Goal: Book appointment/travel/reservation

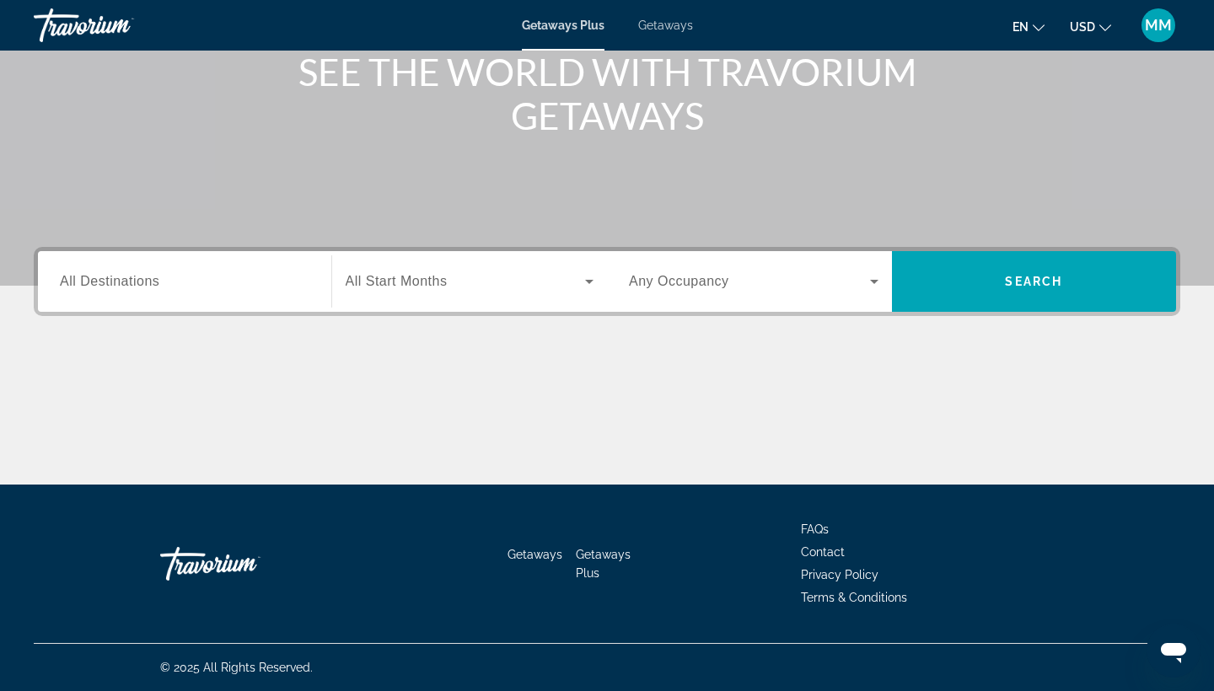
scroll to position [220, 0]
click at [182, 285] on input "Destination All Destinations" at bounding box center [184, 282] width 249 height 20
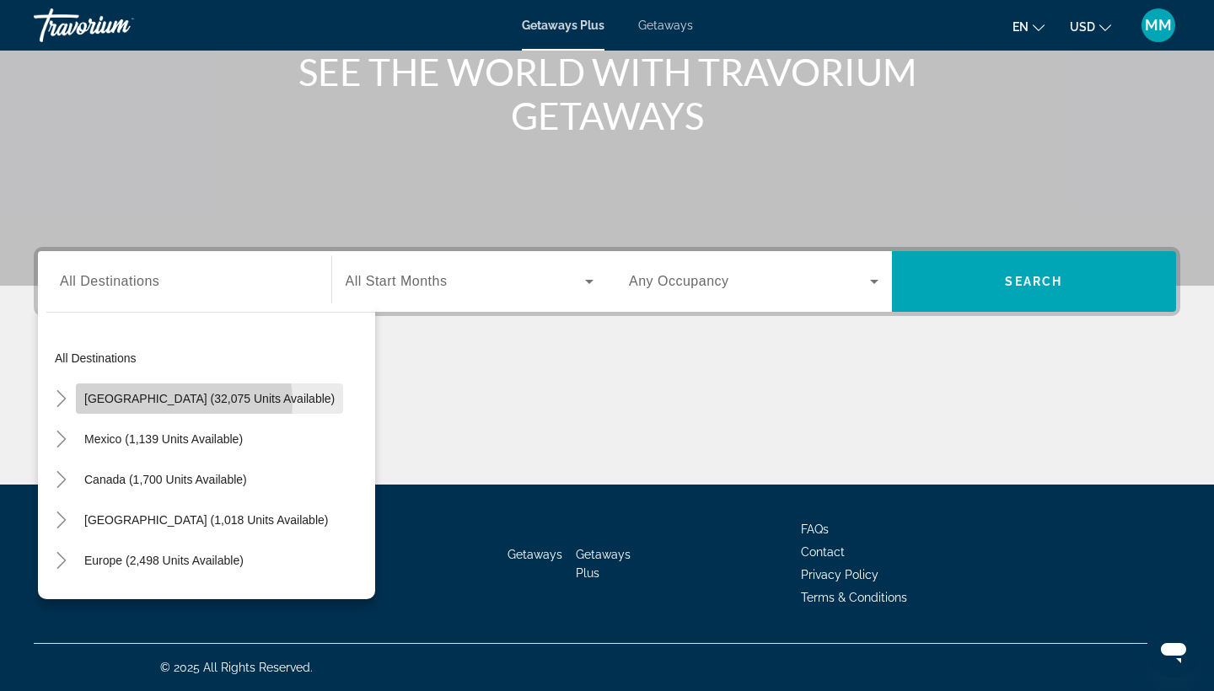
click at [164, 402] on span "[GEOGRAPHIC_DATA] (32,075 units available)" at bounding box center [209, 398] width 250 height 13
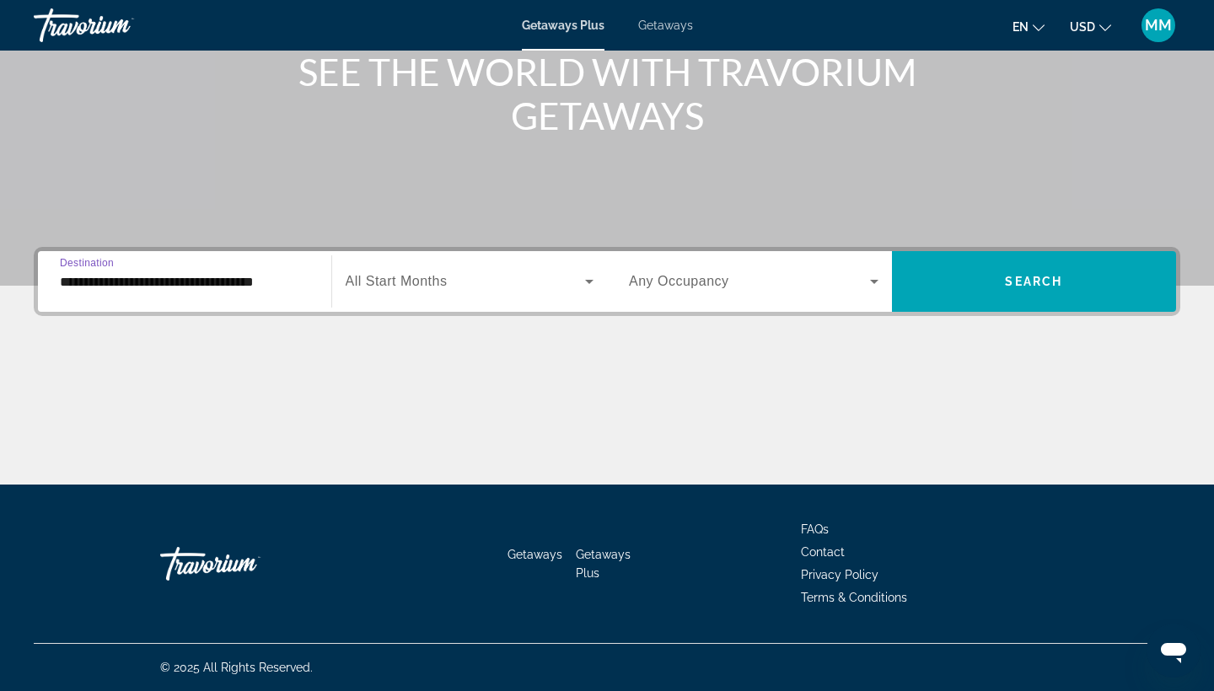
click at [301, 280] on input "**********" at bounding box center [184, 282] width 249 height 20
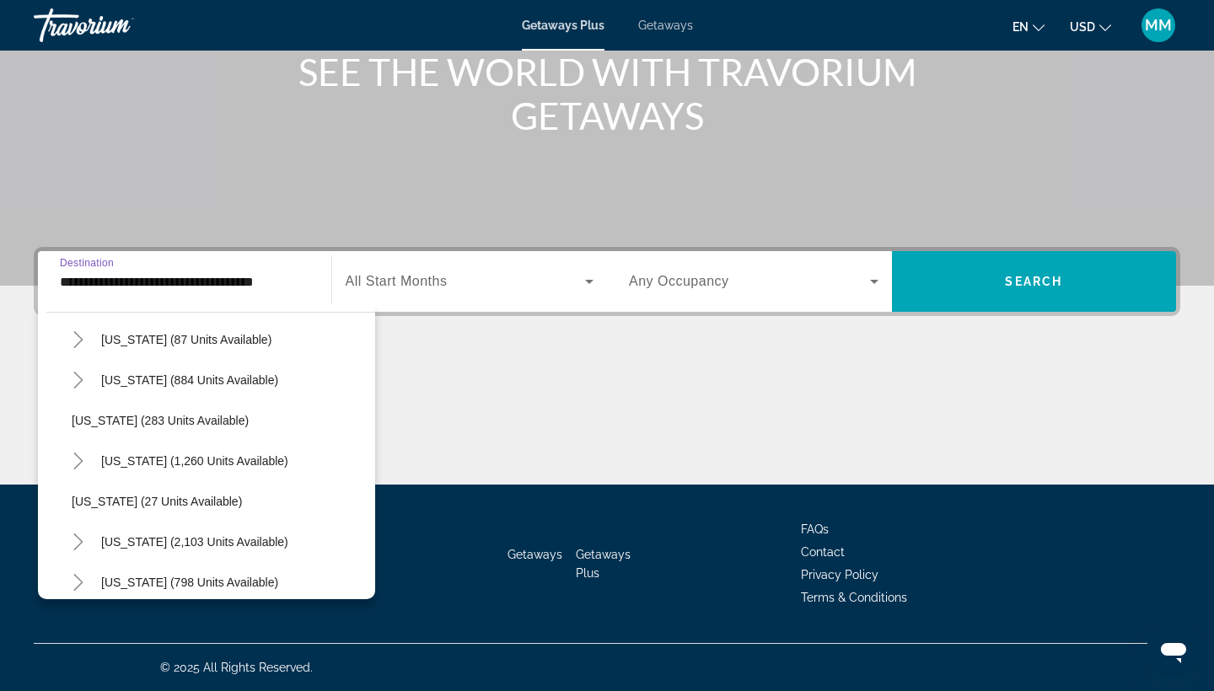
scroll to position [1086, 0]
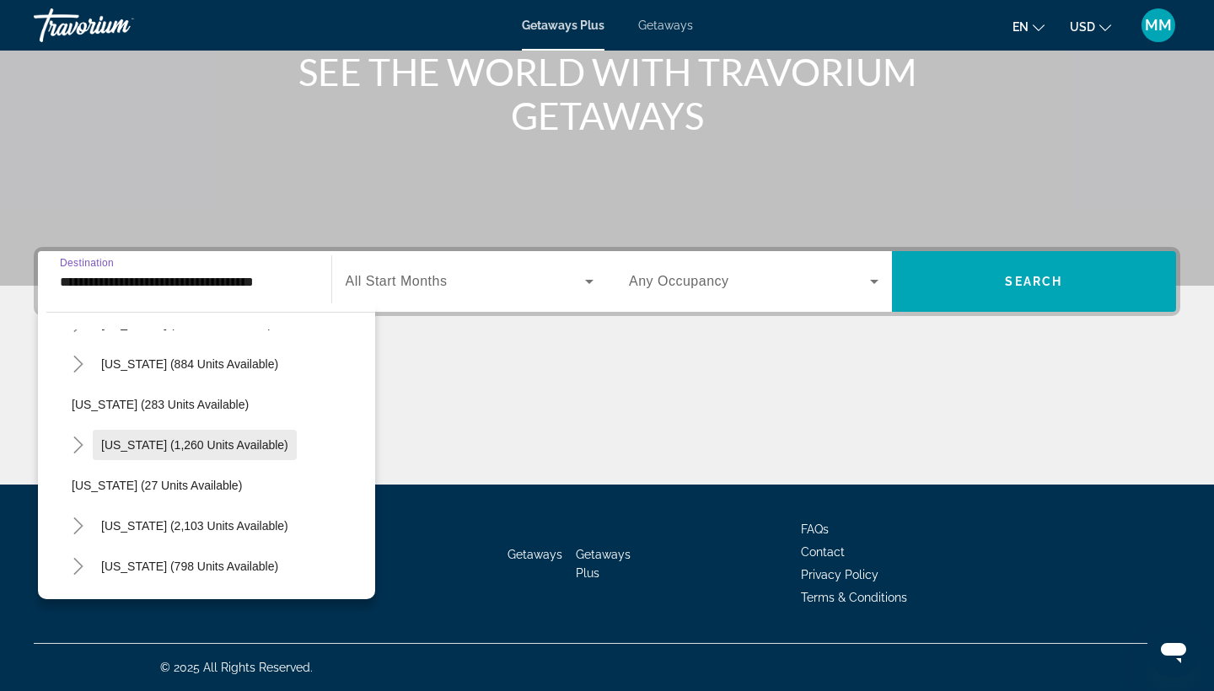
click at [208, 439] on span "[US_STATE] (1,260 units available)" at bounding box center [194, 444] width 187 height 13
type input "**********"
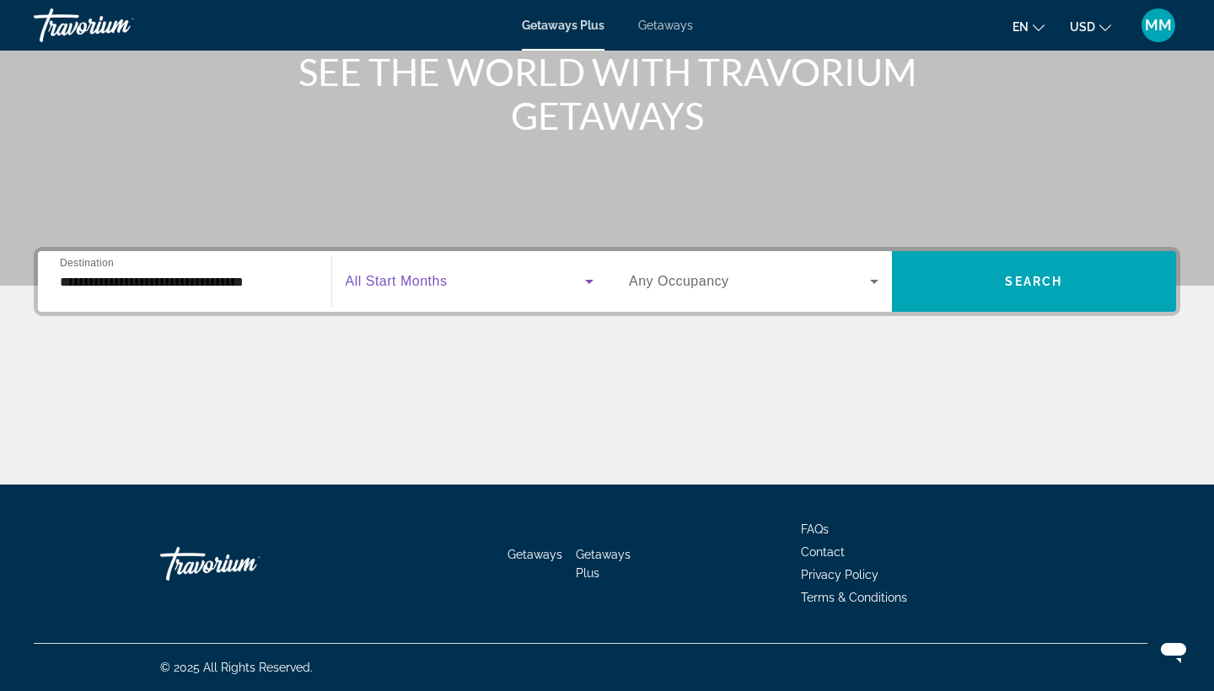
click at [472, 282] on span "Search widget" at bounding box center [466, 281] width 240 height 20
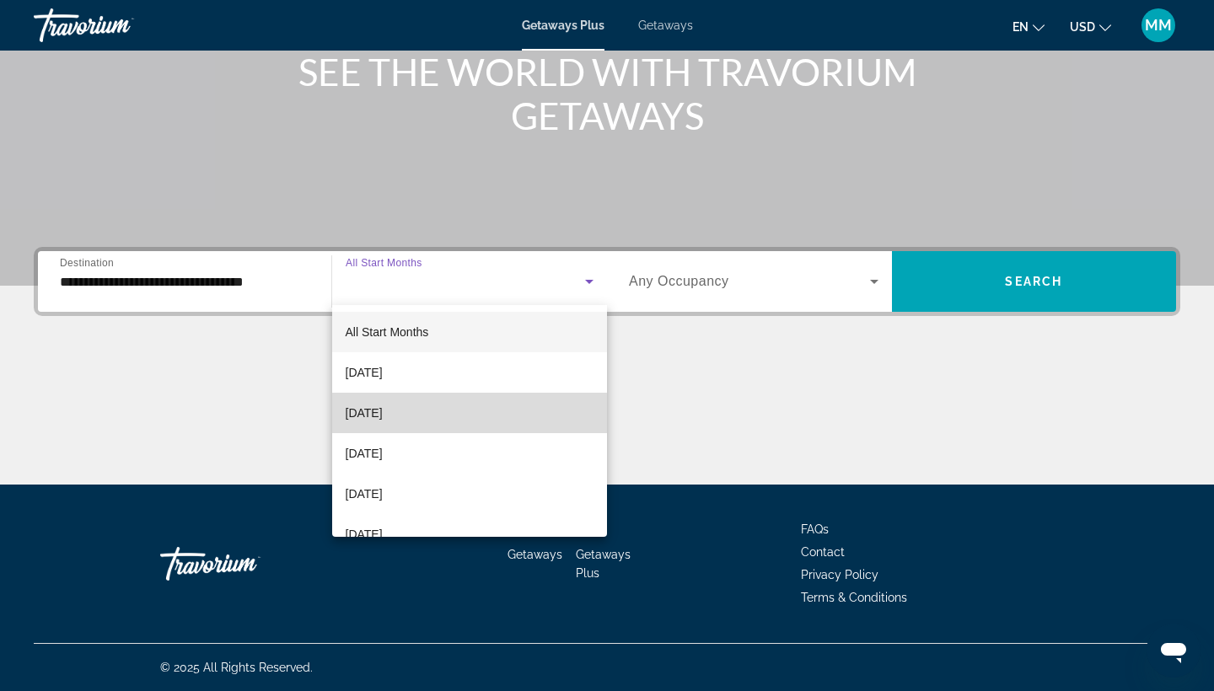
click at [383, 418] on span "[DATE]" at bounding box center [364, 413] width 37 height 20
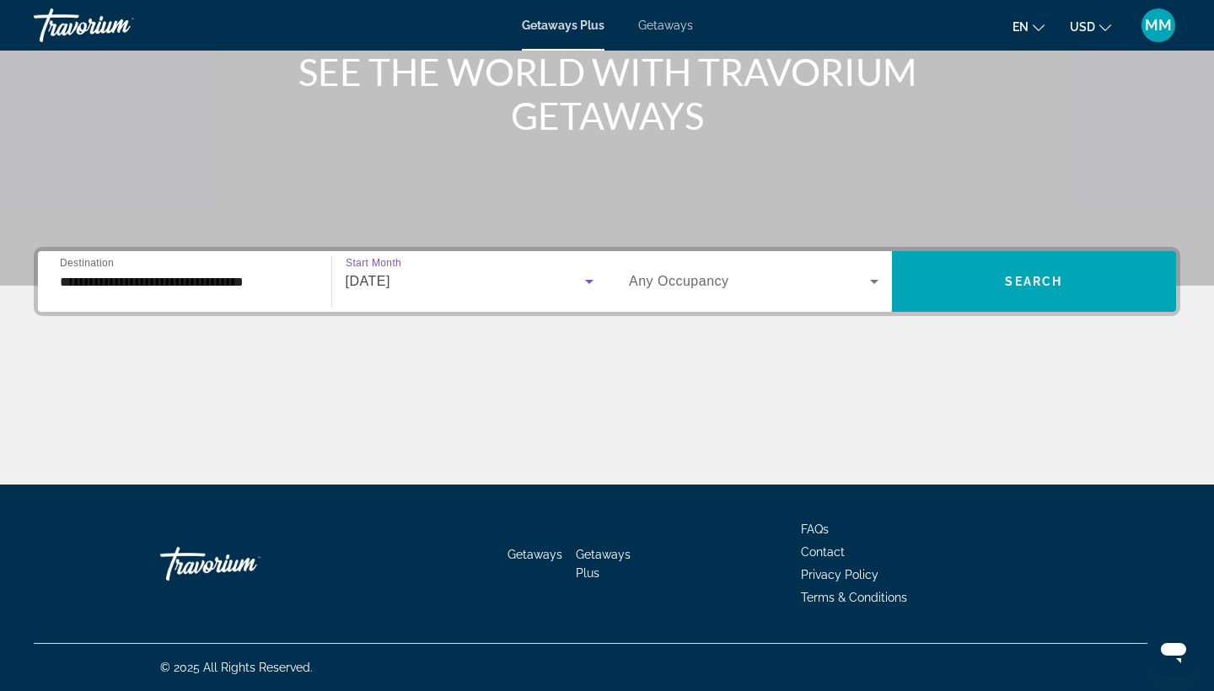
click at [878, 280] on icon "Search widget" at bounding box center [874, 281] width 20 height 20
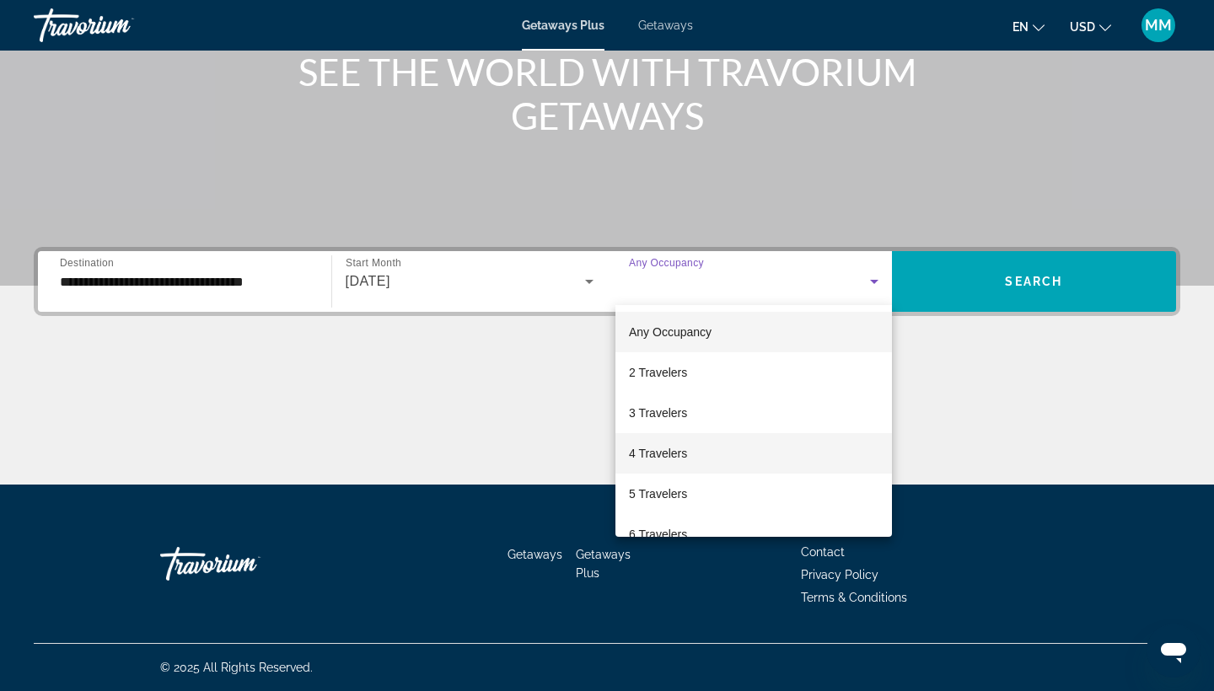
click at [705, 457] on mat-option "4 Travelers" at bounding box center [753, 453] width 276 height 40
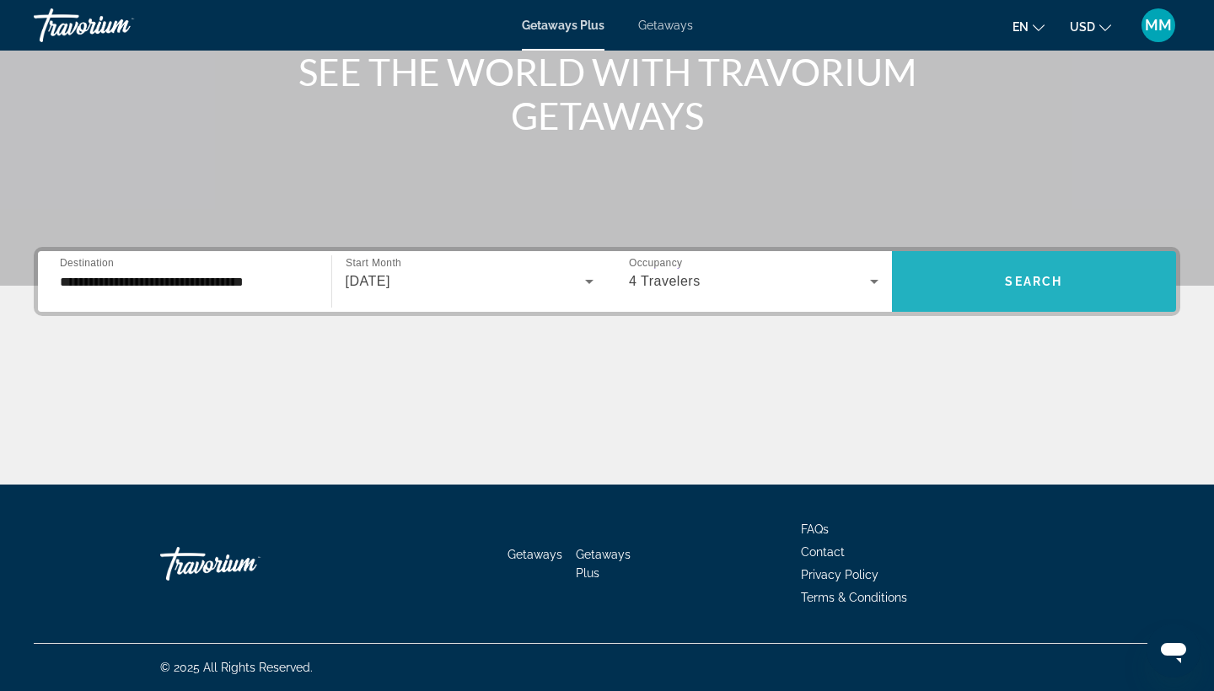
click at [994, 287] on span "Search widget" at bounding box center [1034, 281] width 285 height 40
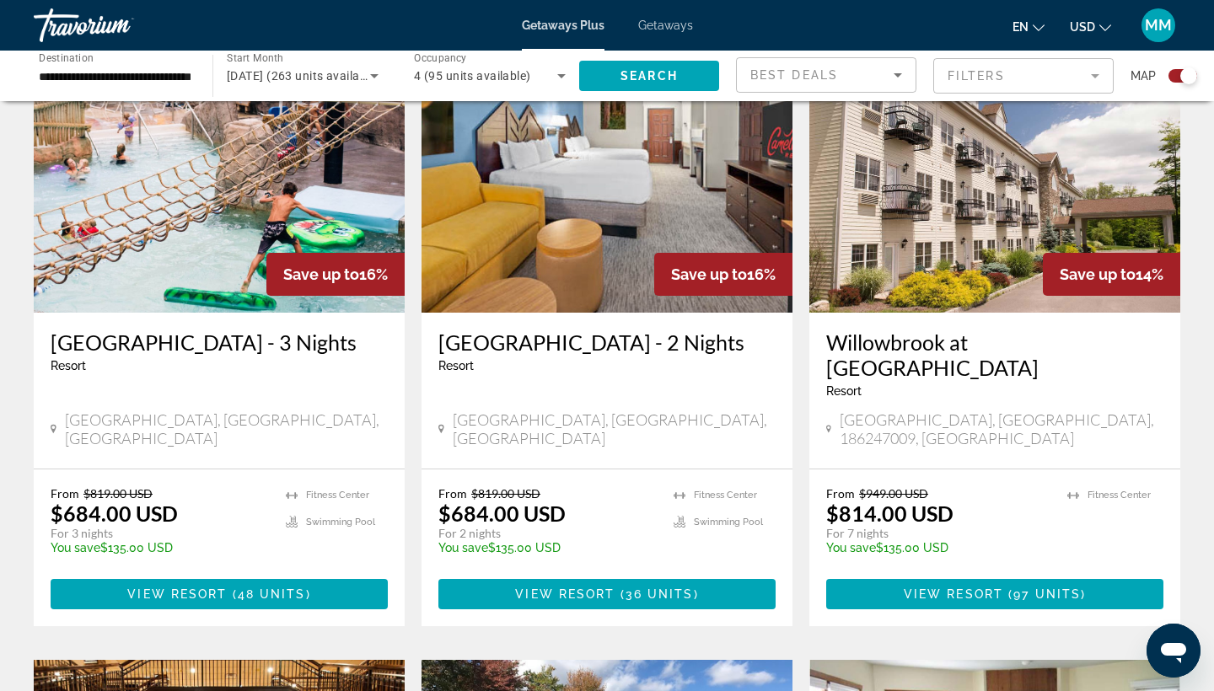
scroll to position [639, 0]
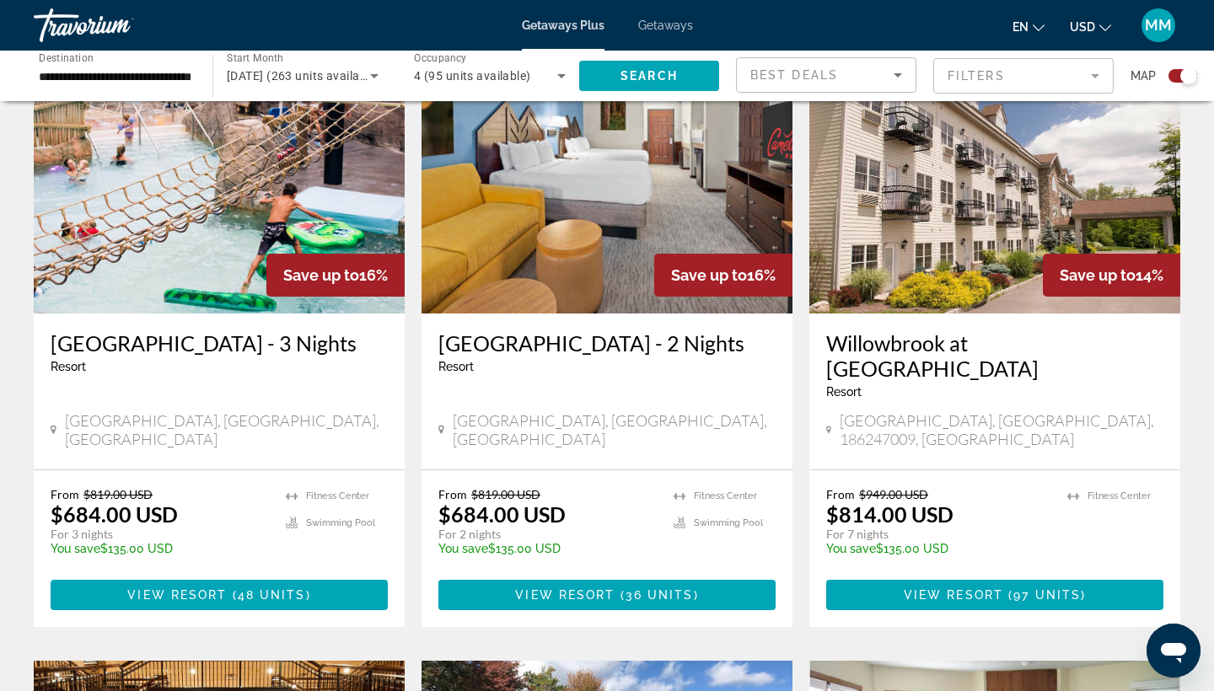
click at [216, 250] on img "Main content" at bounding box center [219, 179] width 371 height 270
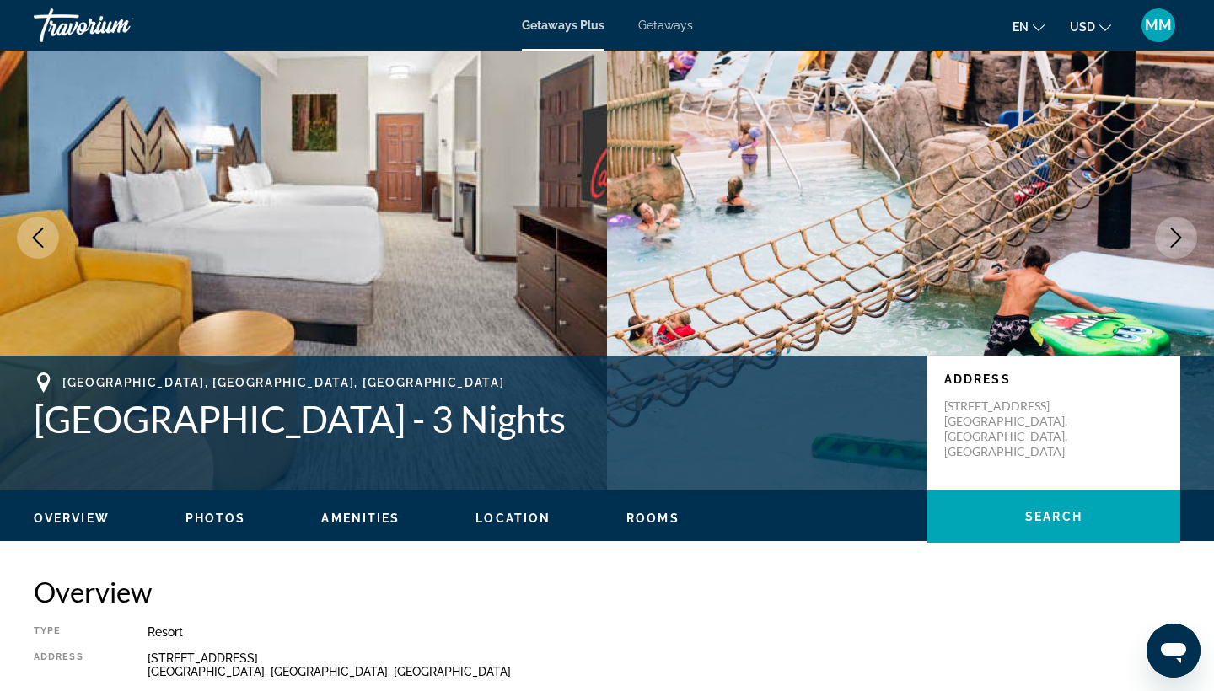
scroll to position [68, 0]
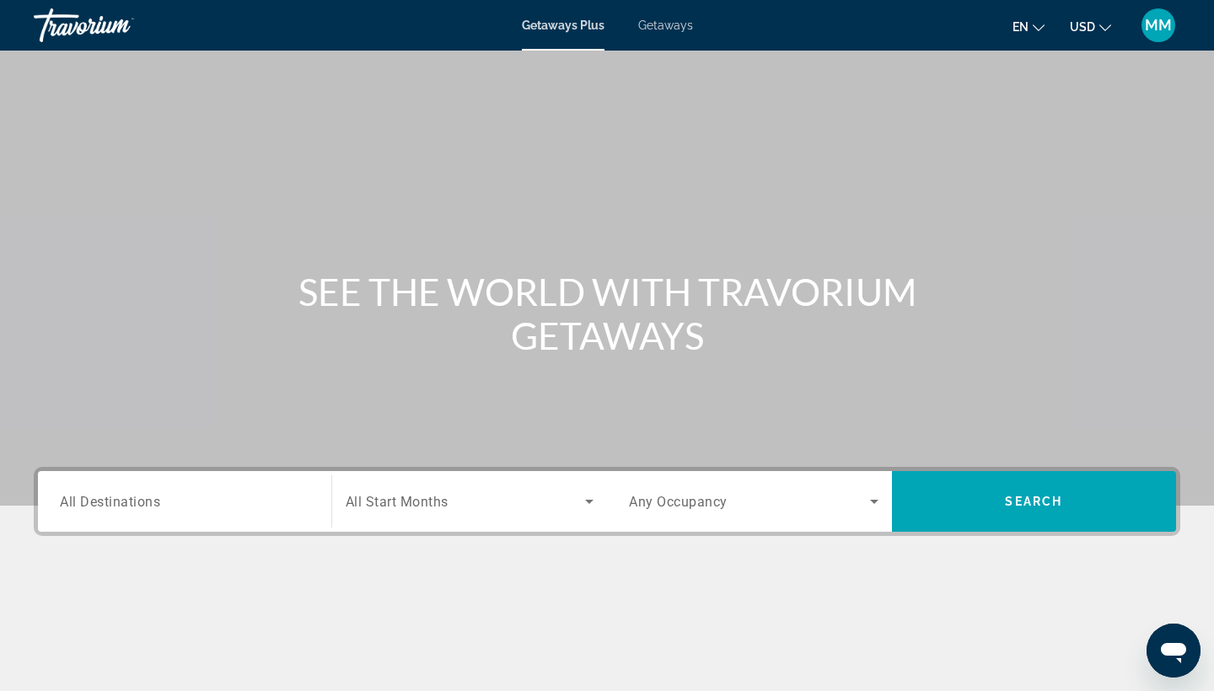
click at [1097, 27] on button "USD USD ($) MXN (Mex$) CAD (Can$) GBP (£) EUR (€) AUD (A$) NZD (NZ$) CNY (CN¥)" at bounding box center [1089, 26] width 41 height 24
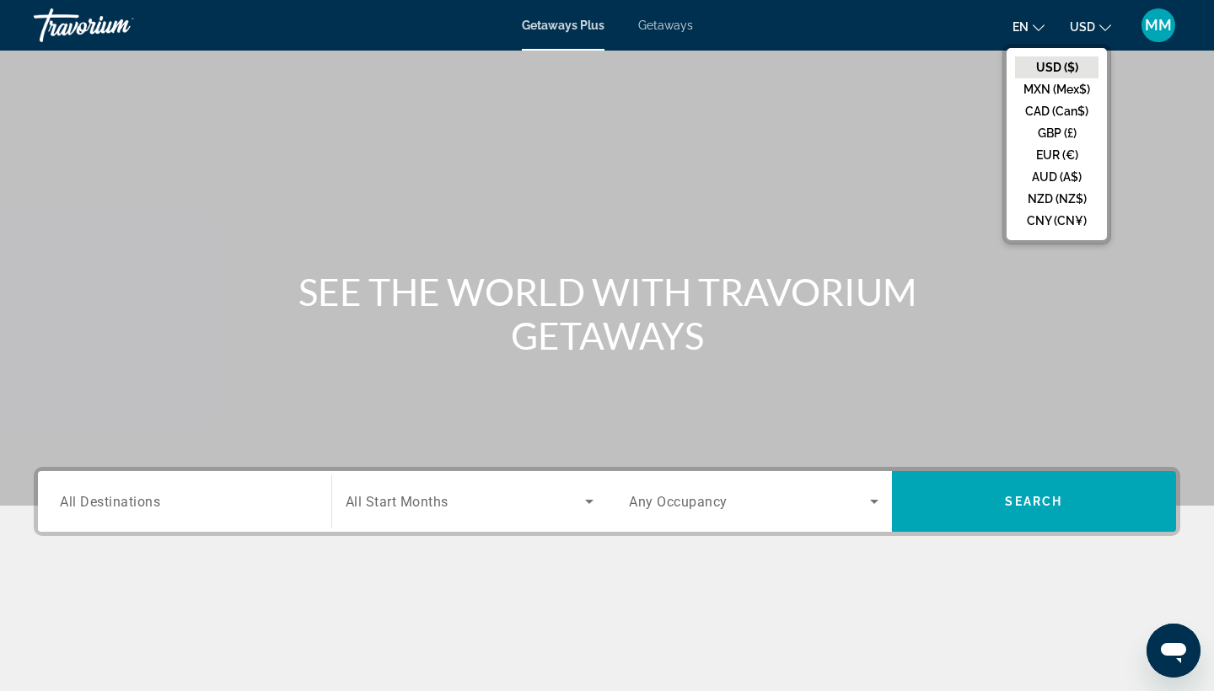
click at [1039, 23] on icon "Change language" at bounding box center [1038, 28] width 12 height 12
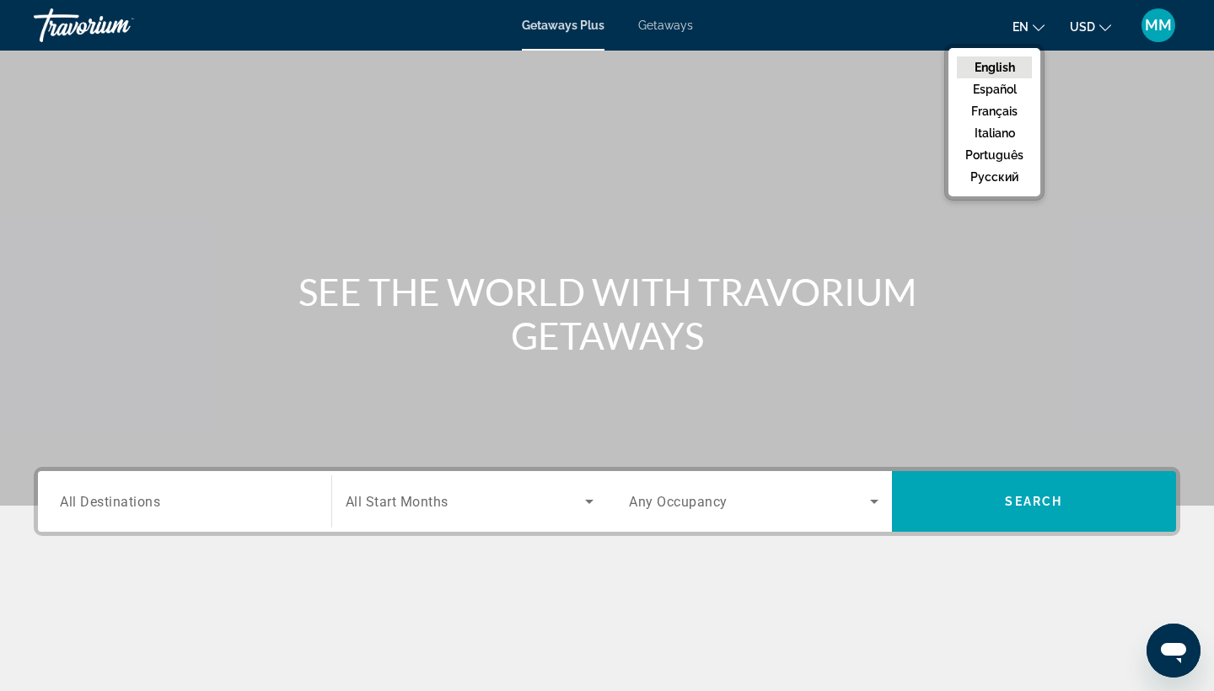
click at [592, 25] on span "Getaways Plus" at bounding box center [563, 25] width 83 height 13
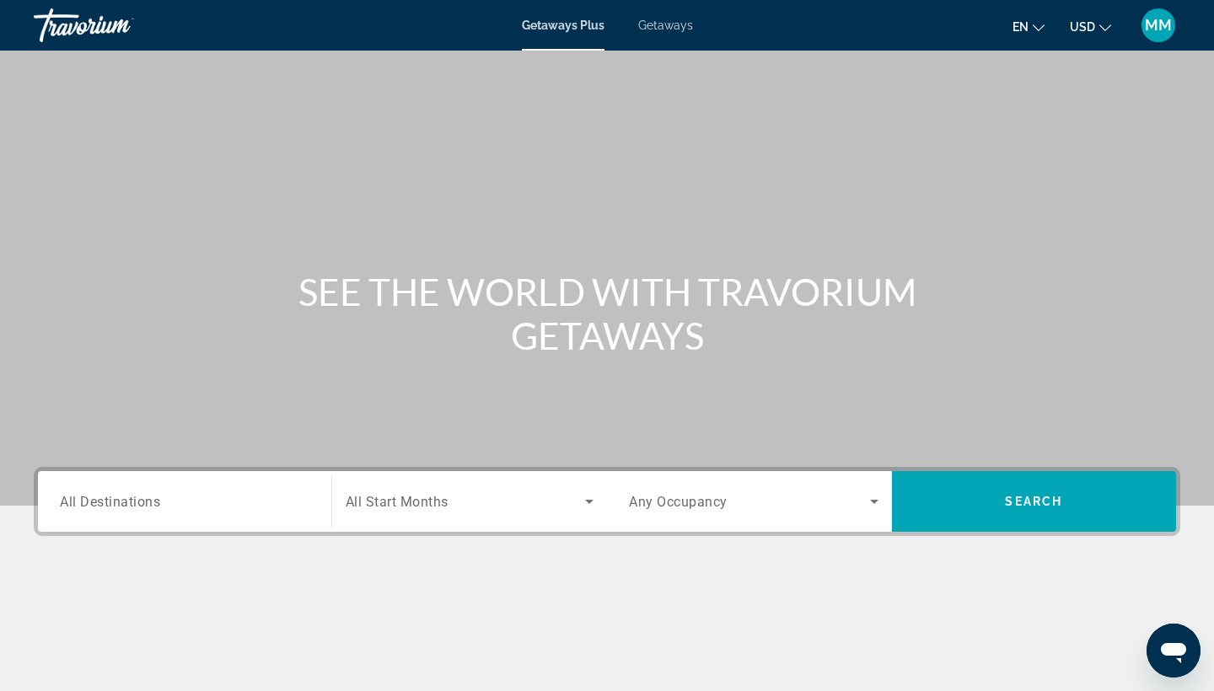
click at [681, 26] on span "Getaways" at bounding box center [665, 25] width 55 height 13
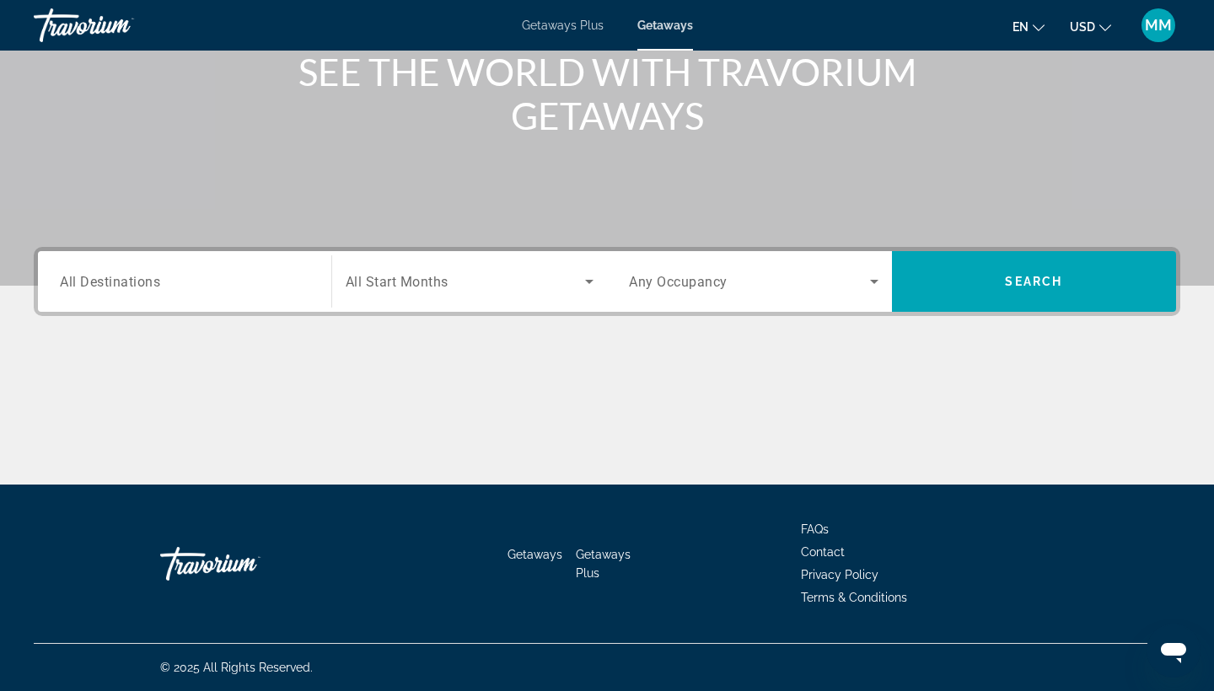
scroll to position [220, 0]
click at [144, 278] on span "All Destinations" at bounding box center [110, 281] width 100 height 16
click at [144, 278] on input "Destination All Destinations" at bounding box center [184, 282] width 249 height 20
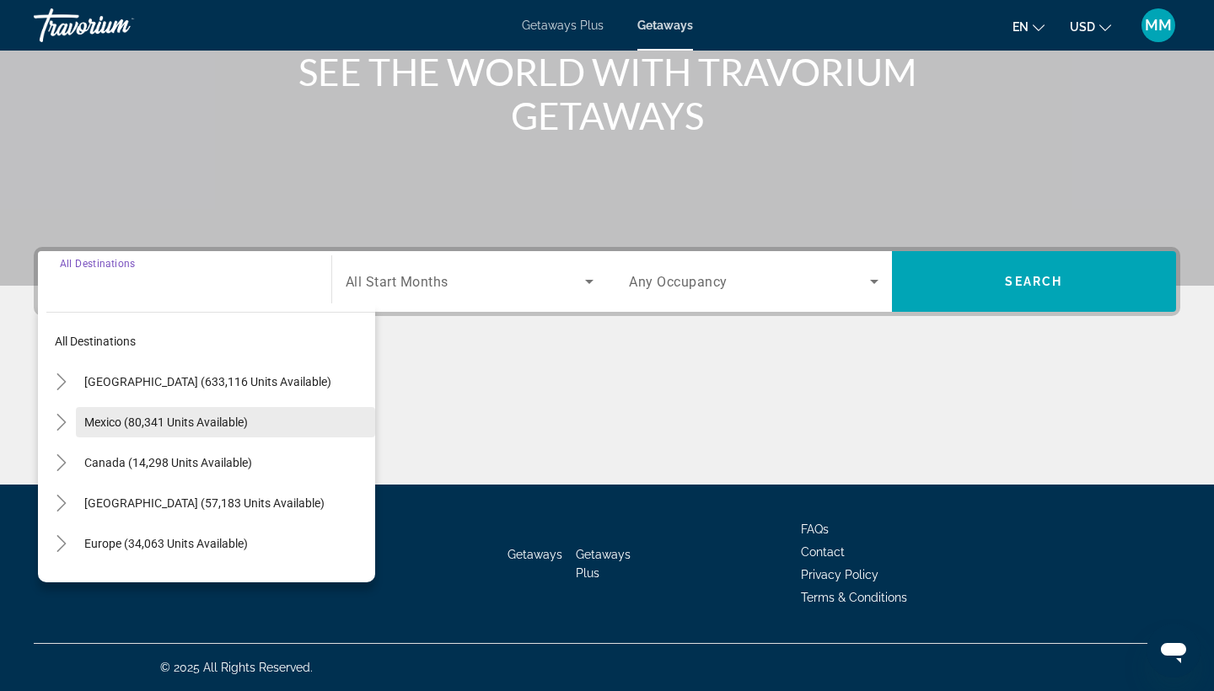
click at [178, 428] on span "Mexico (80,341 units available)" at bounding box center [165, 421] width 163 height 13
type input "**********"
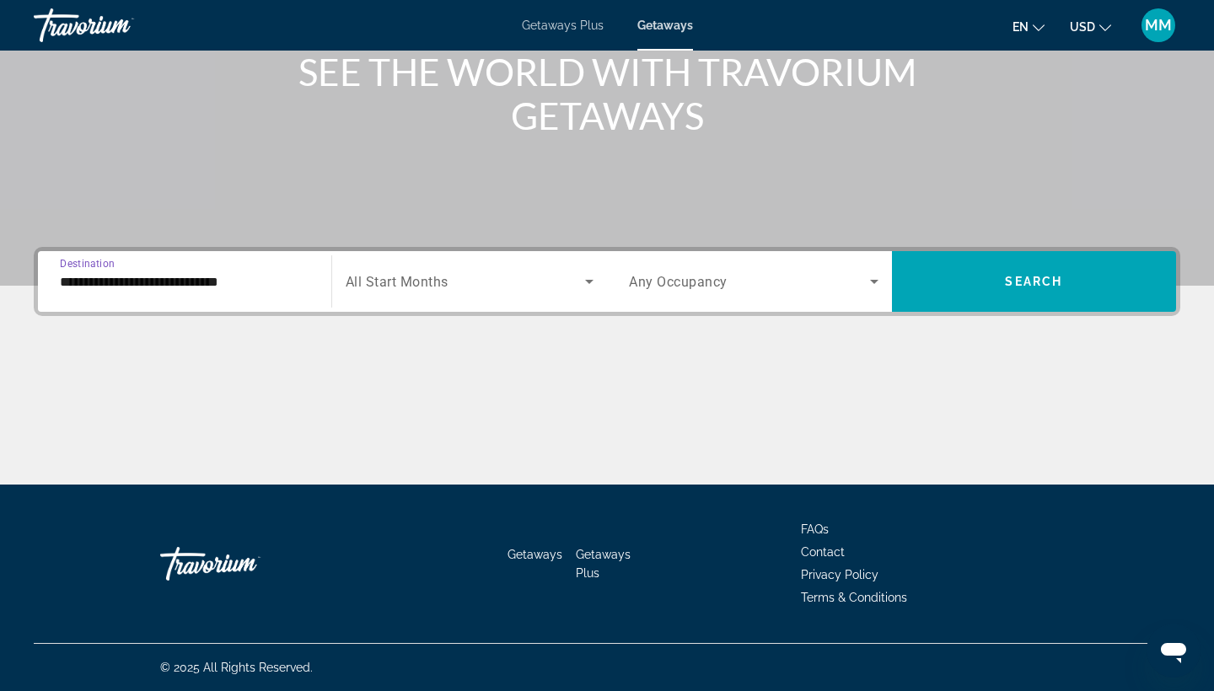
click at [587, 280] on icon "Search widget" at bounding box center [589, 281] width 20 height 20
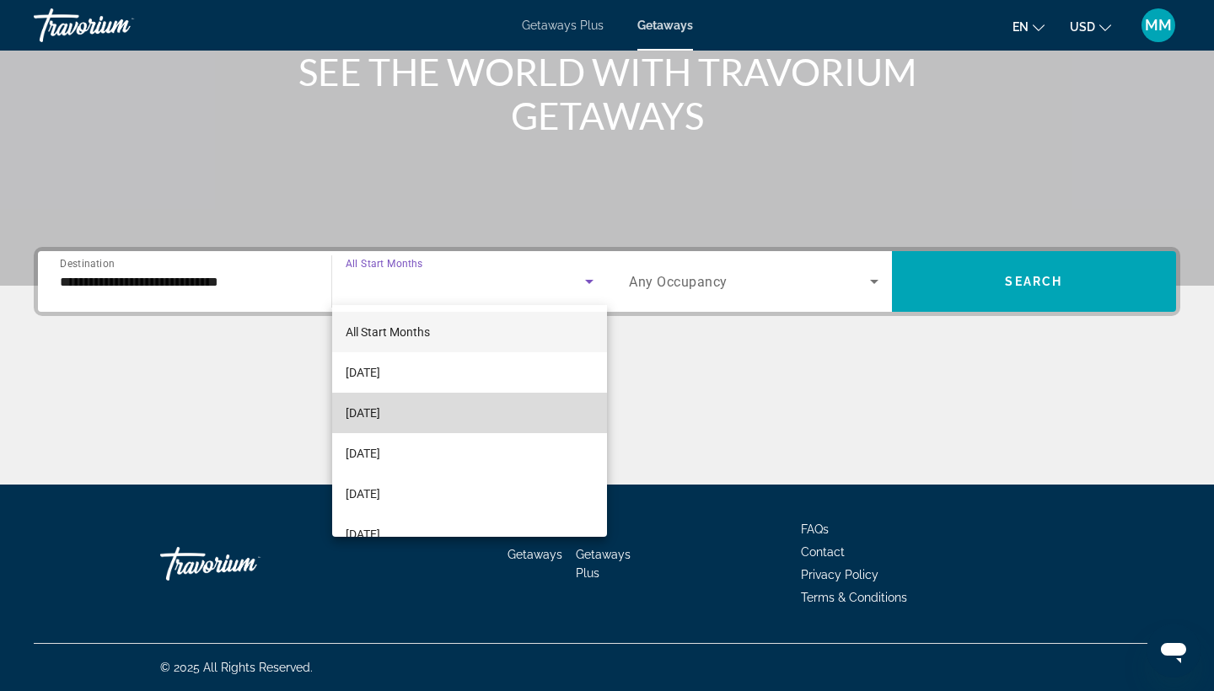
click at [491, 410] on mat-option "[DATE]" at bounding box center [470, 413] width 276 height 40
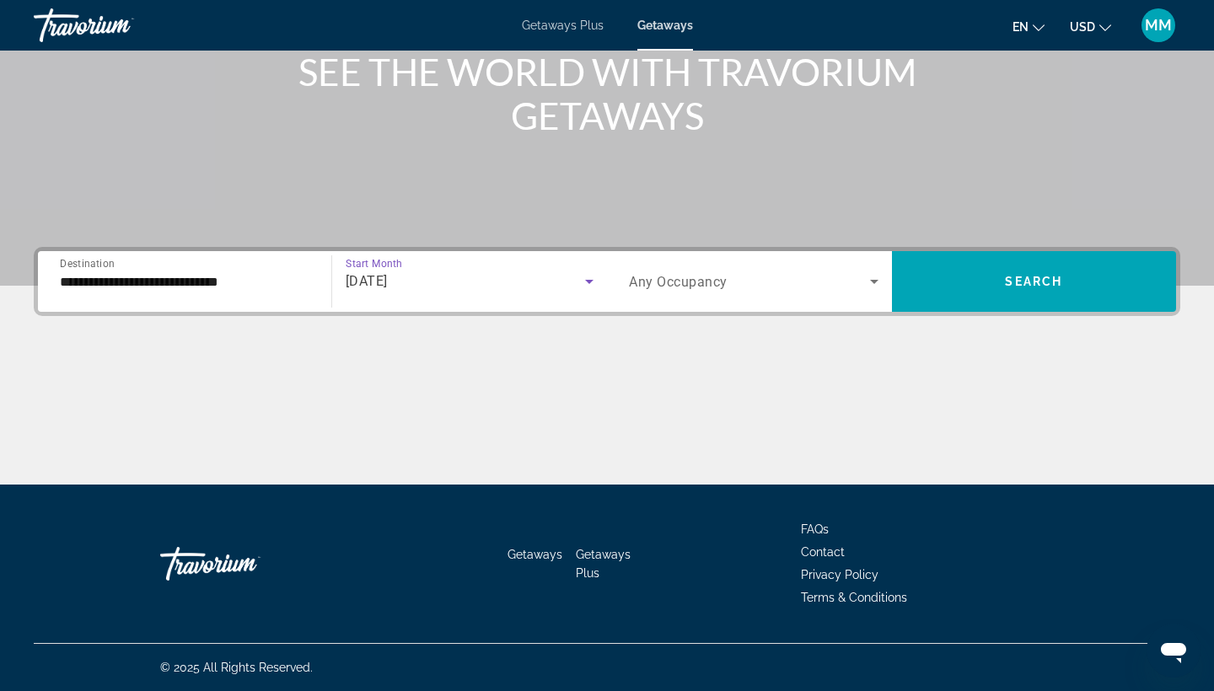
click at [870, 279] on icon "Search widget" at bounding box center [874, 281] width 20 height 20
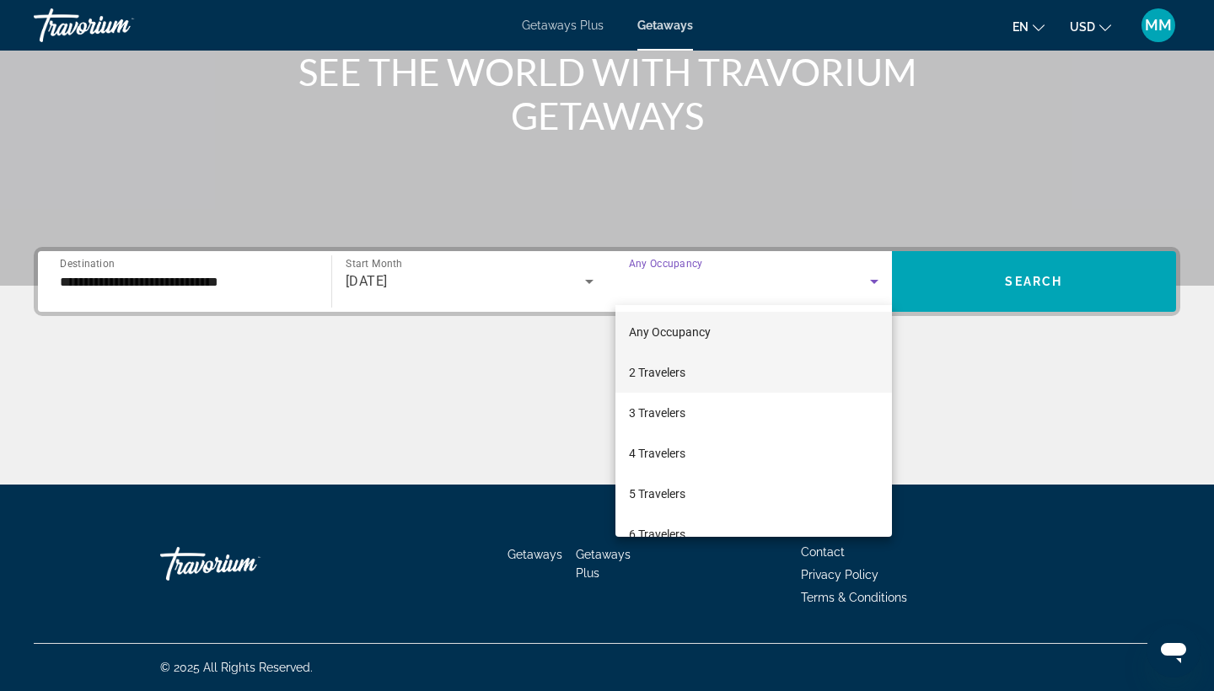
click at [775, 377] on mat-option "2 Travelers" at bounding box center [753, 372] width 276 height 40
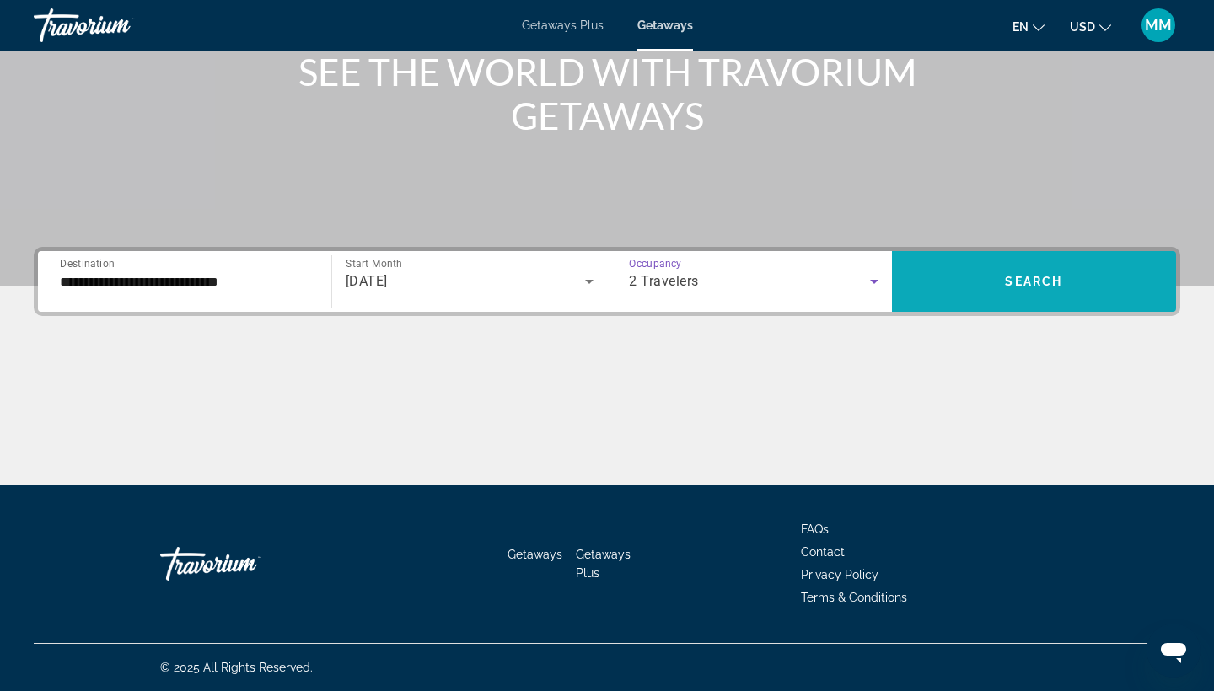
click at [1046, 283] on span "Search" at bounding box center [1033, 281] width 57 height 13
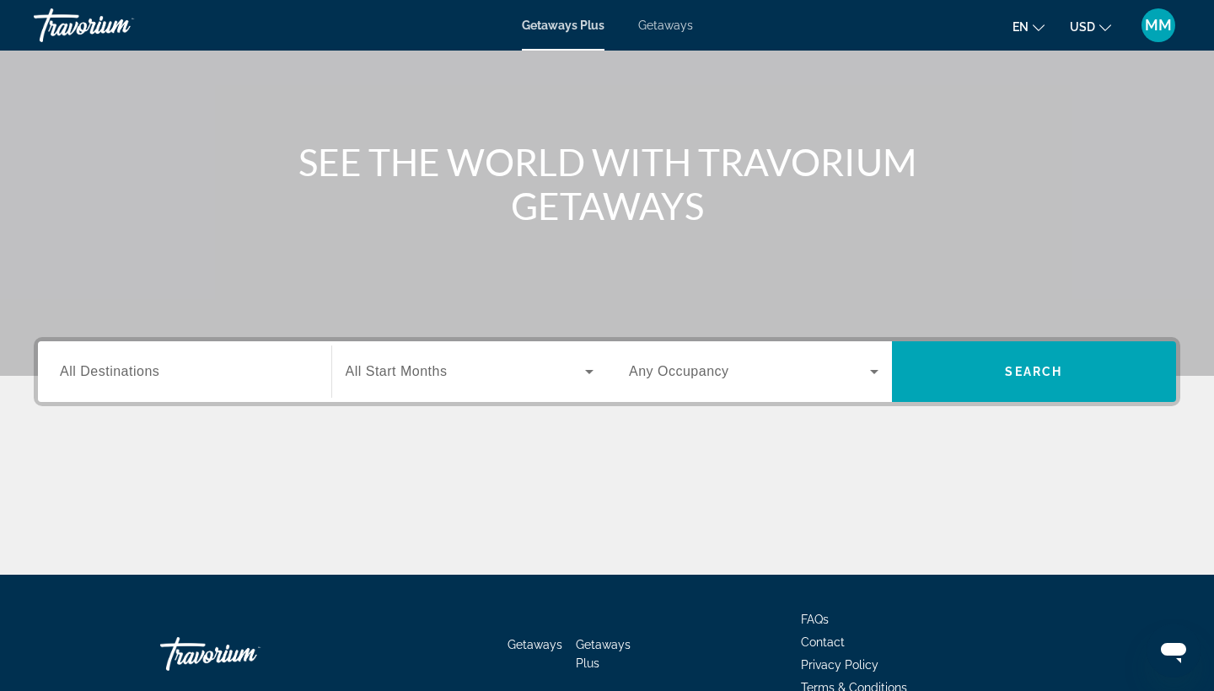
scroll to position [145, 0]
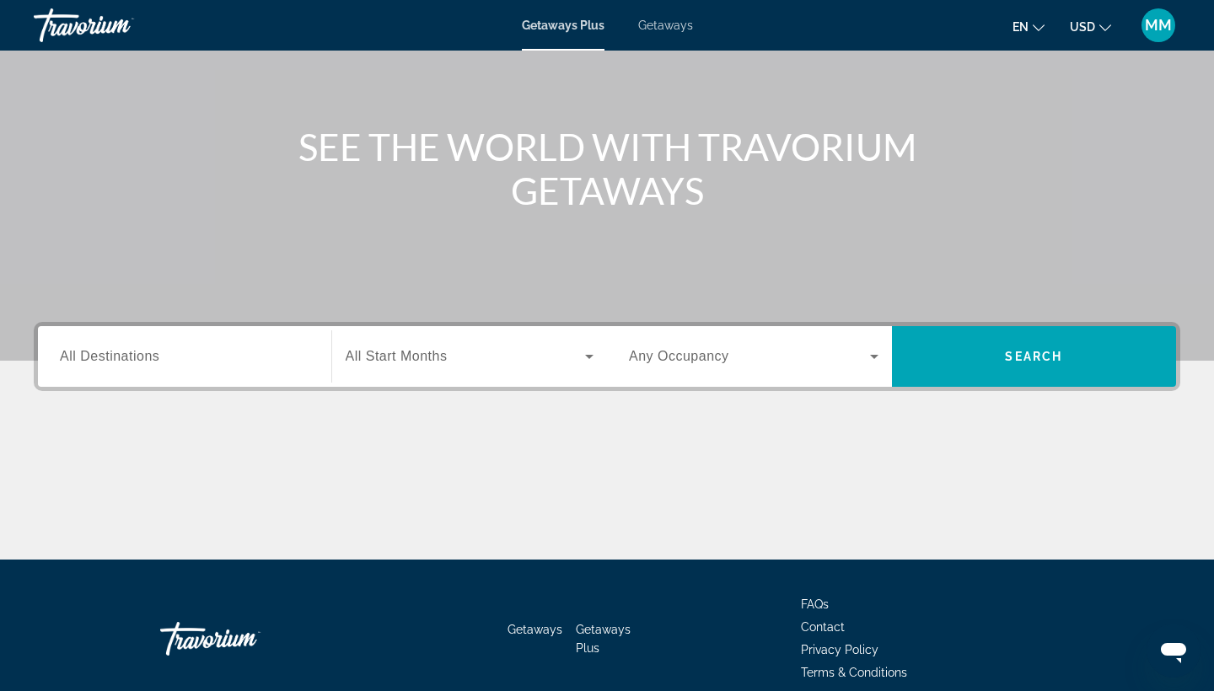
click at [153, 360] on span "All Destinations" at bounding box center [109, 356] width 99 height 14
click at [153, 360] on input "Destination All Destinations" at bounding box center [184, 357] width 249 height 20
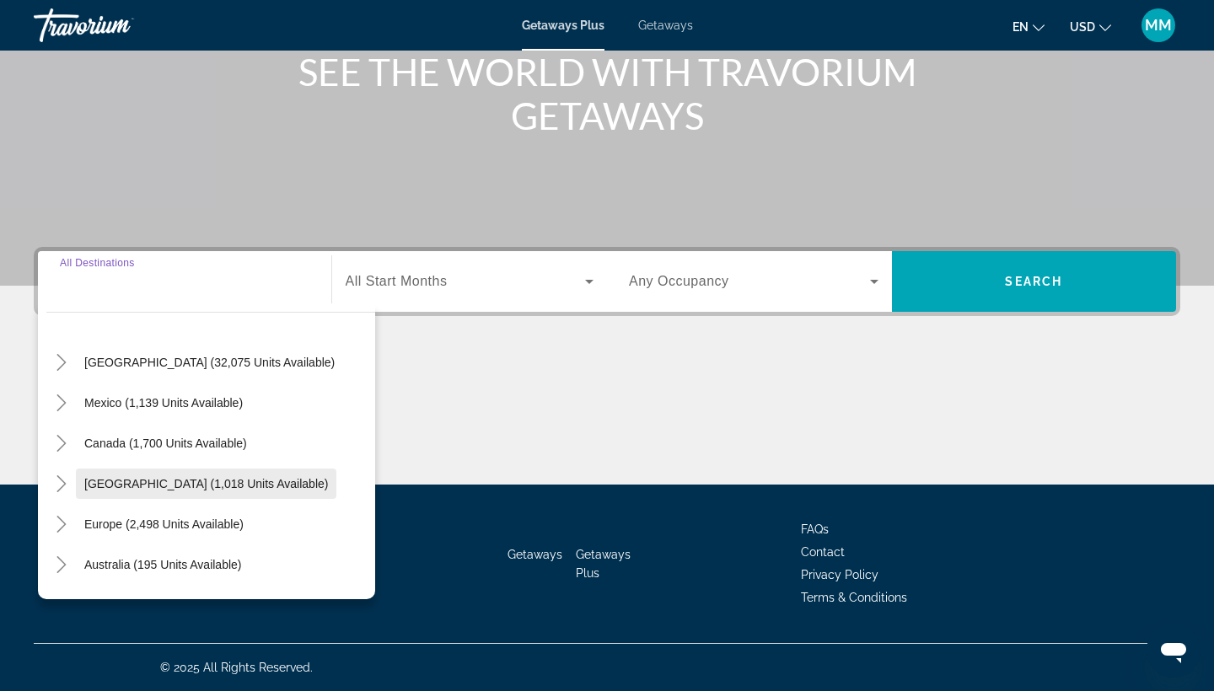
scroll to position [27, 0]
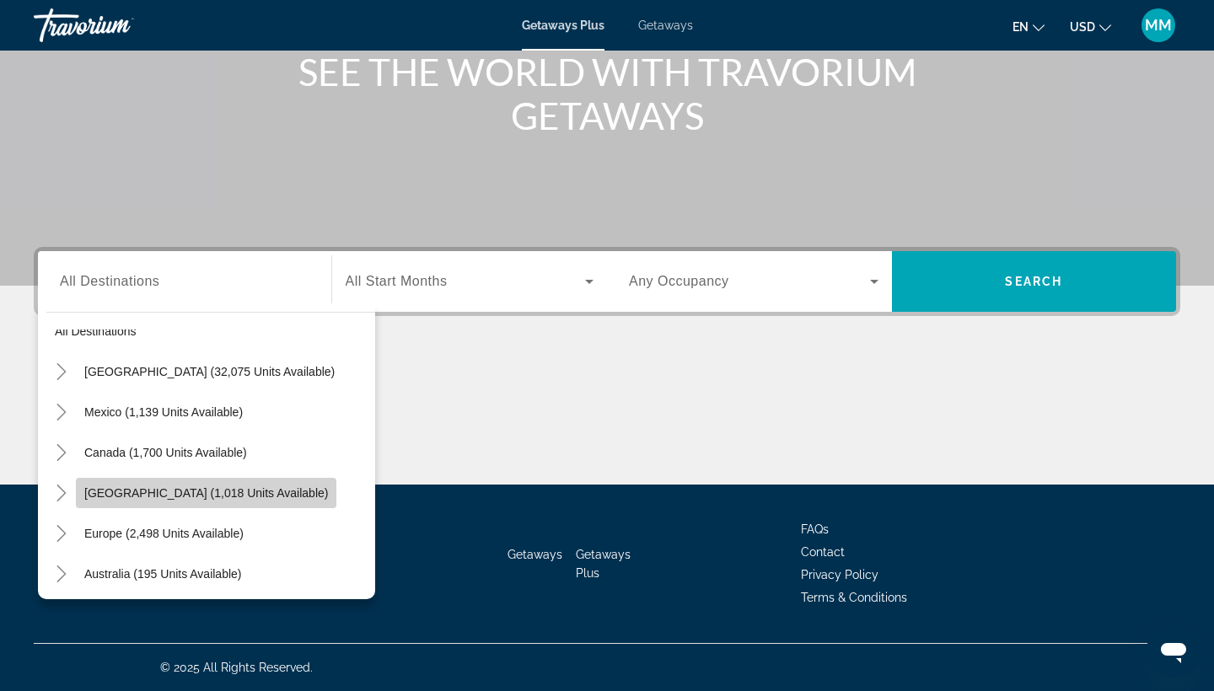
click at [207, 486] on span "[GEOGRAPHIC_DATA] (1,018 units available)" at bounding box center [206, 492] width 244 height 13
type input "**********"
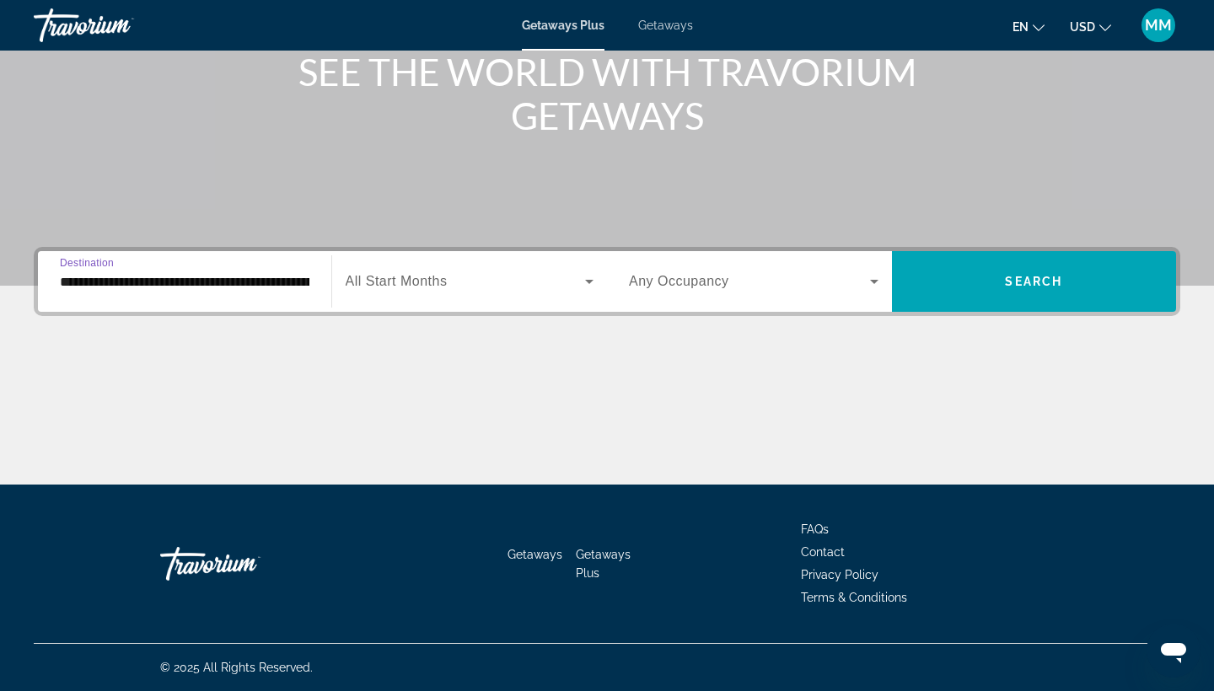
click at [570, 276] on span "Search widget" at bounding box center [466, 281] width 240 height 20
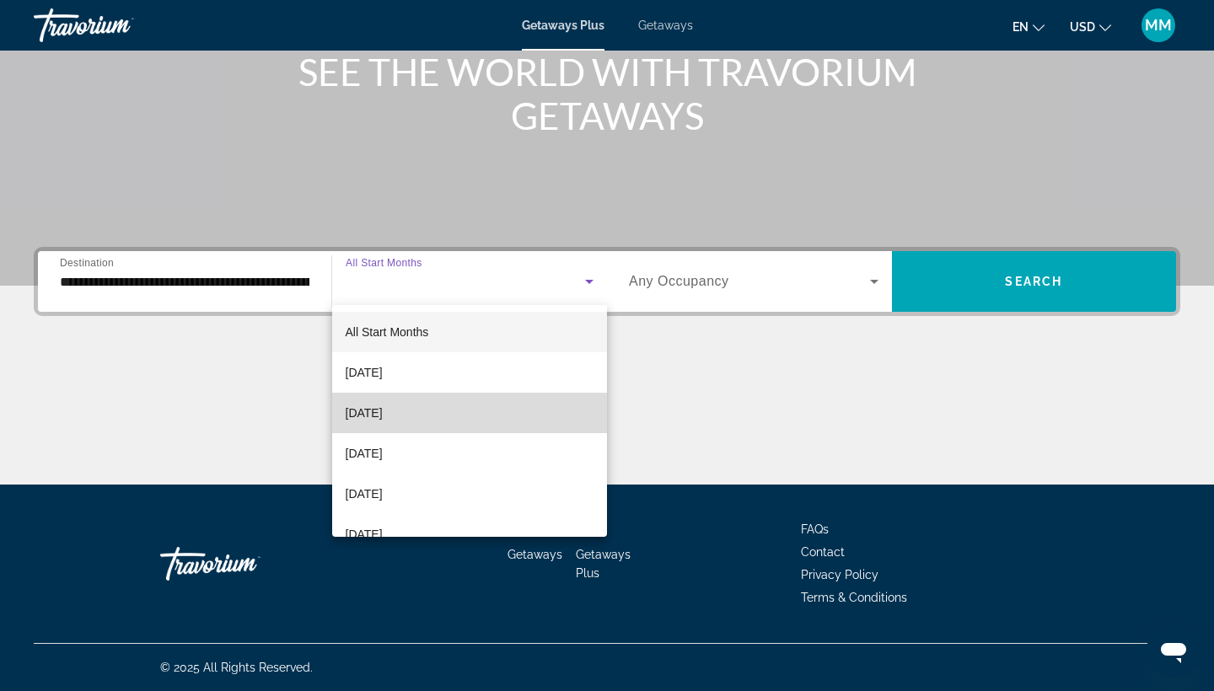
click at [496, 424] on mat-option "[DATE]" at bounding box center [470, 413] width 276 height 40
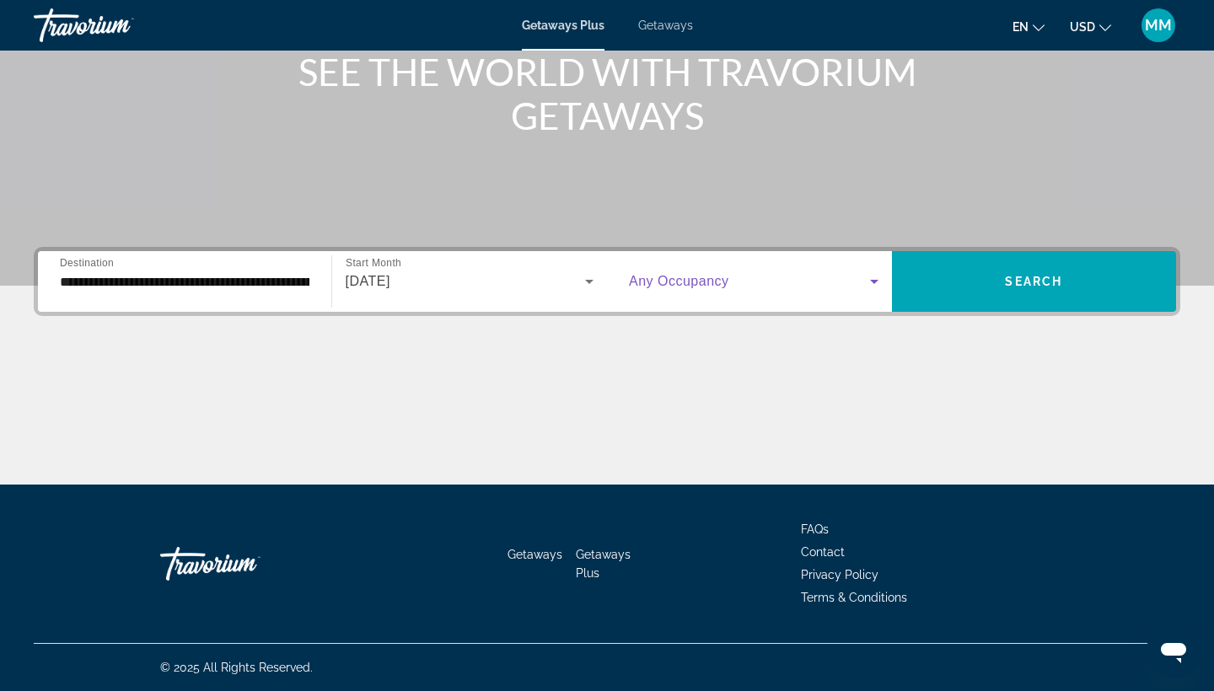
click at [865, 279] on icon "Search widget" at bounding box center [874, 281] width 20 height 20
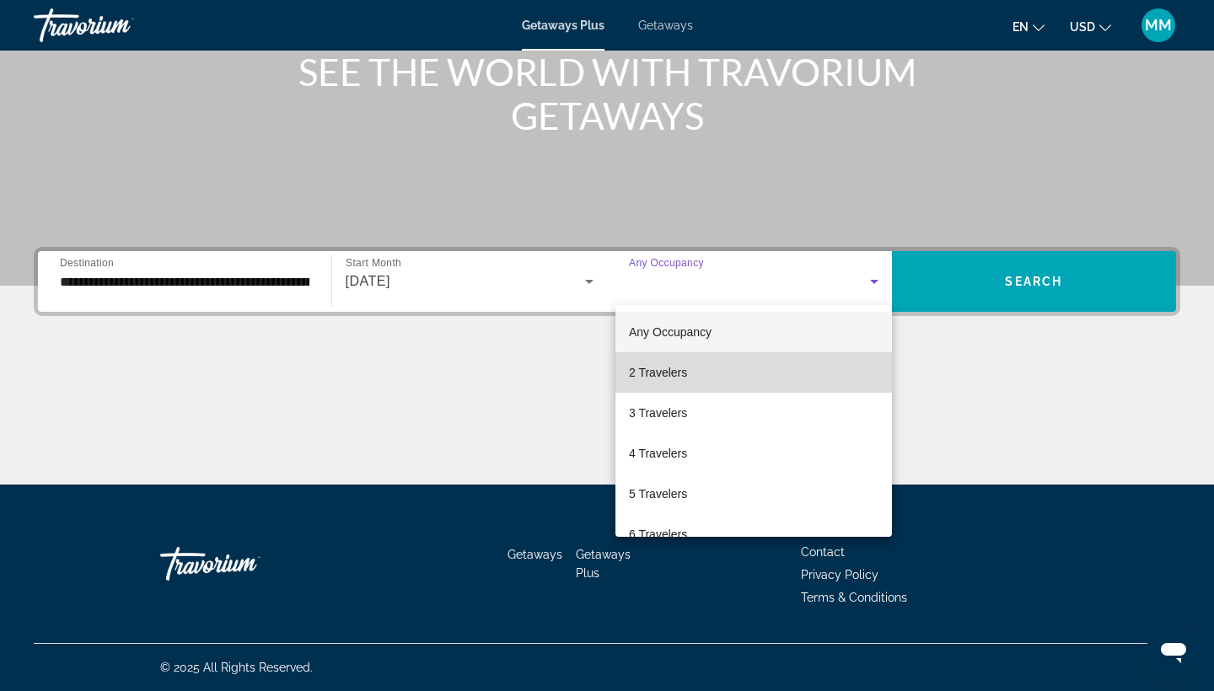
click at [773, 372] on mat-option "2 Travelers" at bounding box center [753, 372] width 276 height 40
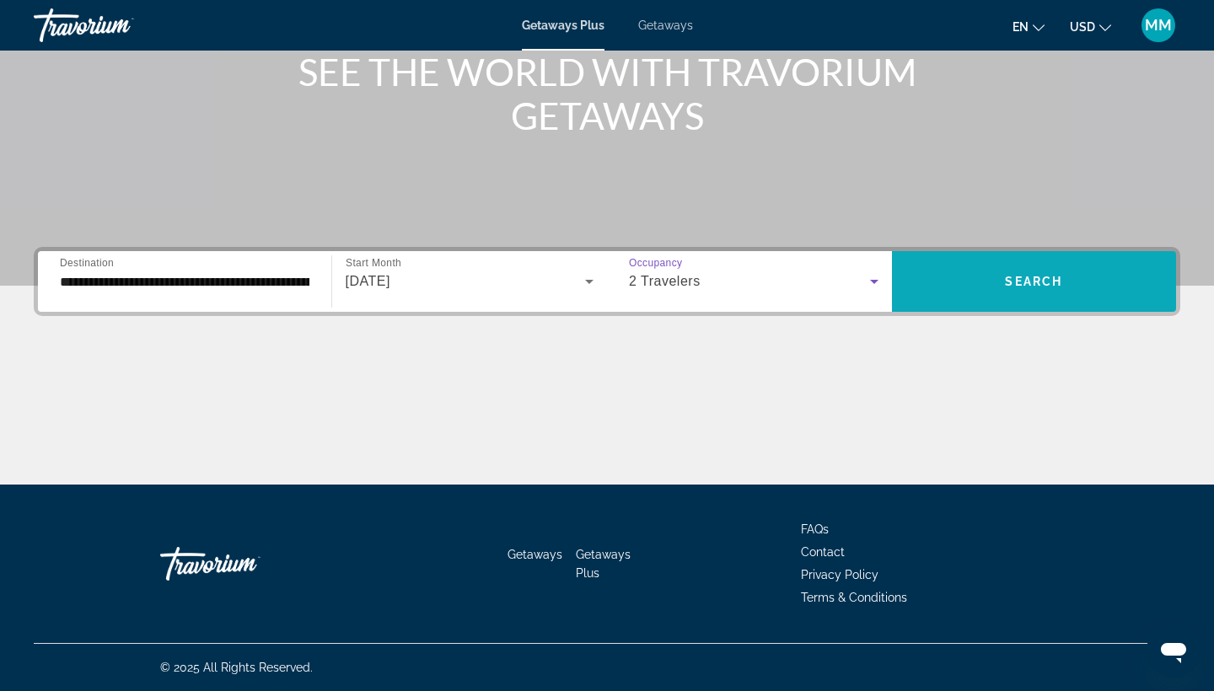
click at [1027, 256] on span "Search widget" at bounding box center [1034, 281] width 285 height 61
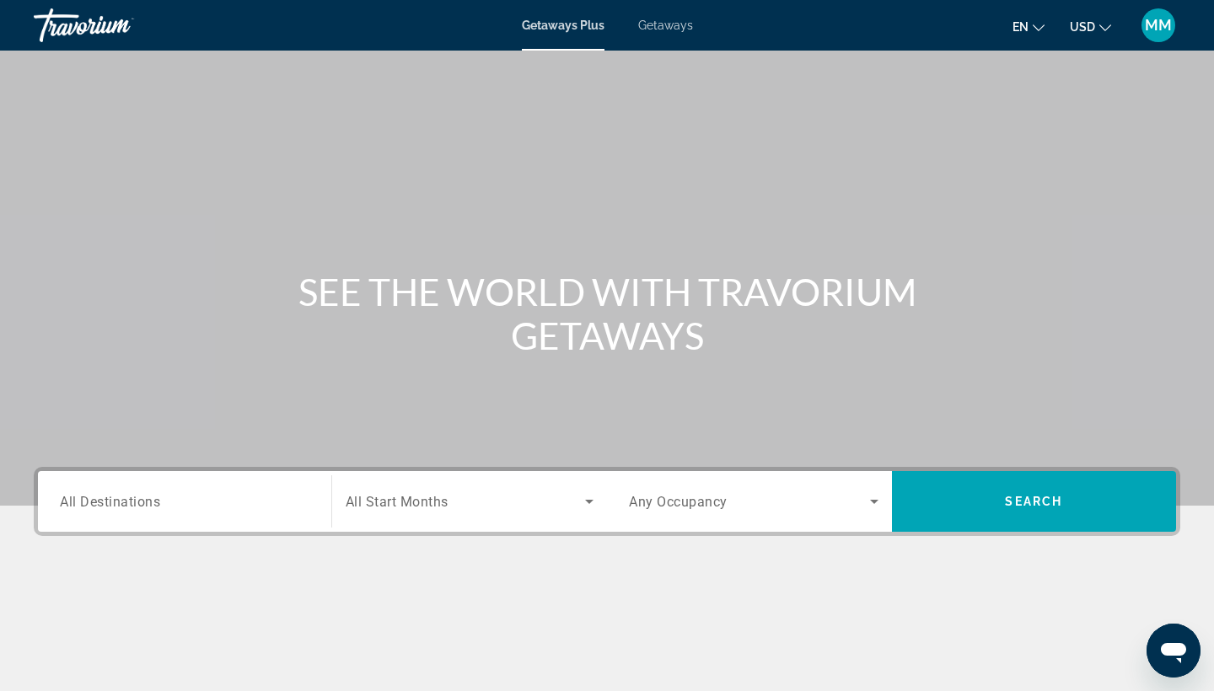
click at [207, 503] on input "Destination All Destinations" at bounding box center [184, 502] width 249 height 20
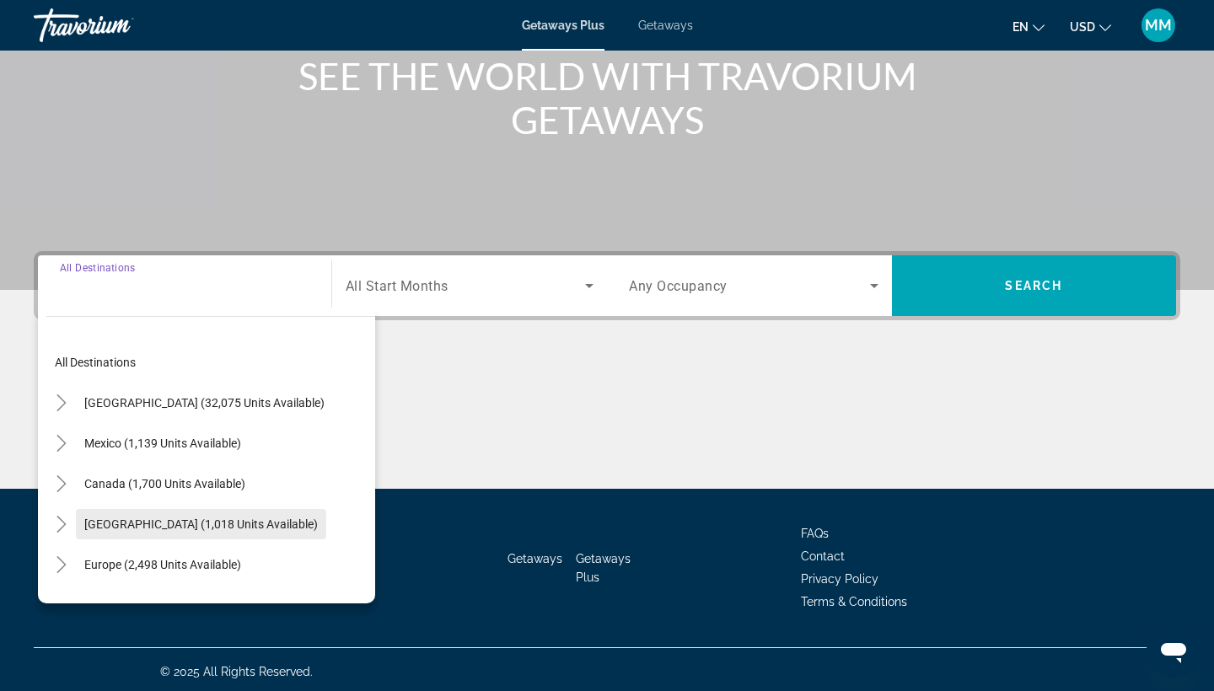
scroll to position [220, 0]
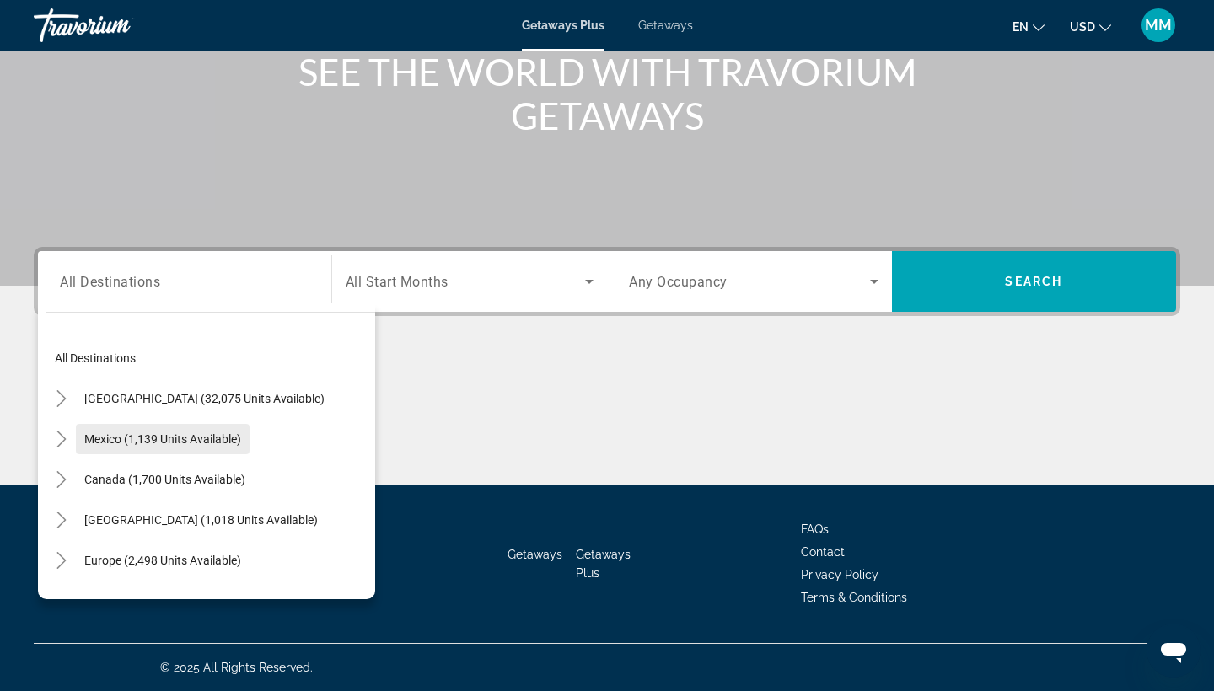
drag, startPoint x: 197, startPoint y: 402, endPoint x: 195, endPoint y: 437, distance: 34.6
click at [195, 437] on mat-tree "All destinations United States (32,075 units available) Mexico (1,139 units ava…" at bounding box center [210, 601] width 329 height 526
click at [195, 437] on span "Mexico (1,139 units available)" at bounding box center [162, 438] width 157 height 13
type input "**********"
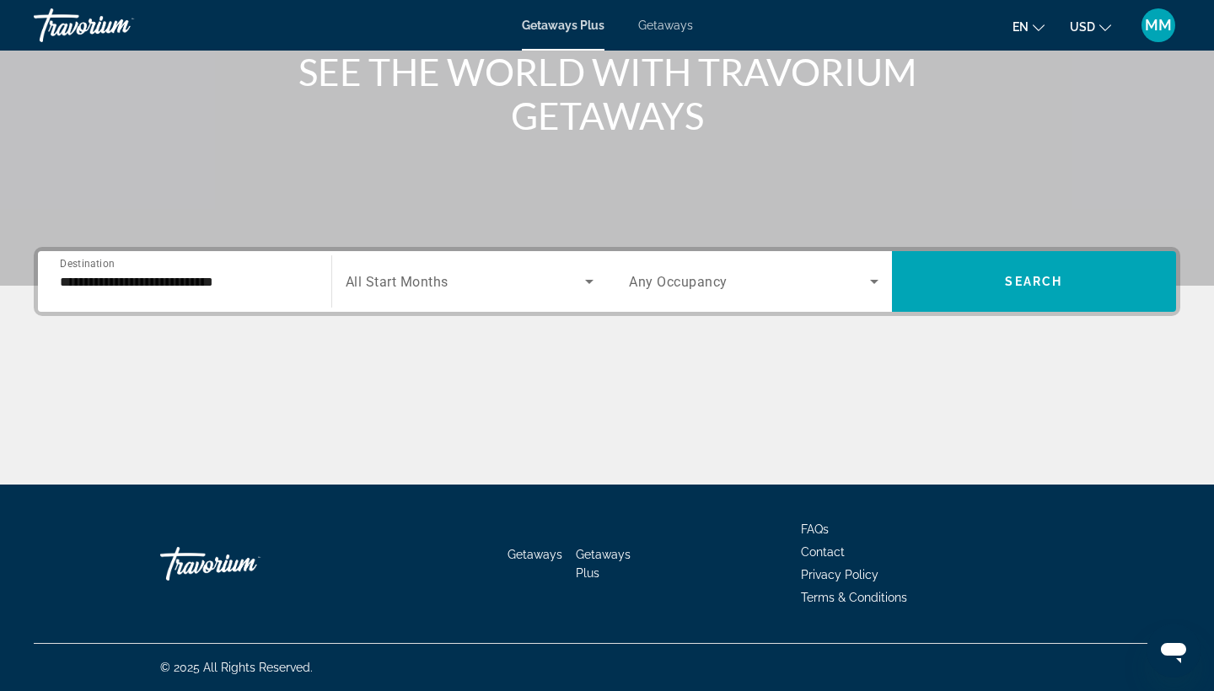
click at [477, 292] on div "Search widget" at bounding box center [470, 281] width 249 height 47
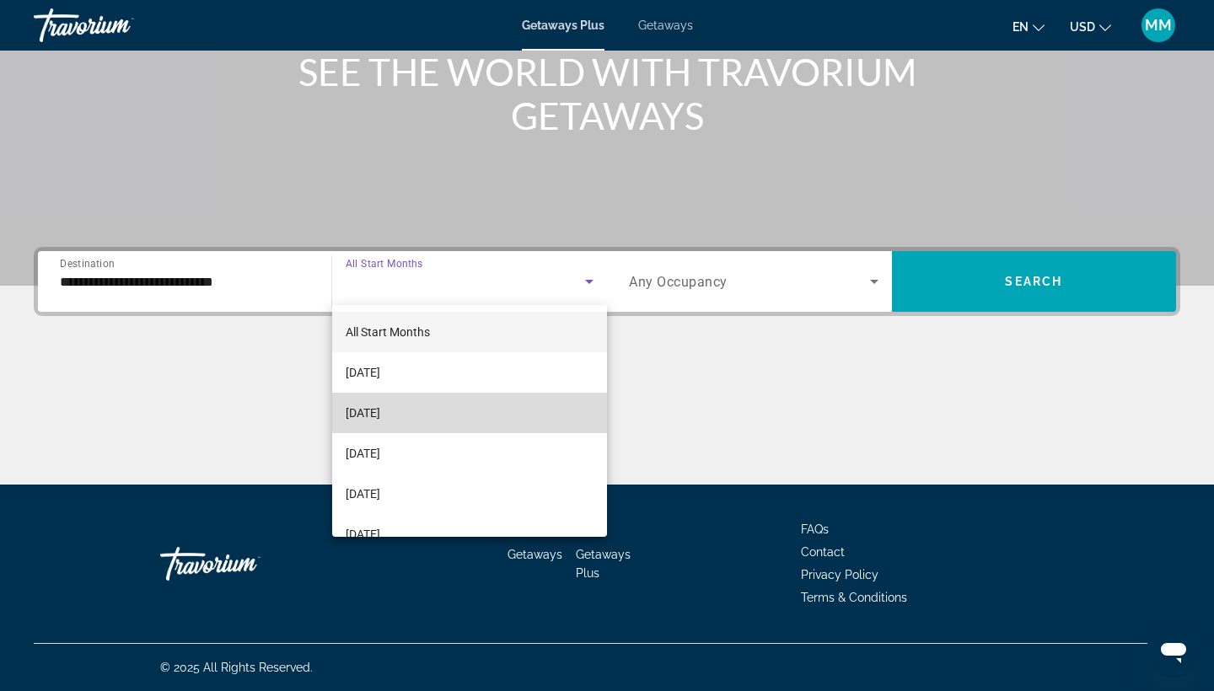
click at [433, 409] on mat-option "[DATE]" at bounding box center [470, 413] width 276 height 40
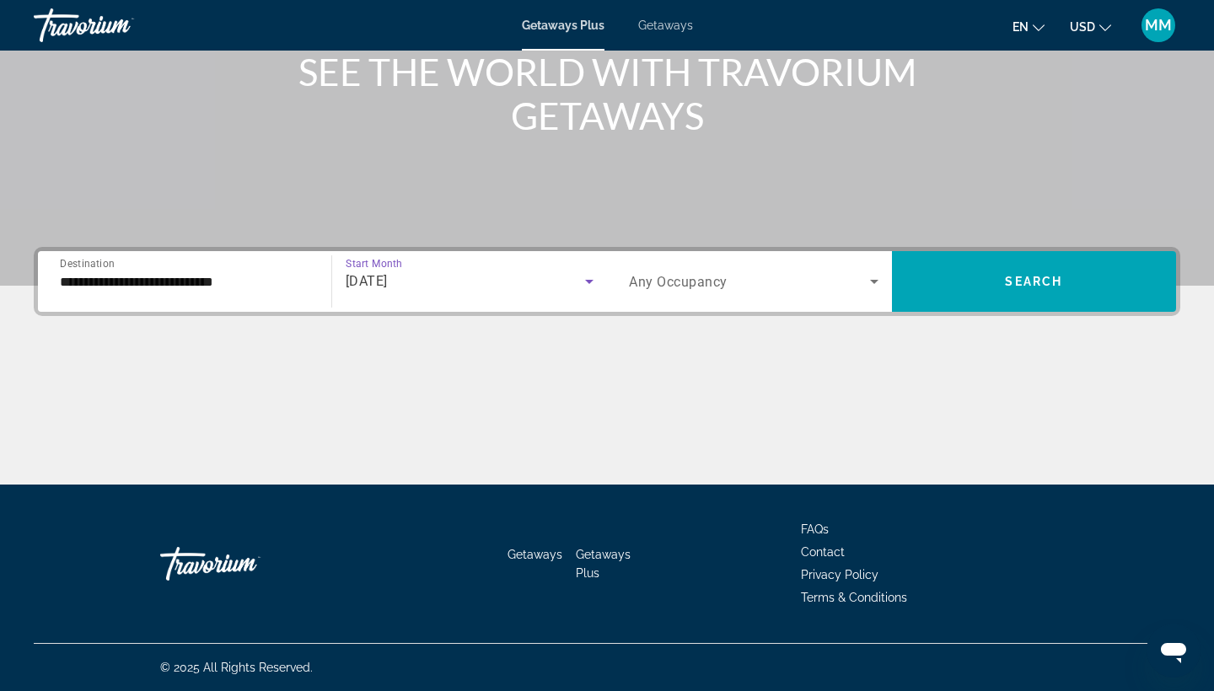
click at [752, 275] on span "Search widget" at bounding box center [749, 281] width 241 height 20
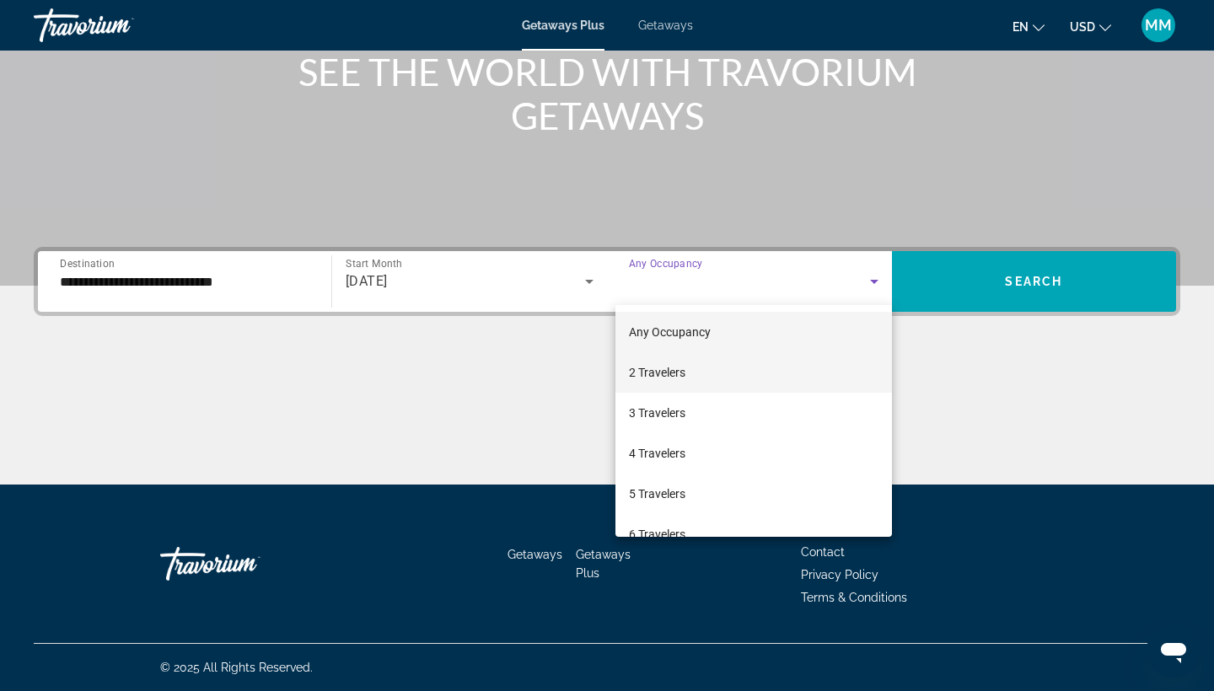
click at [712, 372] on mat-option "2 Travelers" at bounding box center [753, 372] width 276 height 40
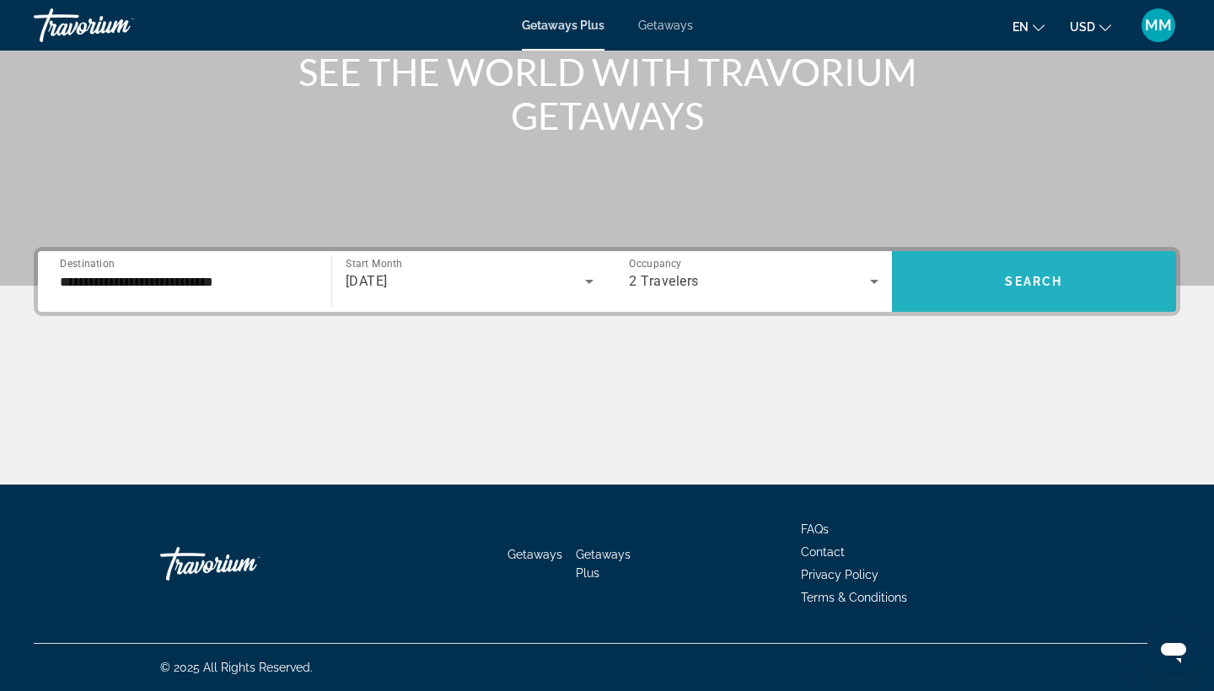
click at [1038, 293] on span "Search widget" at bounding box center [1034, 281] width 285 height 40
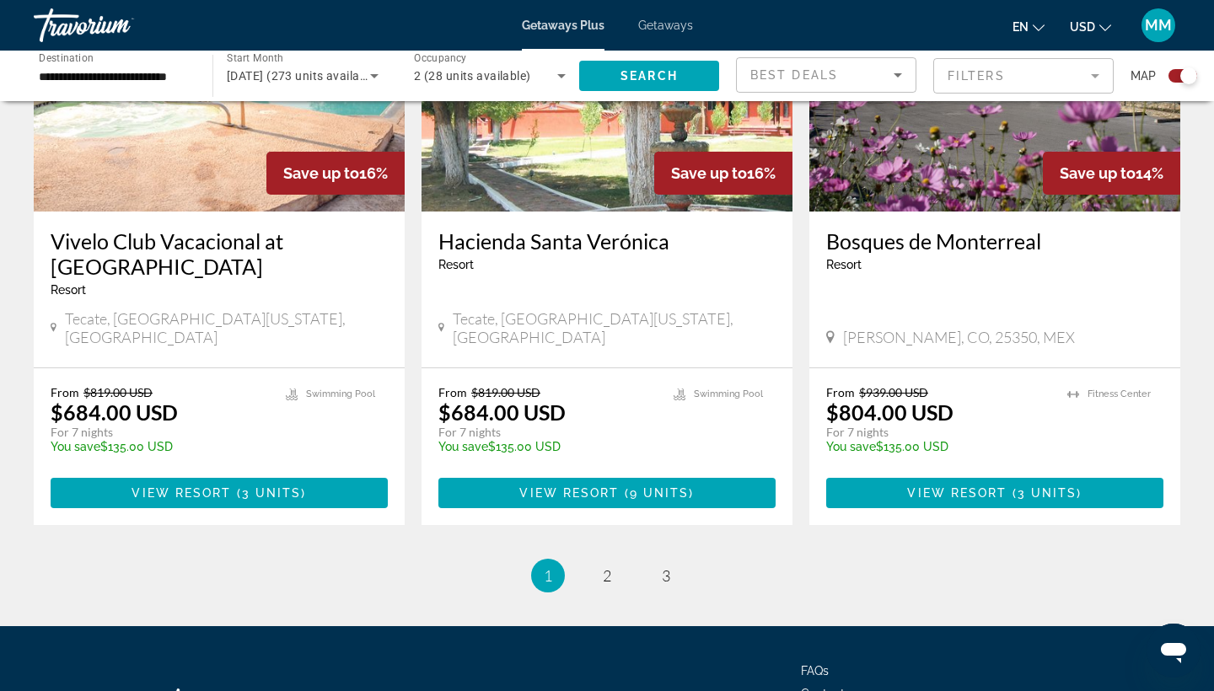
scroll to position [2609, 0]
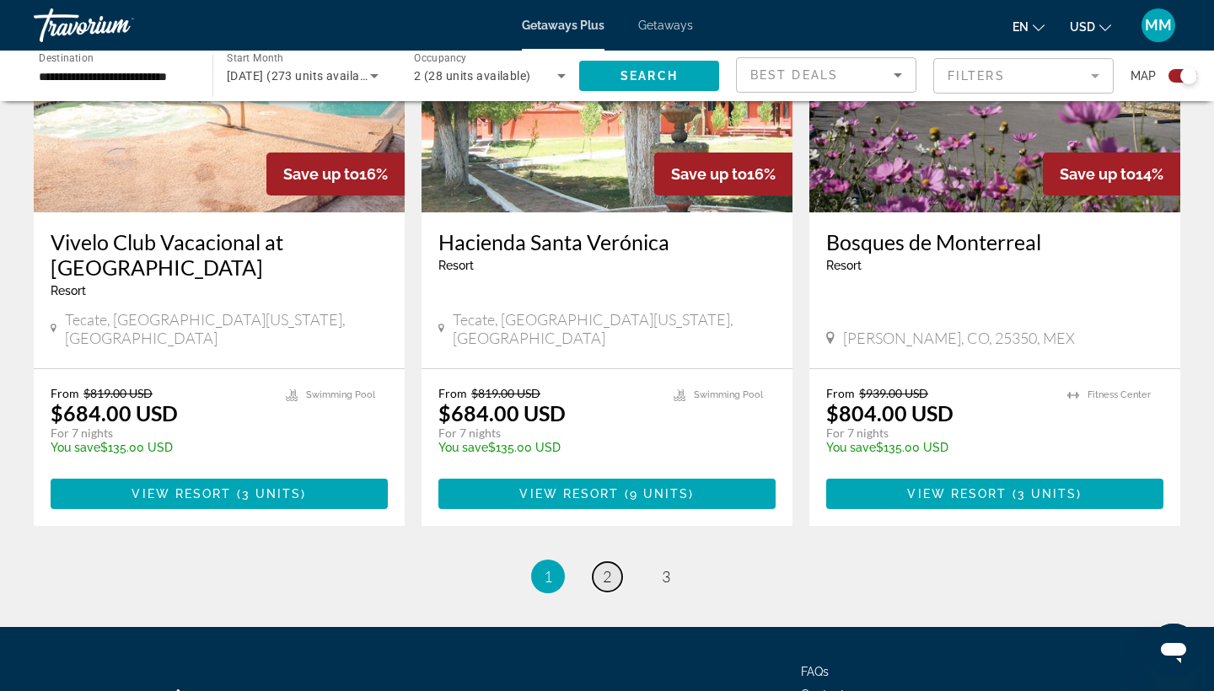
click at [608, 567] on span "2" at bounding box center [607, 576] width 8 height 19
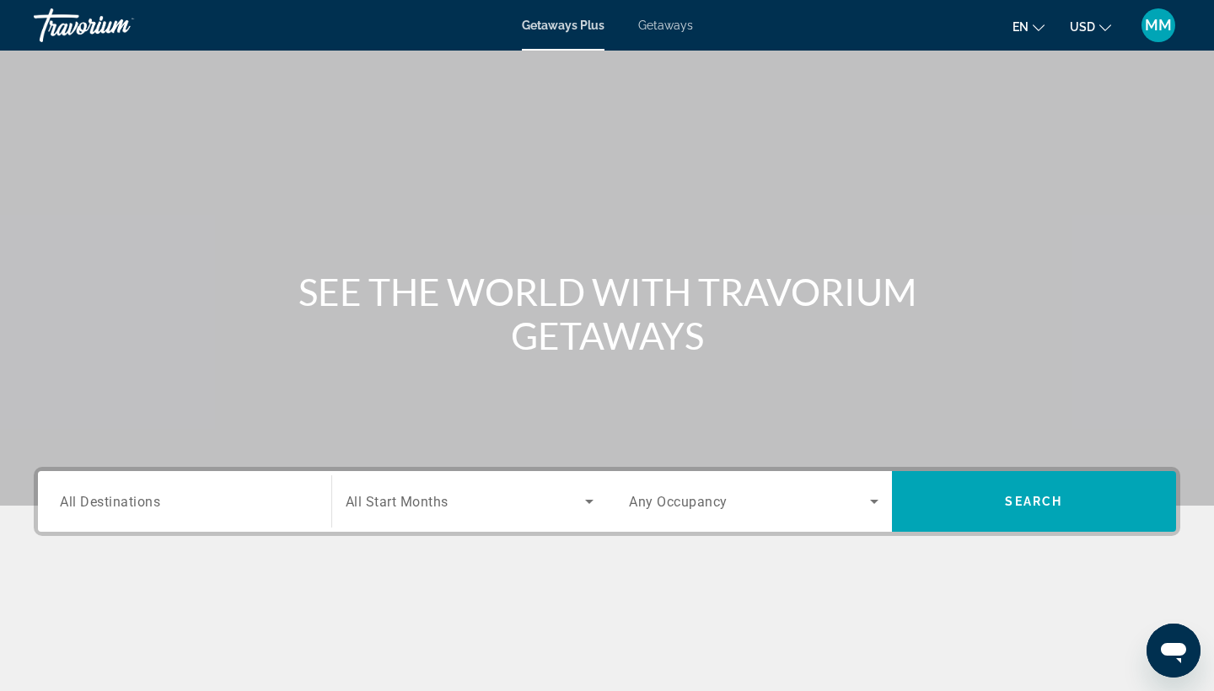
click at [263, 496] on input "Destination All Destinations" at bounding box center [184, 502] width 249 height 20
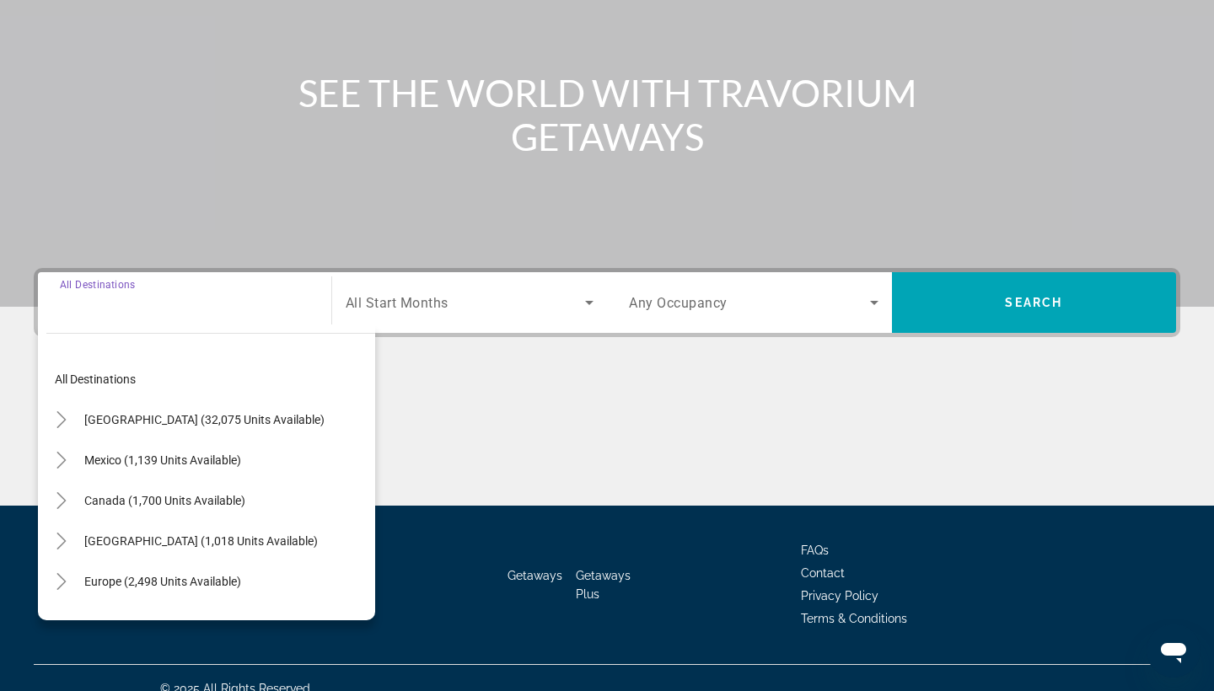
scroll to position [220, 0]
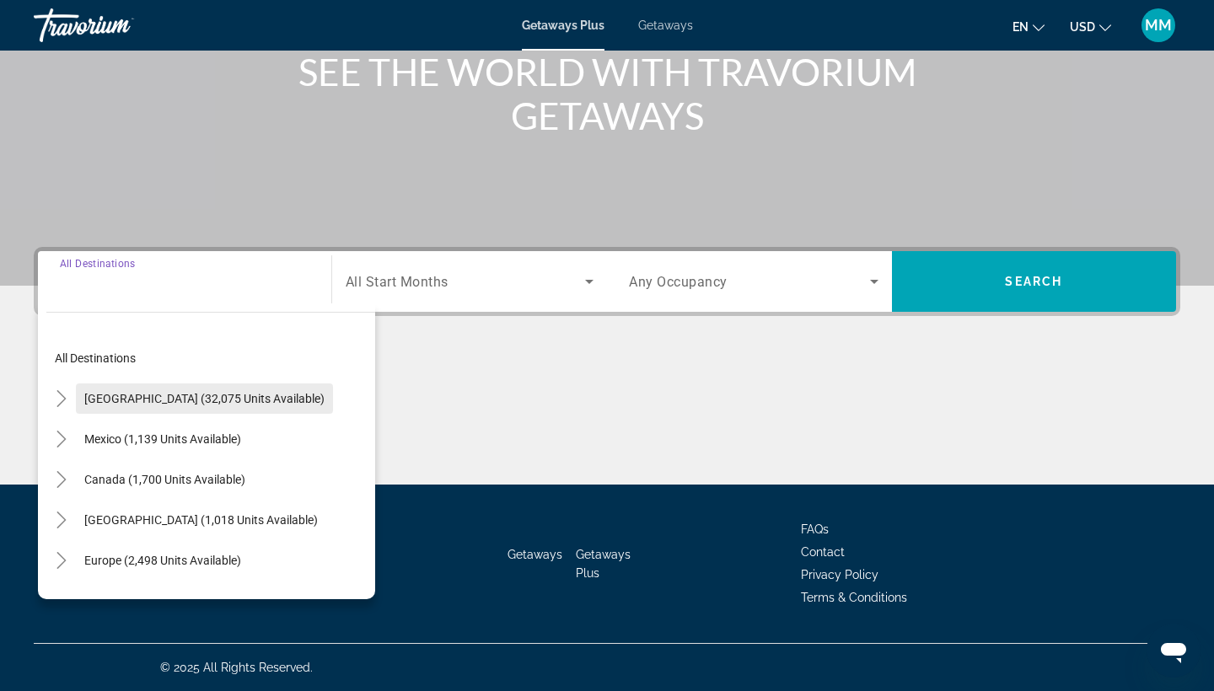
click at [241, 399] on span "[GEOGRAPHIC_DATA] (32,075 units available)" at bounding box center [204, 398] width 240 height 13
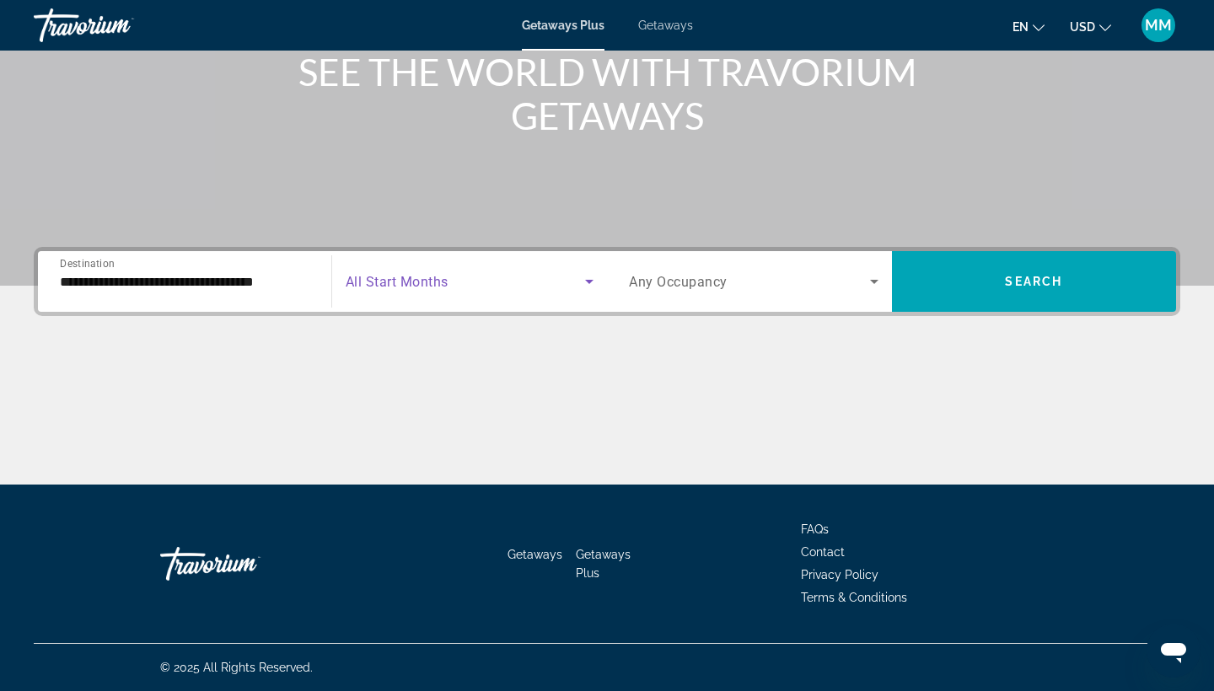
click at [587, 281] on icon "Search widget" at bounding box center [589, 282] width 8 height 4
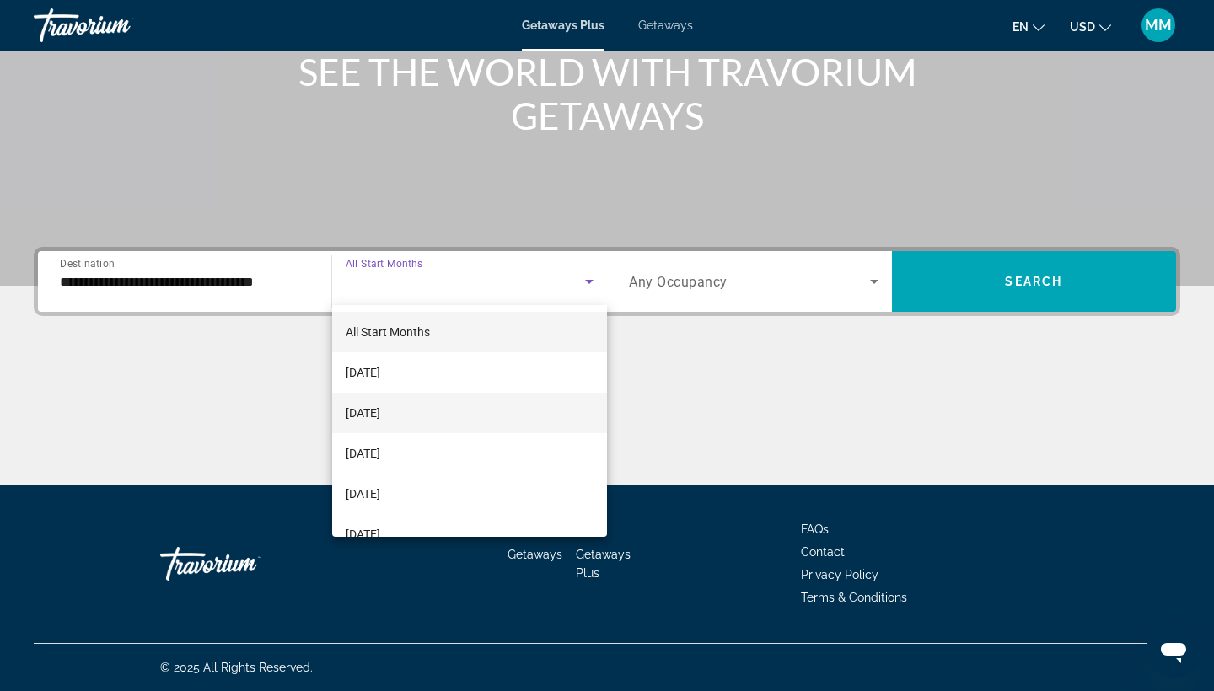
click at [436, 412] on mat-option "[DATE]" at bounding box center [470, 413] width 276 height 40
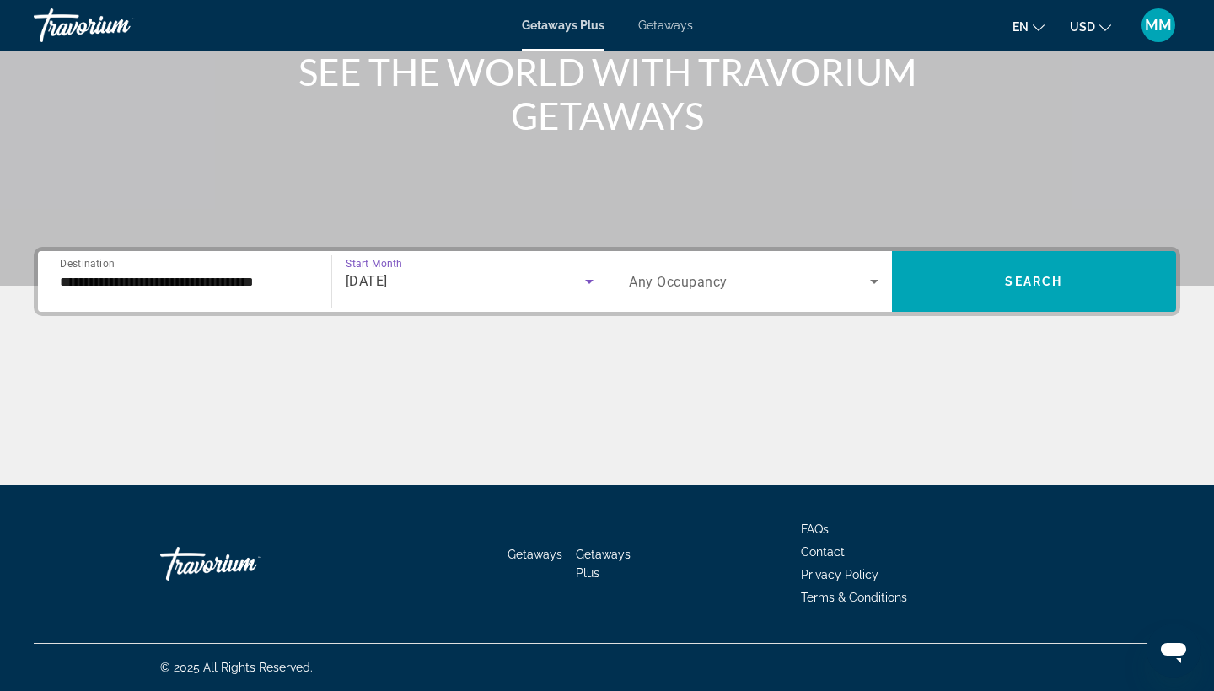
click at [278, 280] on input "**********" at bounding box center [184, 282] width 249 height 20
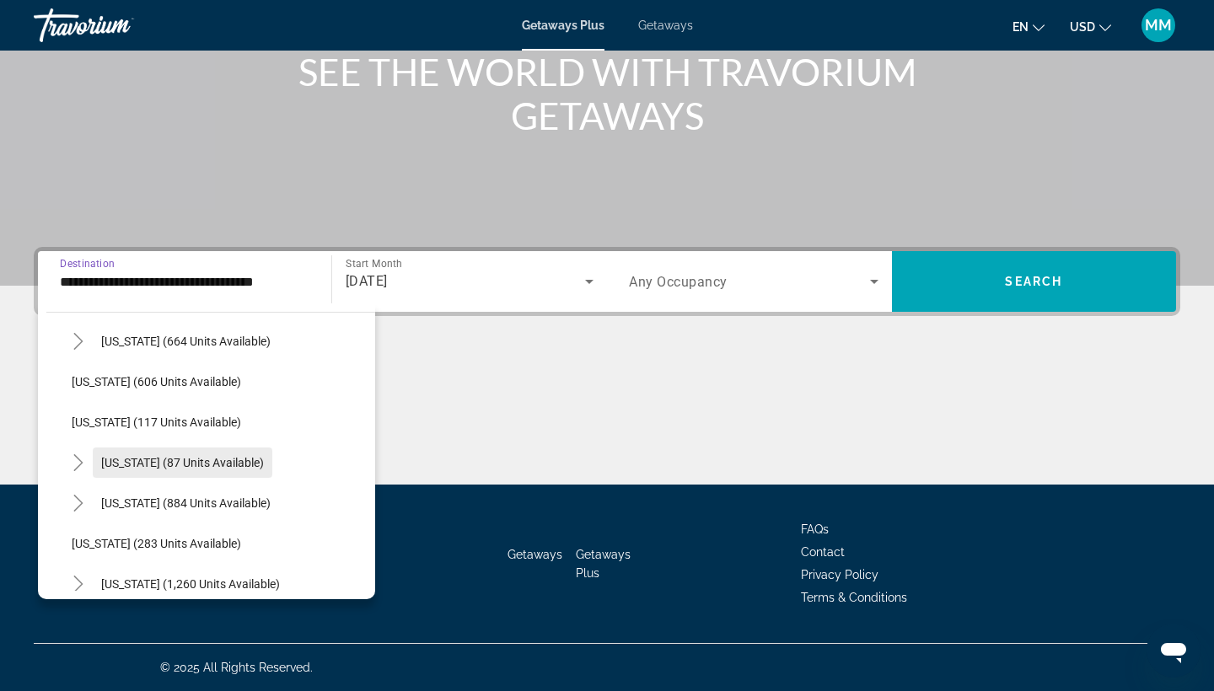
scroll to position [949, 0]
click at [219, 463] on span "[US_STATE] (87 units available)" at bounding box center [182, 460] width 163 height 13
type input "**********"
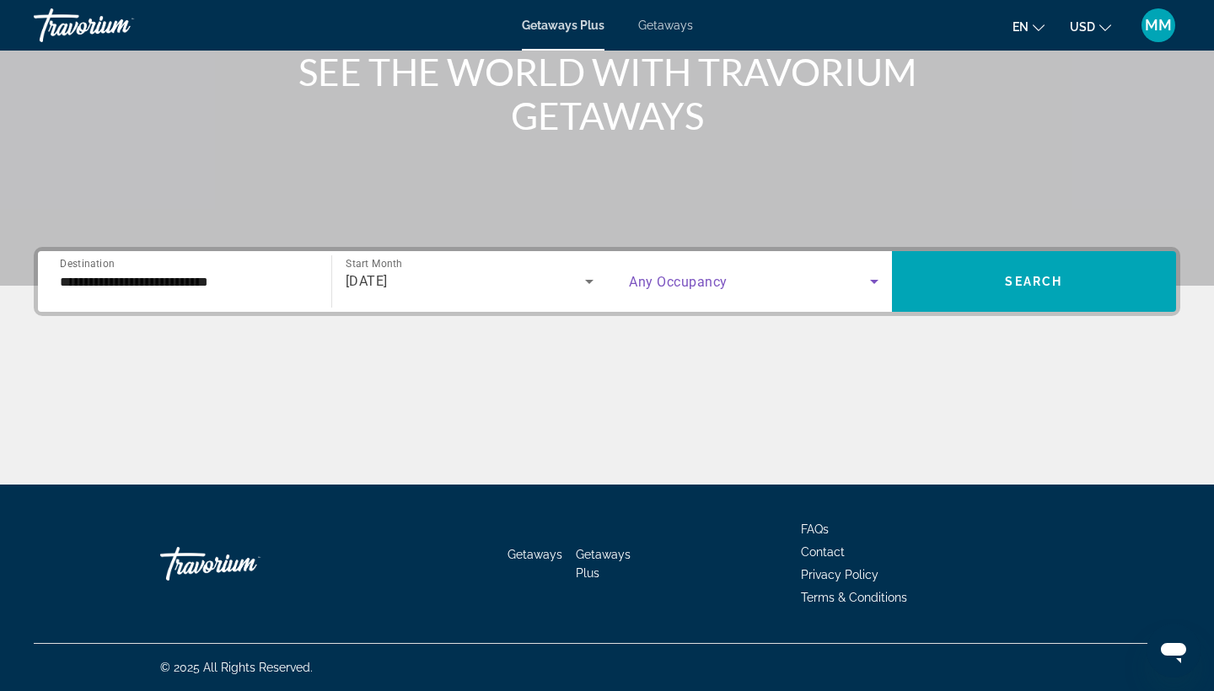
click at [872, 276] on icon "Search widget" at bounding box center [874, 281] width 20 height 20
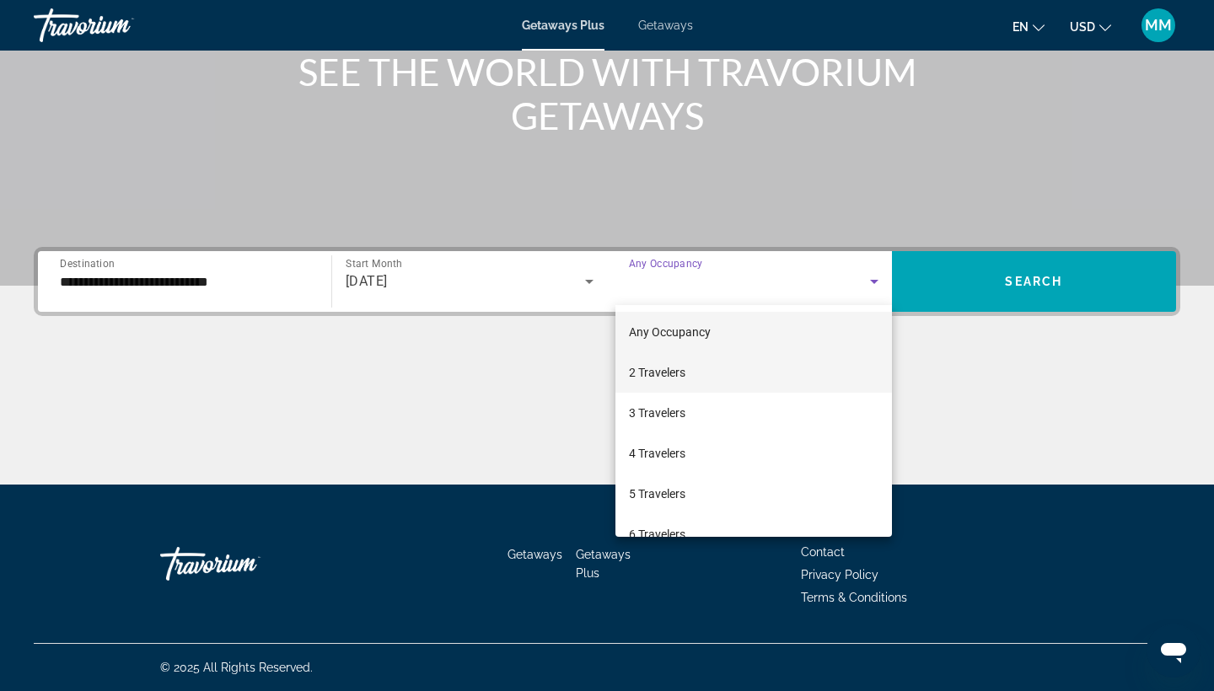
click at [733, 365] on mat-option "2 Travelers" at bounding box center [753, 372] width 276 height 40
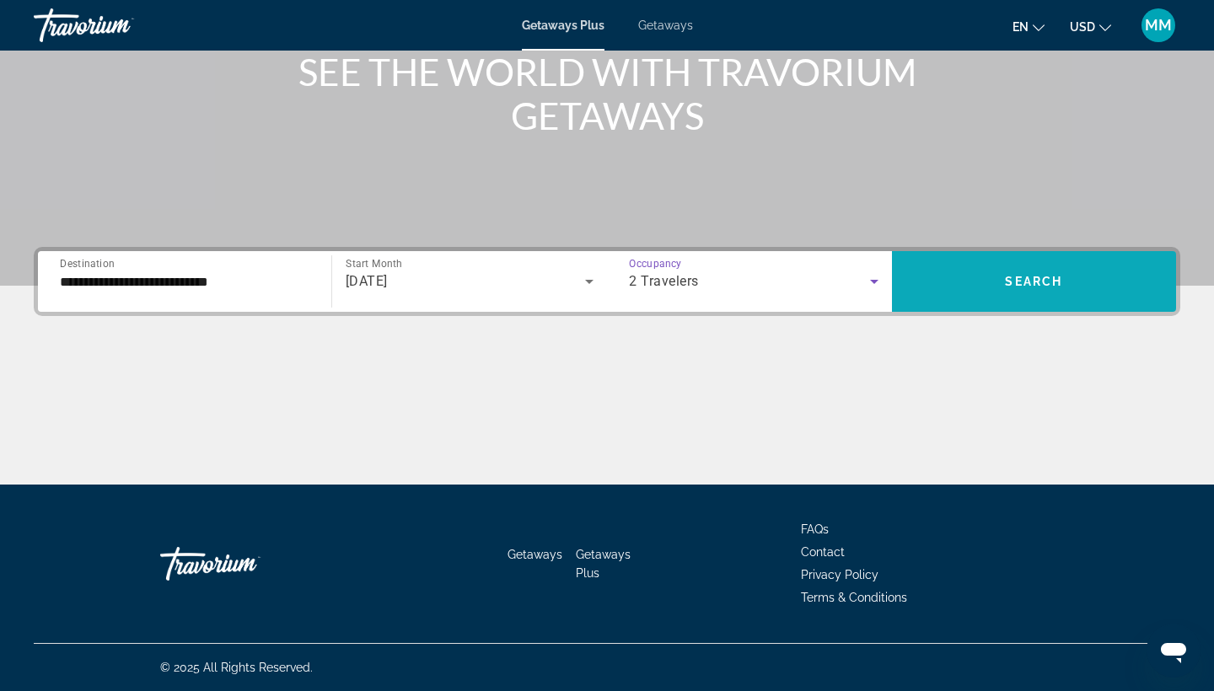
click at [970, 286] on span "Search widget" at bounding box center [1034, 281] width 285 height 40
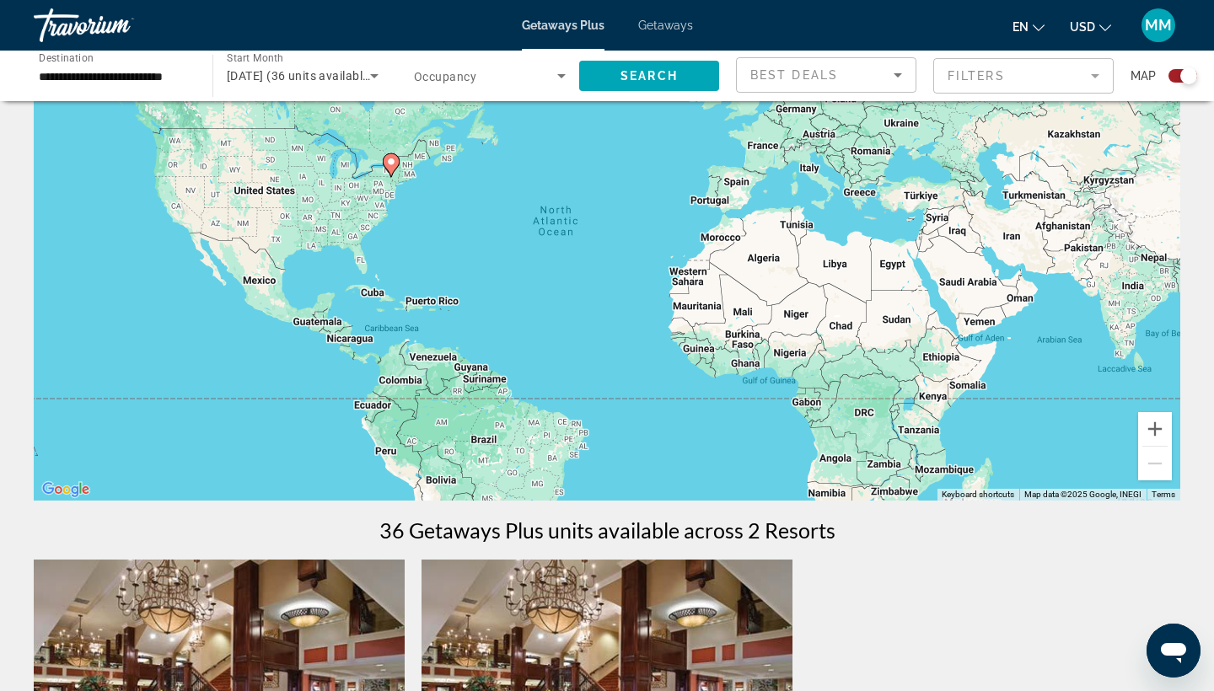
scroll to position [72, 0]
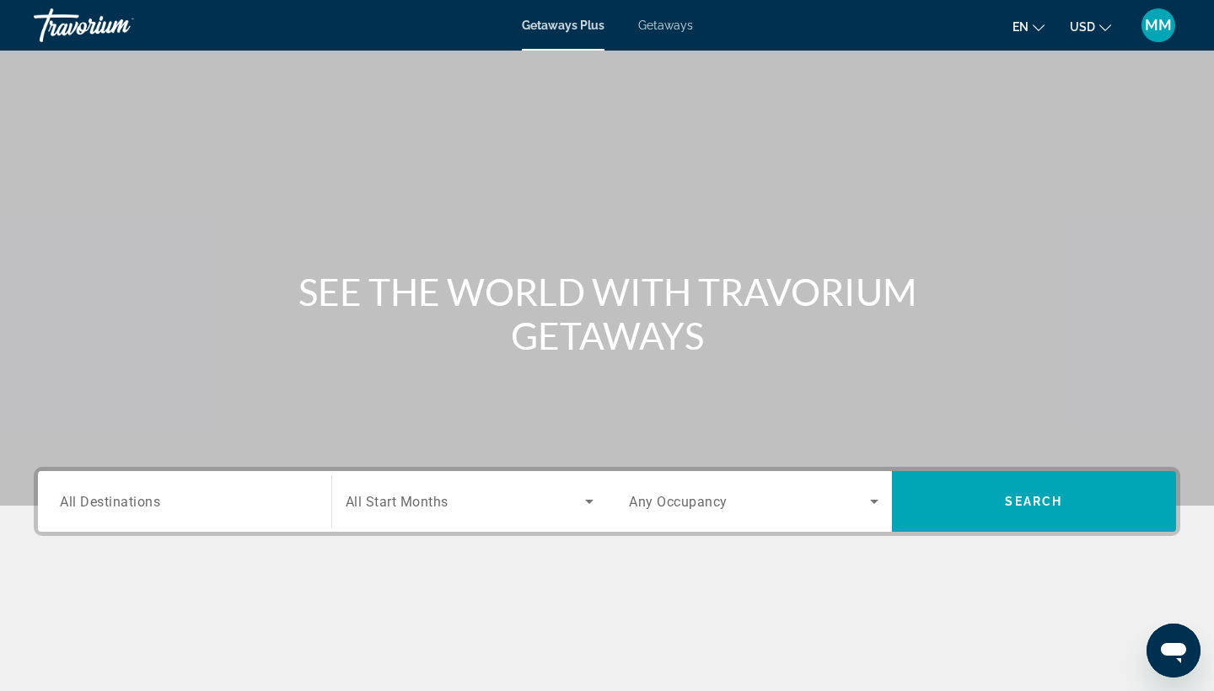
click at [148, 495] on span "All Destinations" at bounding box center [110, 501] width 100 height 16
click at [148, 495] on input "Destination All Destinations" at bounding box center [184, 502] width 249 height 20
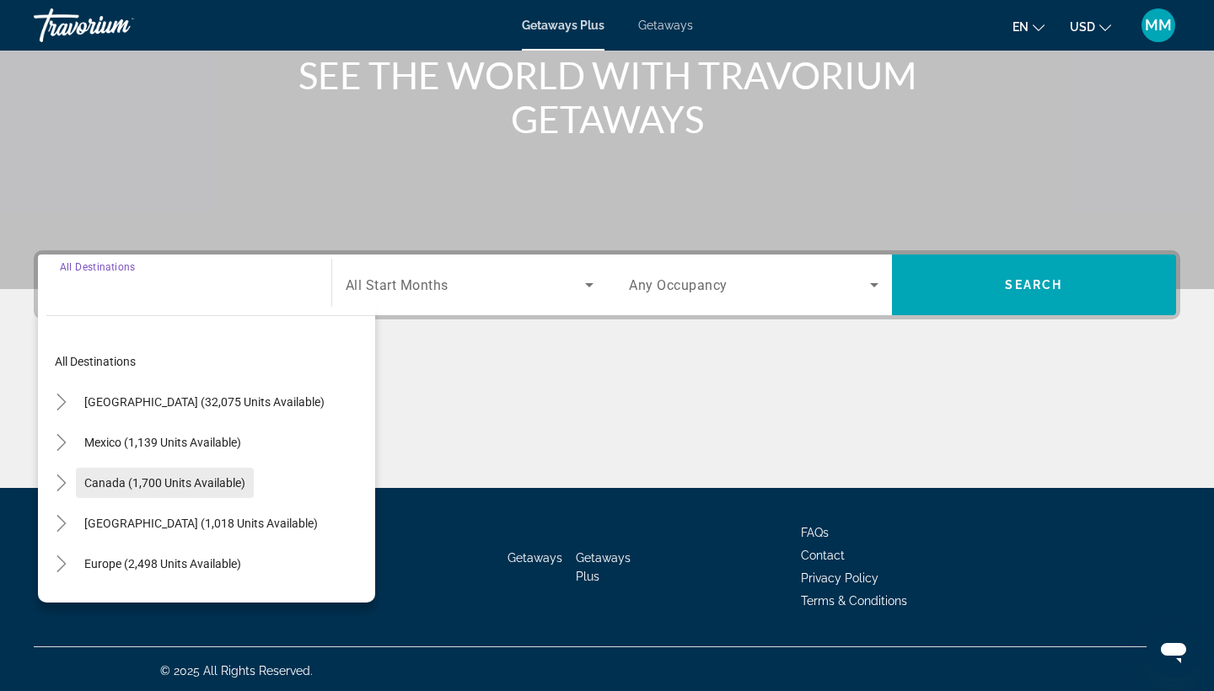
scroll to position [220, 0]
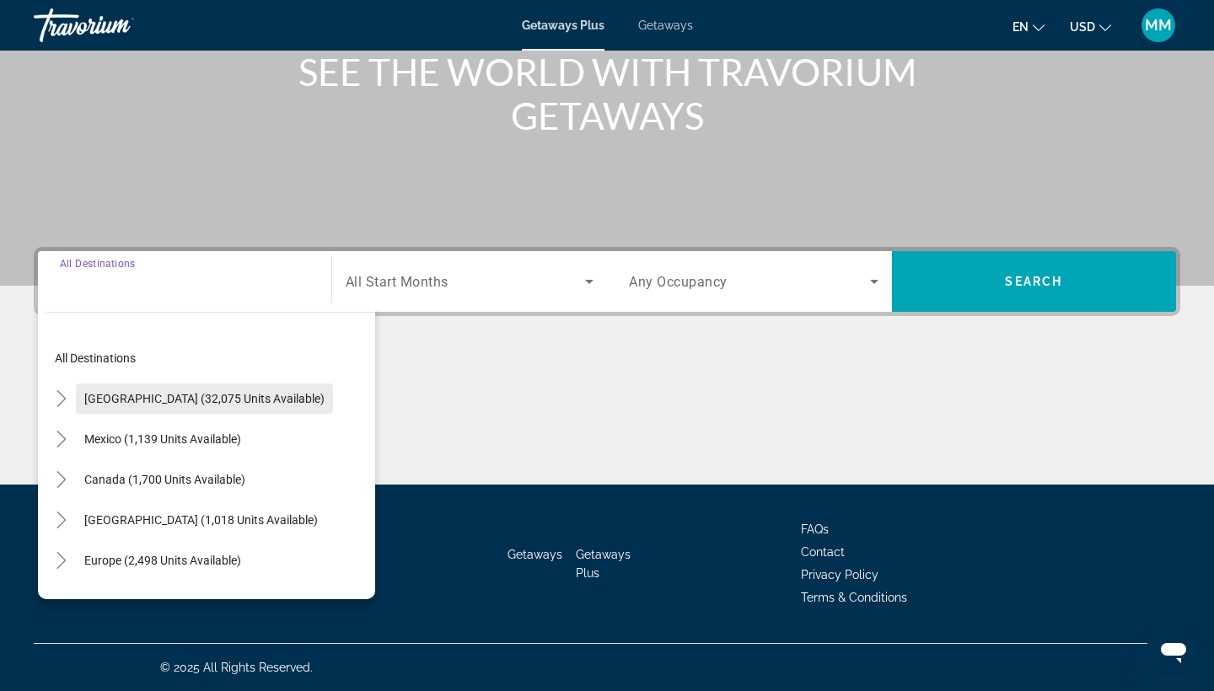
click at [211, 397] on span "[GEOGRAPHIC_DATA] (32,075 units available)" at bounding box center [204, 398] width 240 height 13
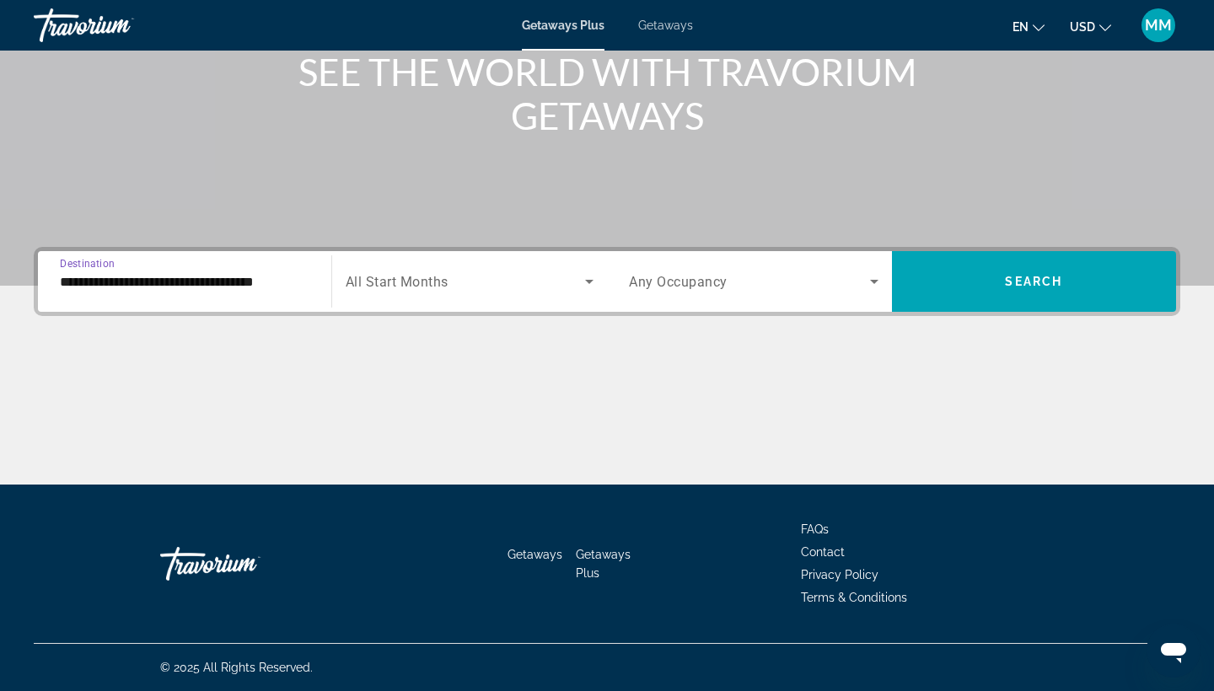
click at [247, 288] on input "**********" at bounding box center [184, 282] width 249 height 20
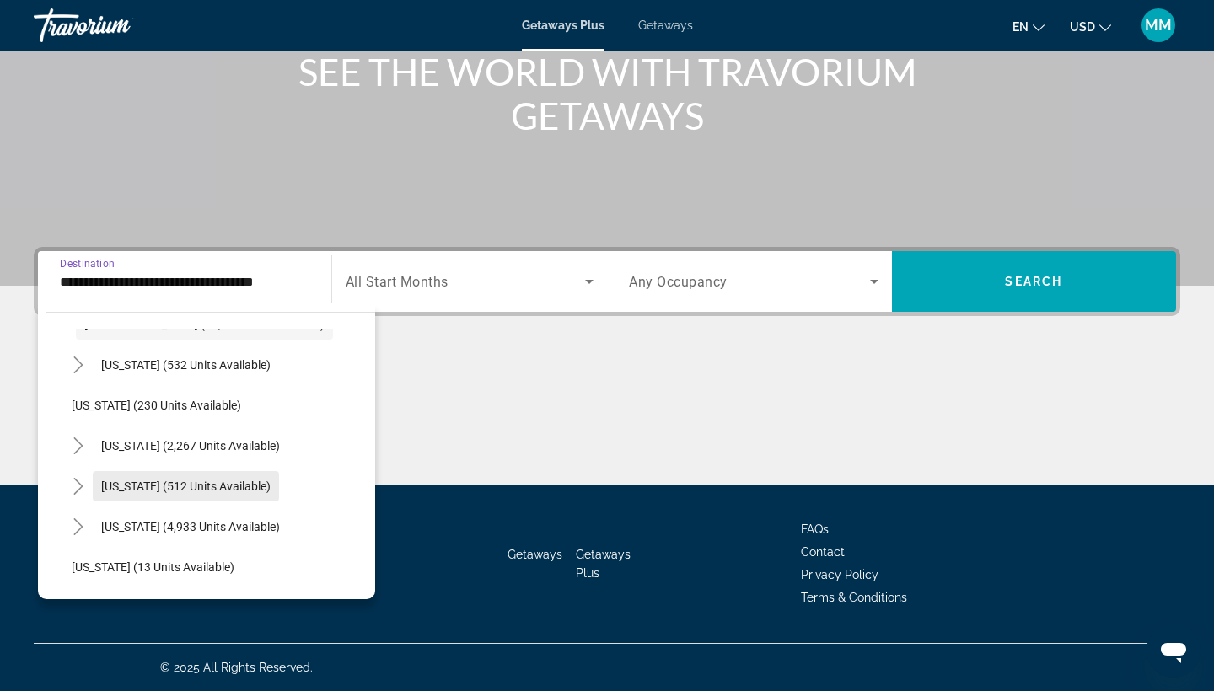
scroll to position [74, 0]
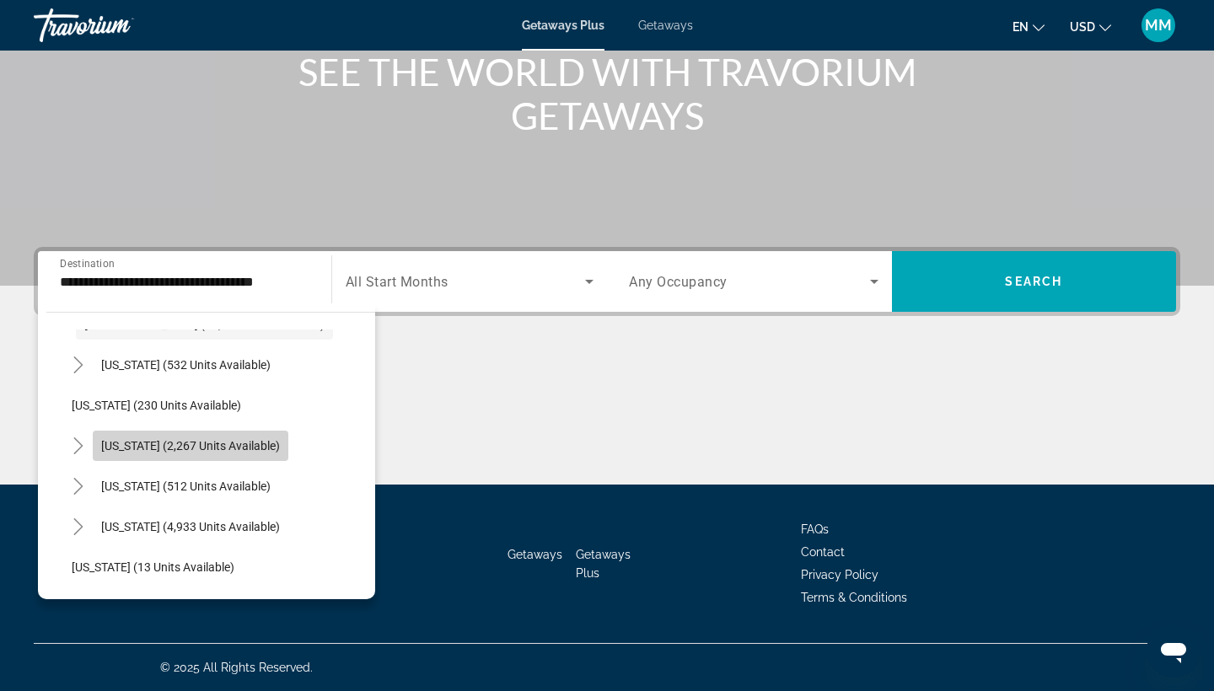
click at [249, 440] on span "[US_STATE] (2,267 units available)" at bounding box center [190, 445] width 179 height 13
type input "**********"
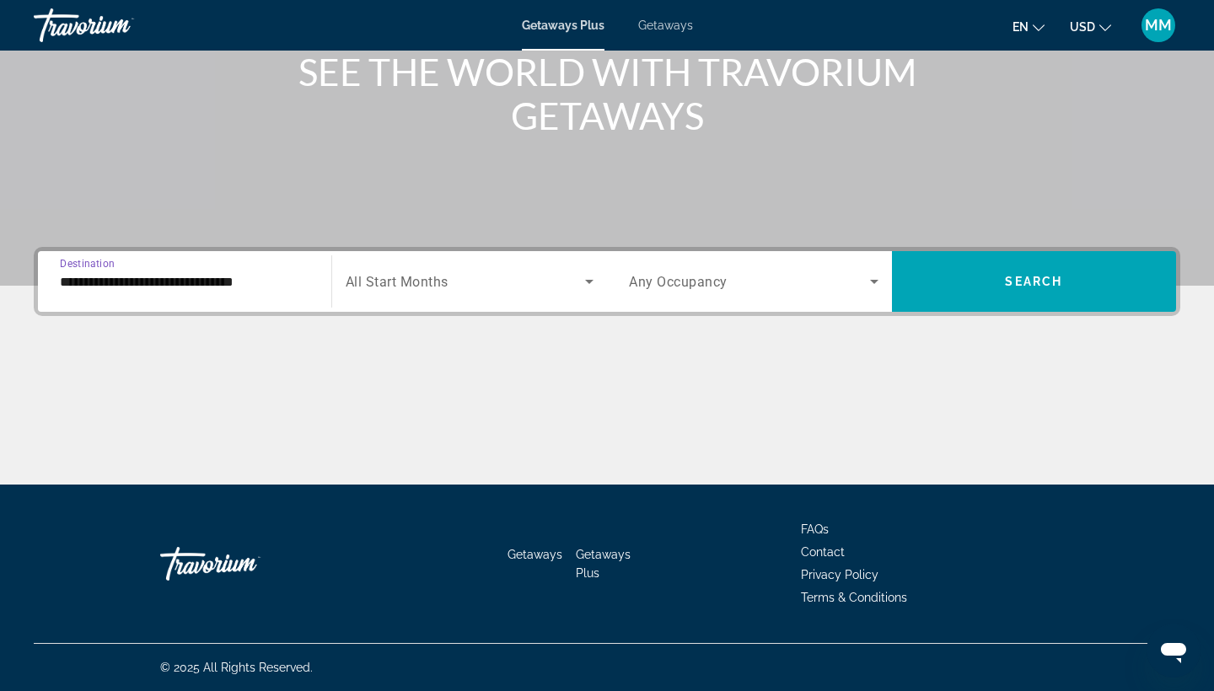
click at [537, 280] on span "Search widget" at bounding box center [466, 281] width 240 height 20
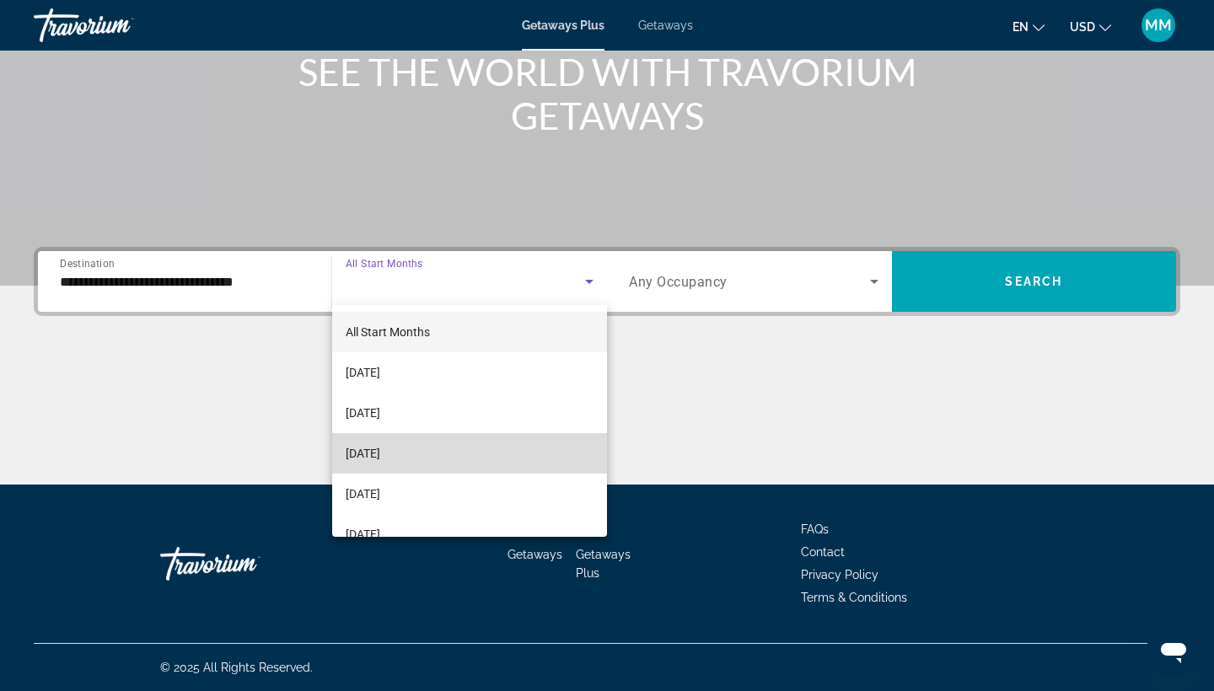
click at [501, 455] on mat-option "[DATE]" at bounding box center [470, 453] width 276 height 40
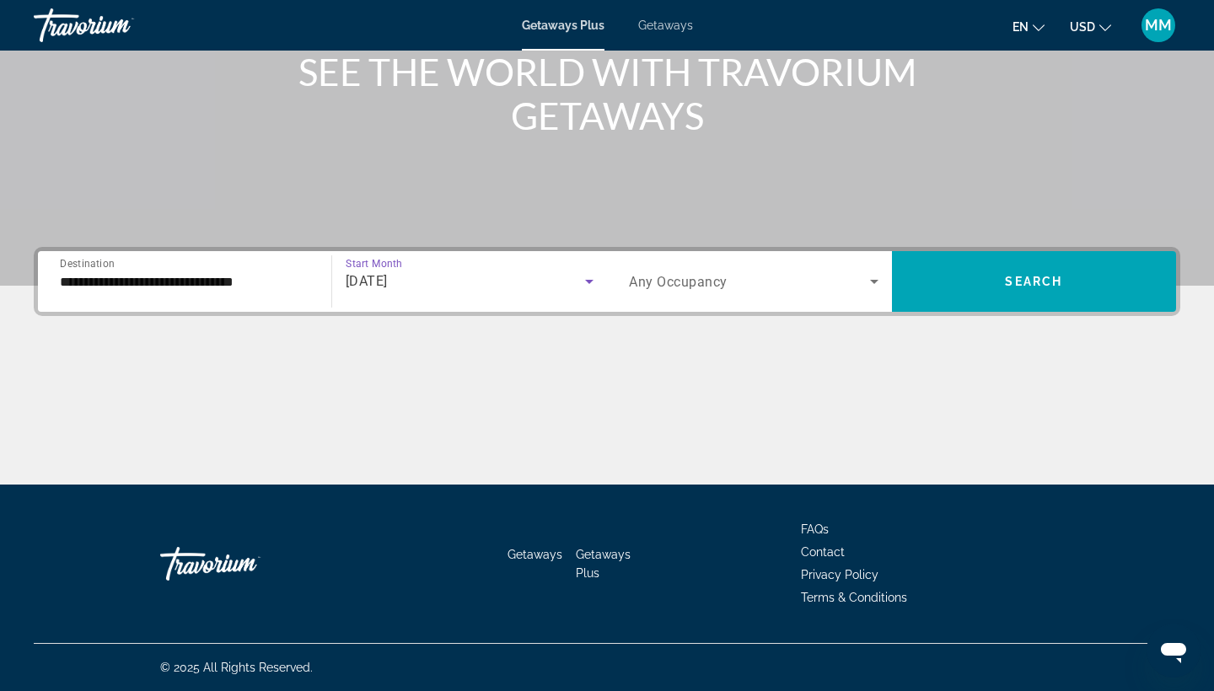
click at [687, 286] on span "Any Occupancy" at bounding box center [678, 282] width 99 height 16
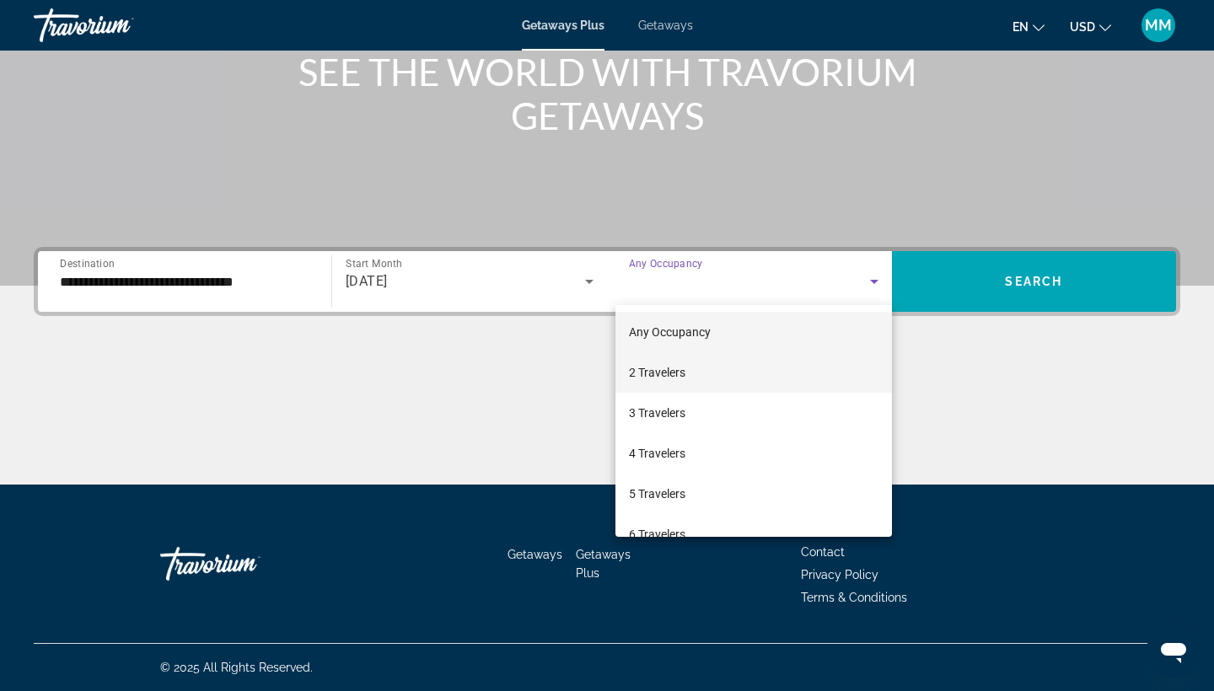
click at [677, 374] on span "2 Travelers" at bounding box center [657, 372] width 56 height 20
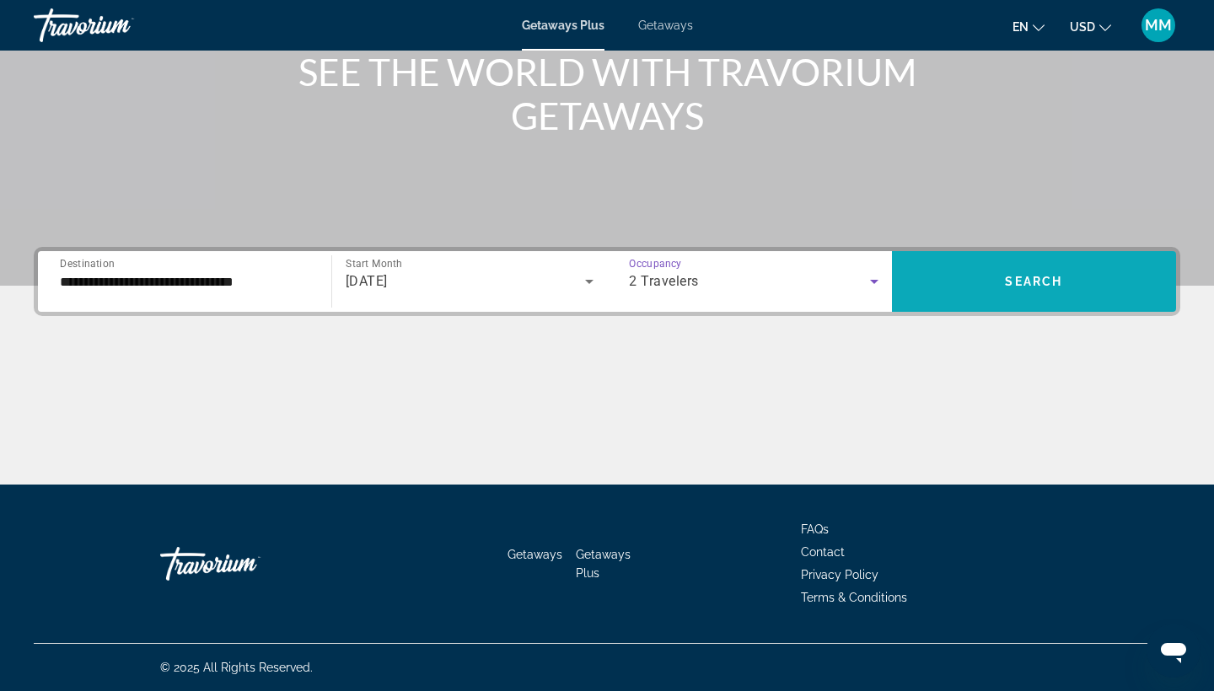
click at [1042, 280] on span "Search" at bounding box center [1033, 281] width 57 height 13
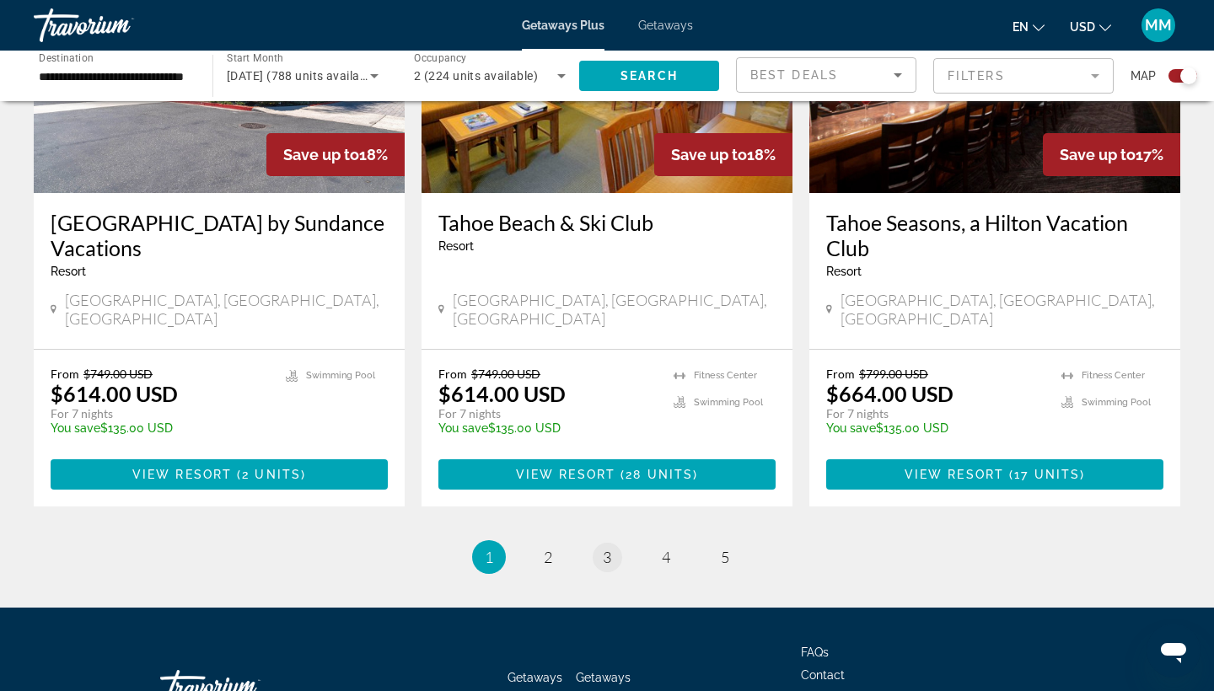
scroll to position [2609, 0]
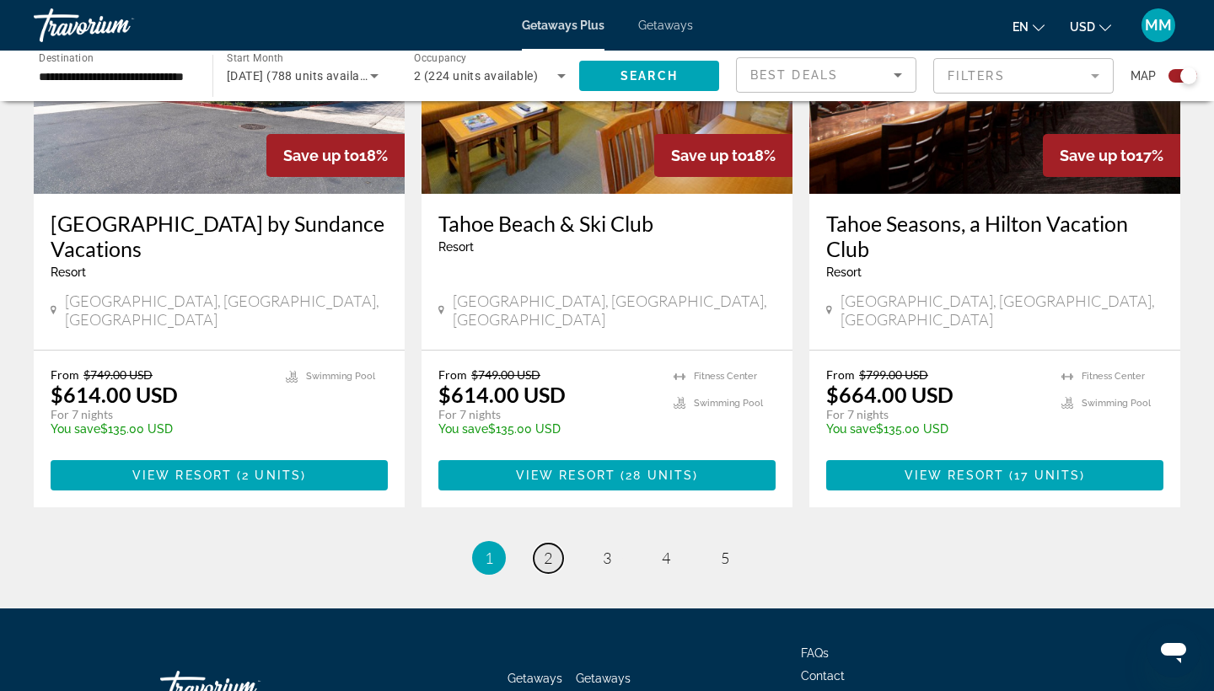
click at [544, 544] on link "page 2" at bounding box center [547, 558] width 29 height 29
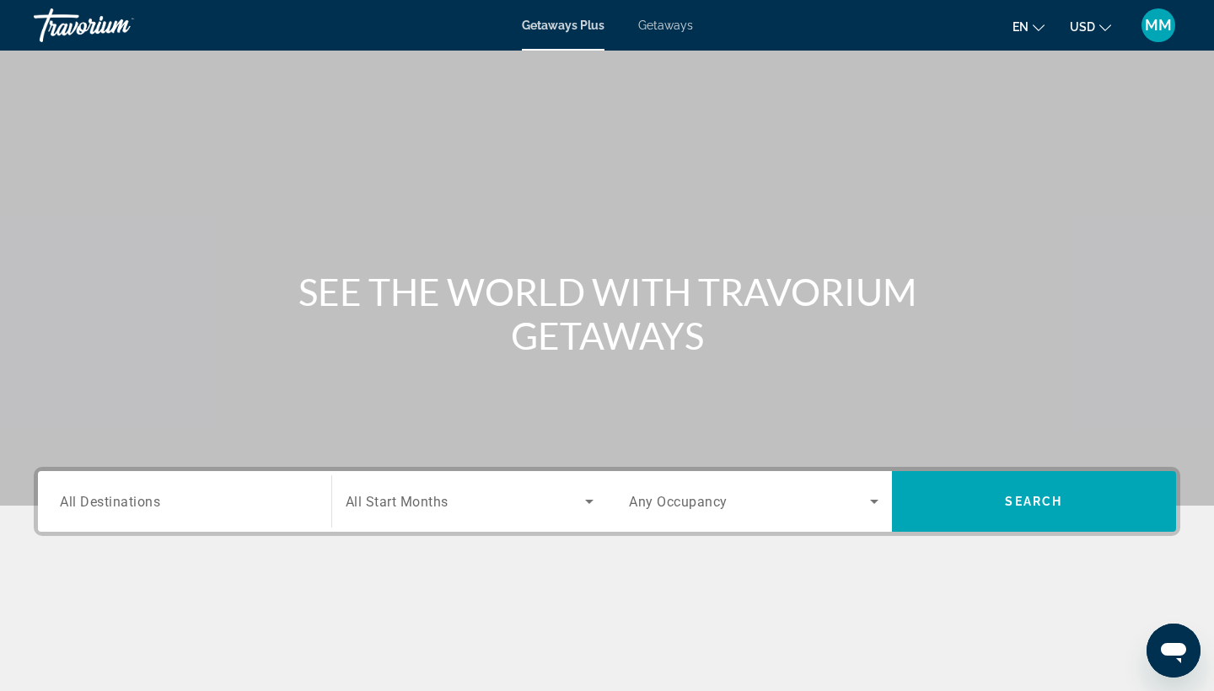
click at [106, 25] on div "Travorium" at bounding box center [118, 25] width 169 height 44
click at [583, 17] on div "Getaways Plus Getaways en English Español Français Italiano Português русский U…" at bounding box center [607, 25] width 1214 height 44
click at [581, 29] on span "Getaways Plus" at bounding box center [563, 25] width 82 height 13
click at [163, 490] on div "Search widget" at bounding box center [184, 502] width 249 height 48
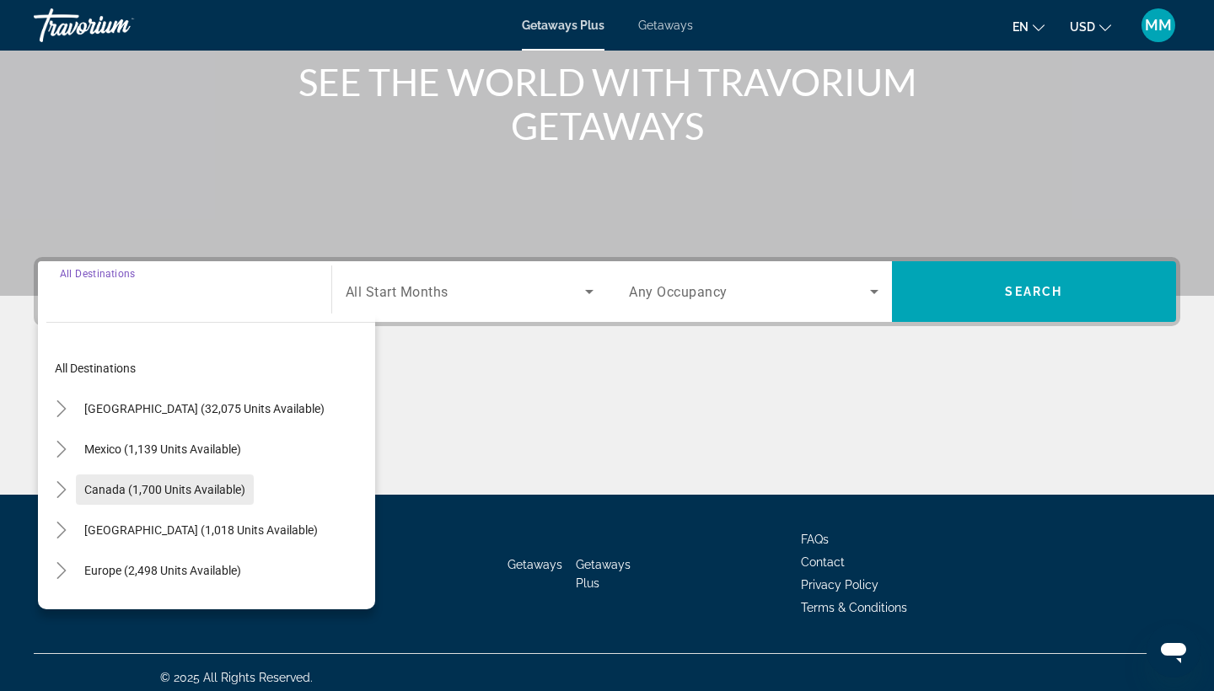
scroll to position [220, 0]
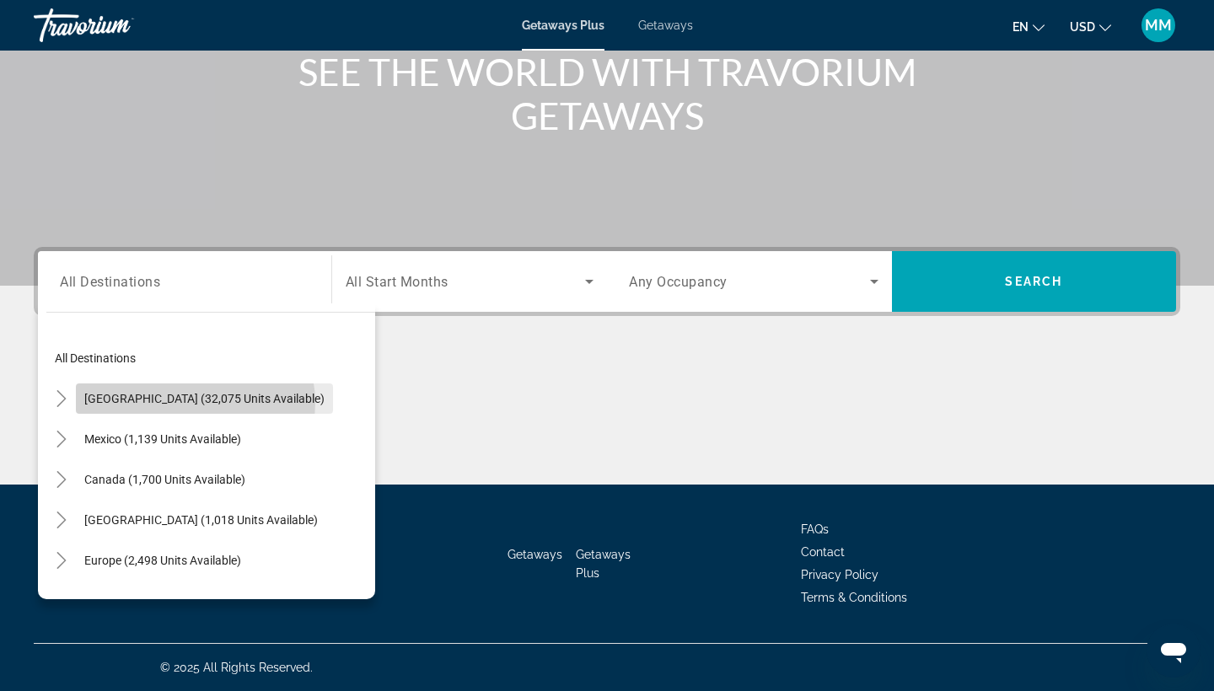
click at [195, 403] on span "[GEOGRAPHIC_DATA] (32,075 units available)" at bounding box center [204, 398] width 240 height 13
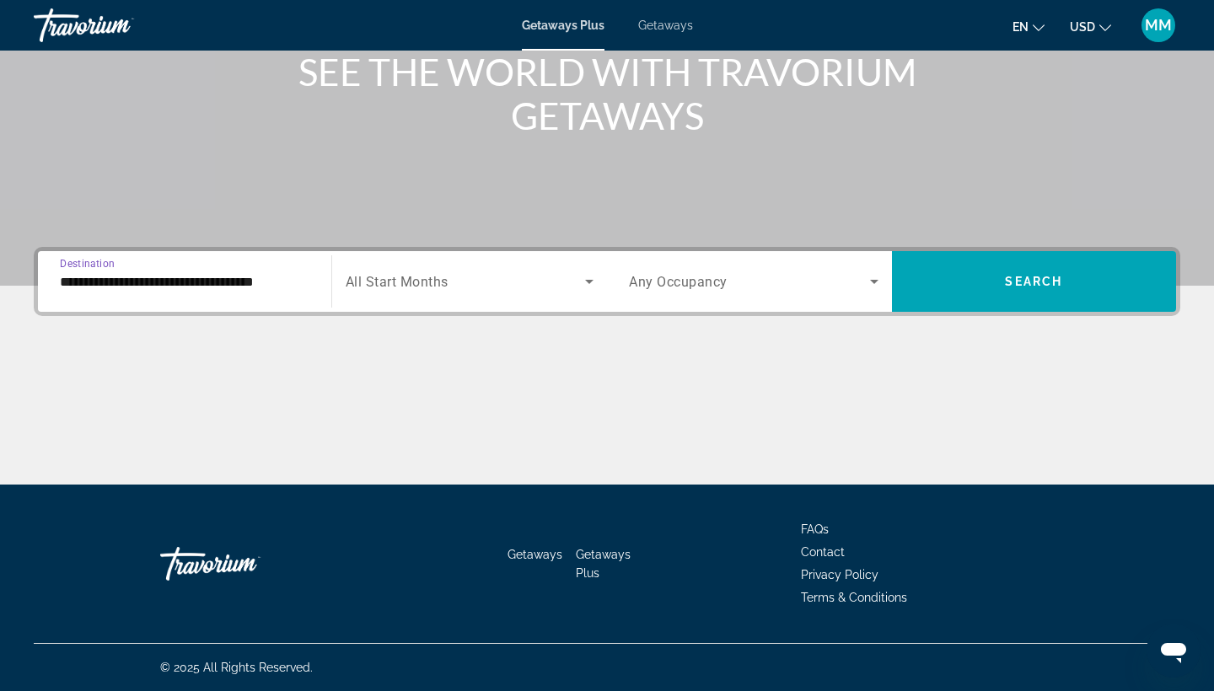
click at [226, 290] on input "**********" at bounding box center [184, 282] width 249 height 20
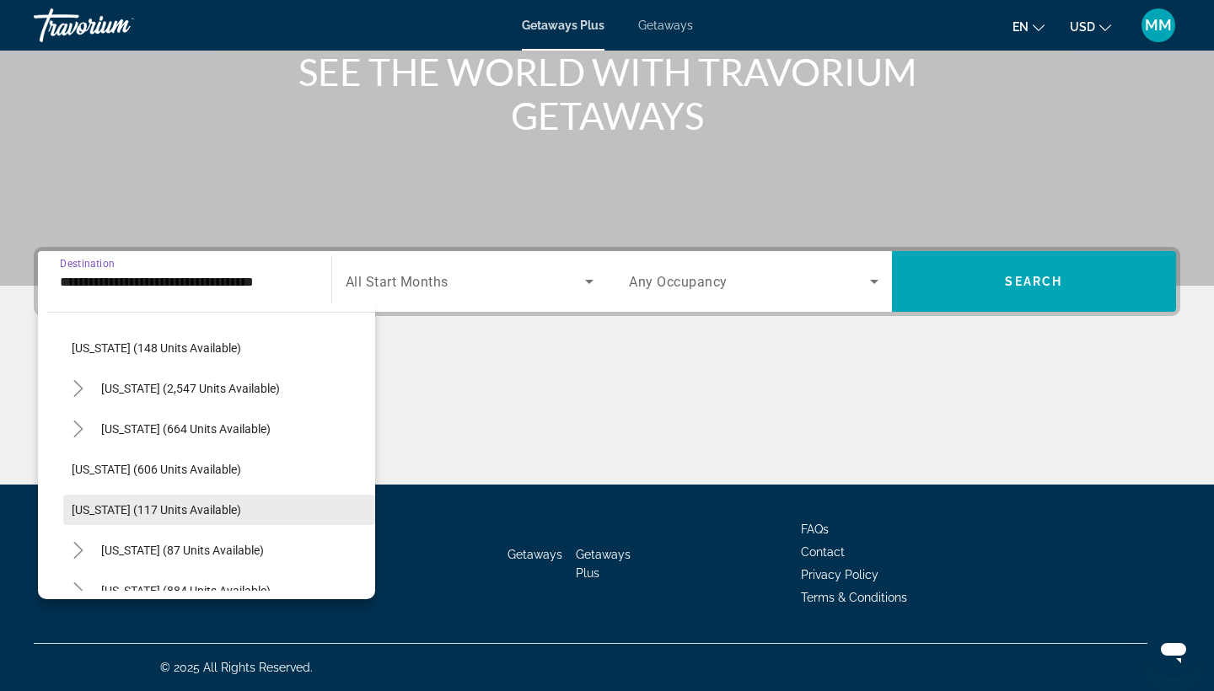
scroll to position [860, 0]
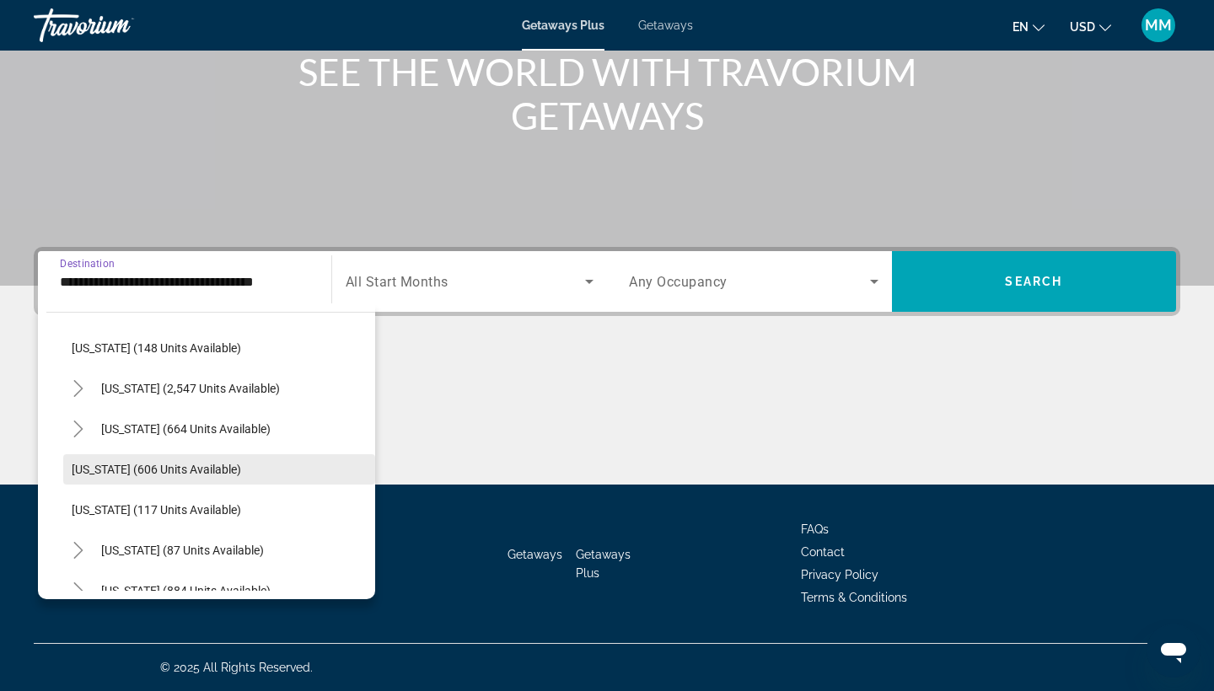
click at [162, 466] on span "[US_STATE] (606 units available)" at bounding box center [156, 469] width 169 height 13
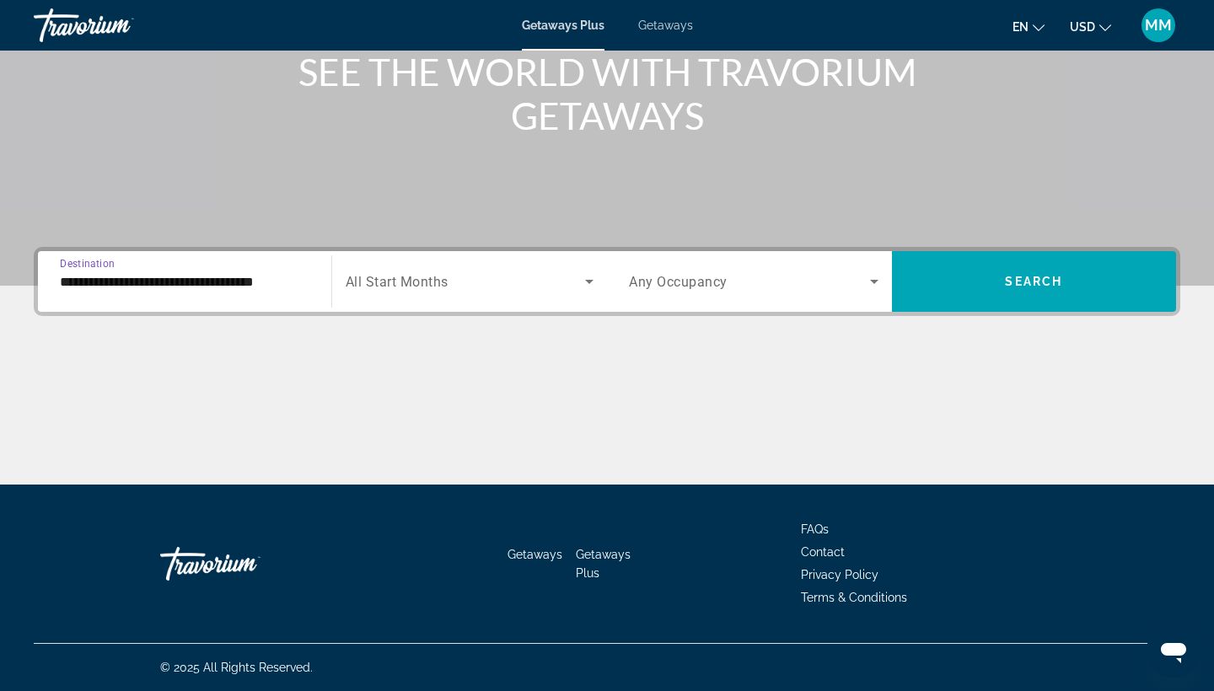
type input "**********"
click at [421, 289] on span "All Start Months" at bounding box center [397, 282] width 103 height 16
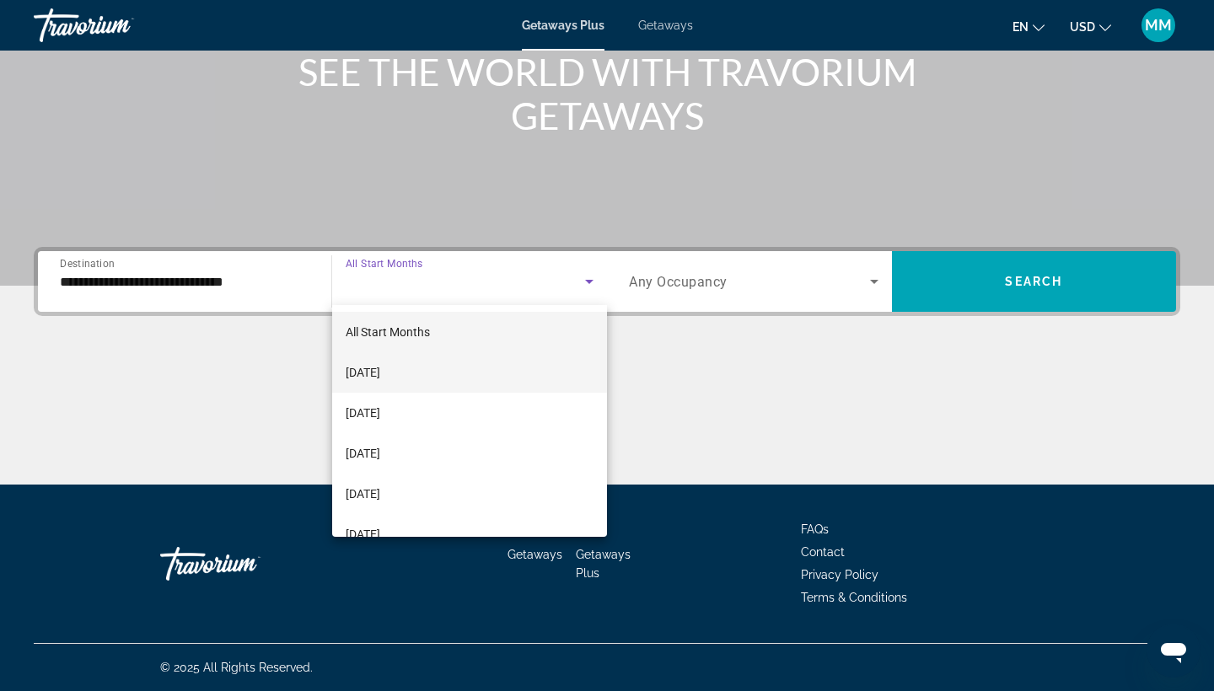
click at [380, 378] on span "[DATE]" at bounding box center [363, 372] width 35 height 20
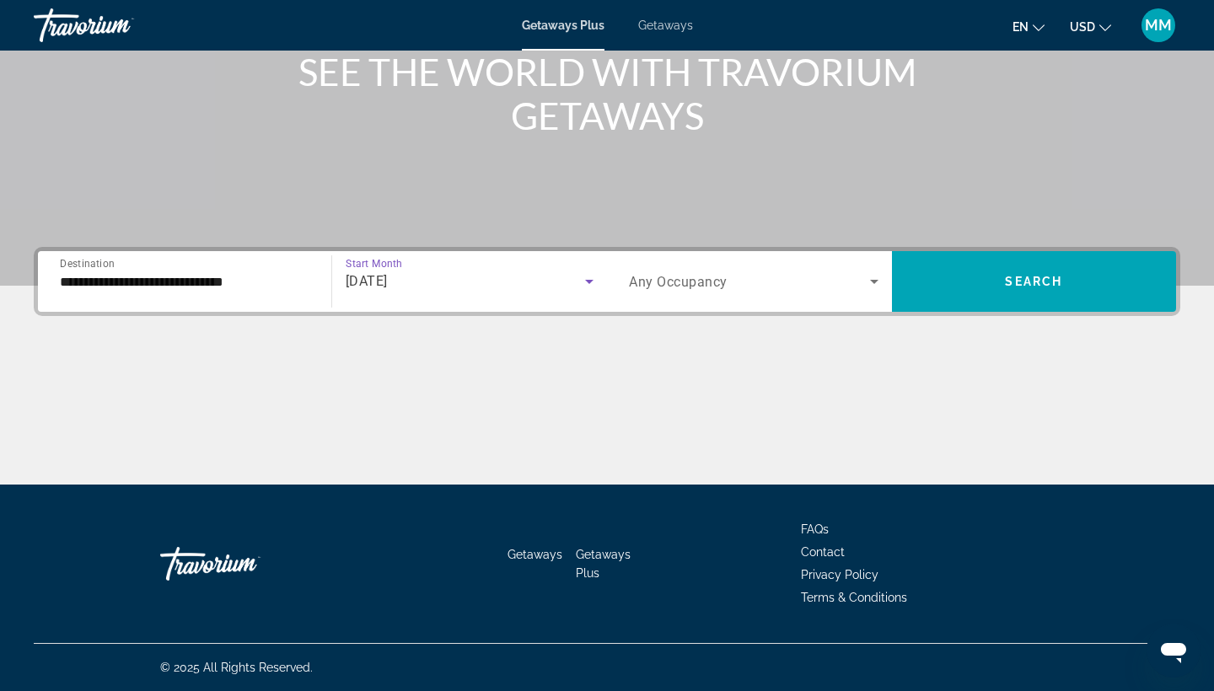
click at [730, 290] on span "Search widget" at bounding box center [749, 281] width 241 height 20
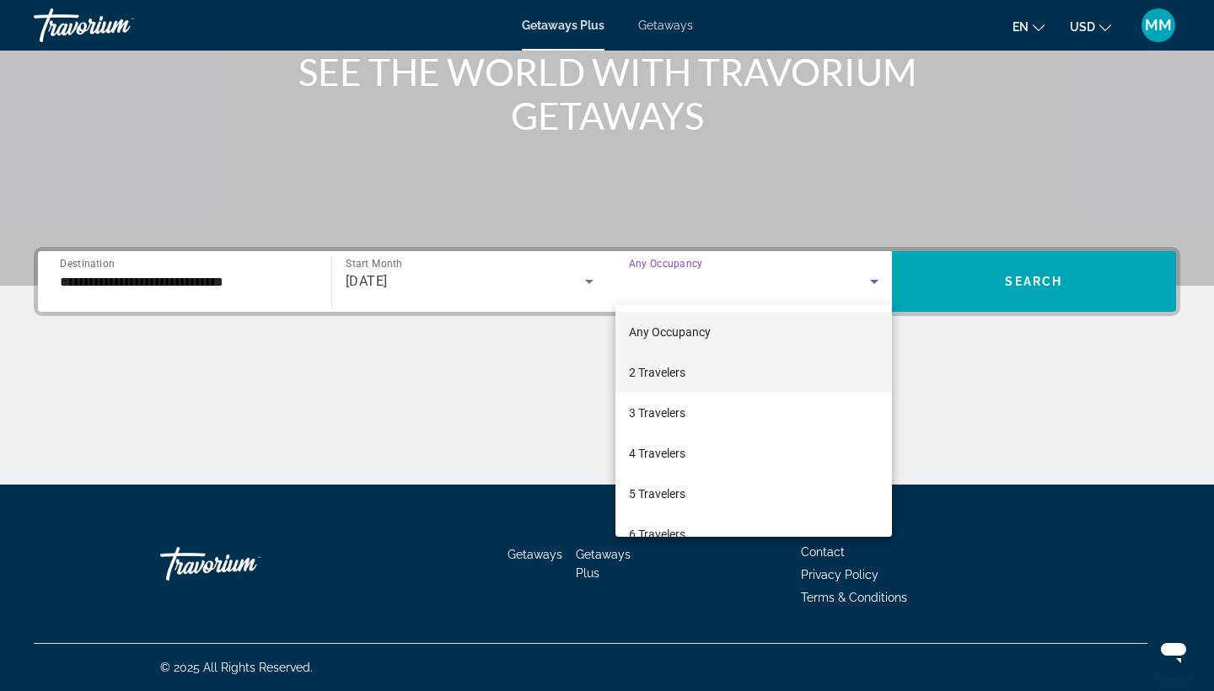
click at [713, 378] on mat-option "2 Travelers" at bounding box center [753, 372] width 276 height 40
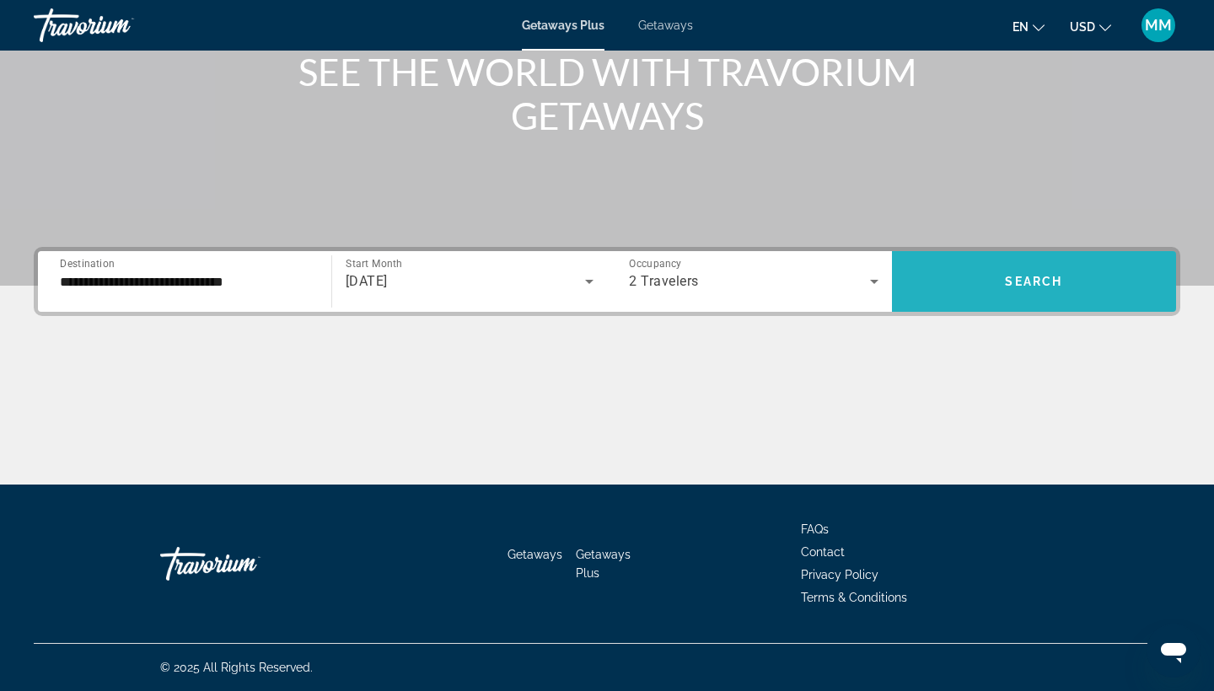
click at [972, 285] on span "Search widget" at bounding box center [1034, 281] width 285 height 40
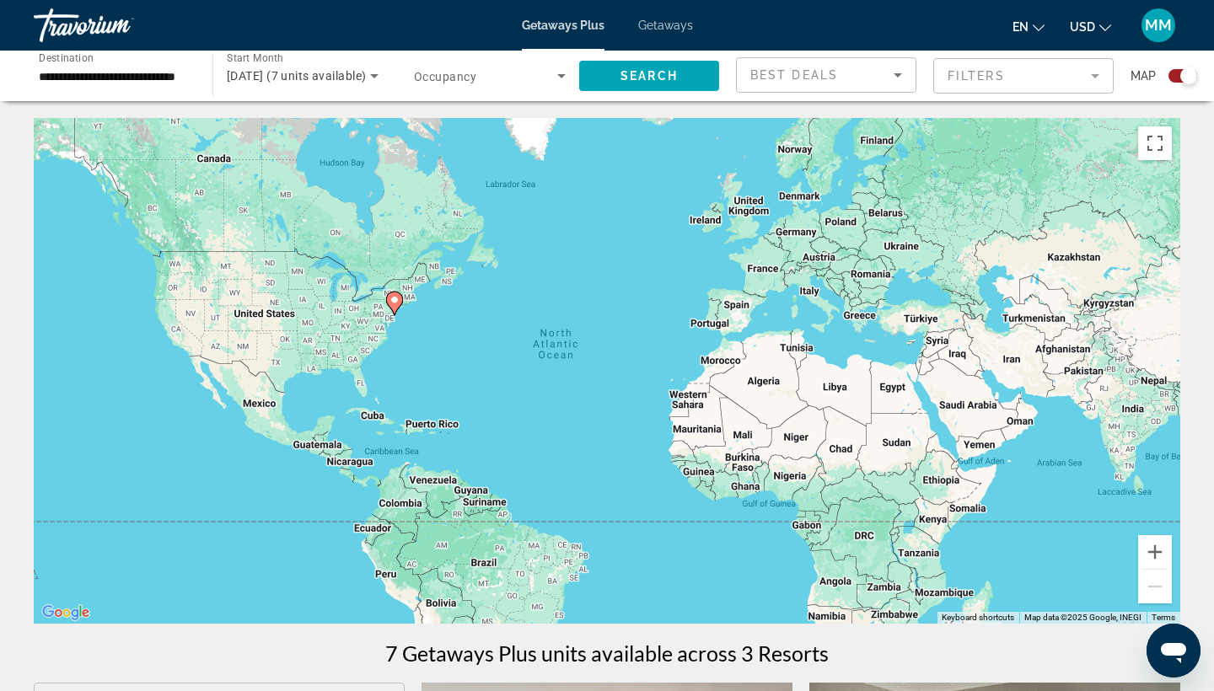
click at [168, 75] on input "**********" at bounding box center [115, 77] width 152 height 20
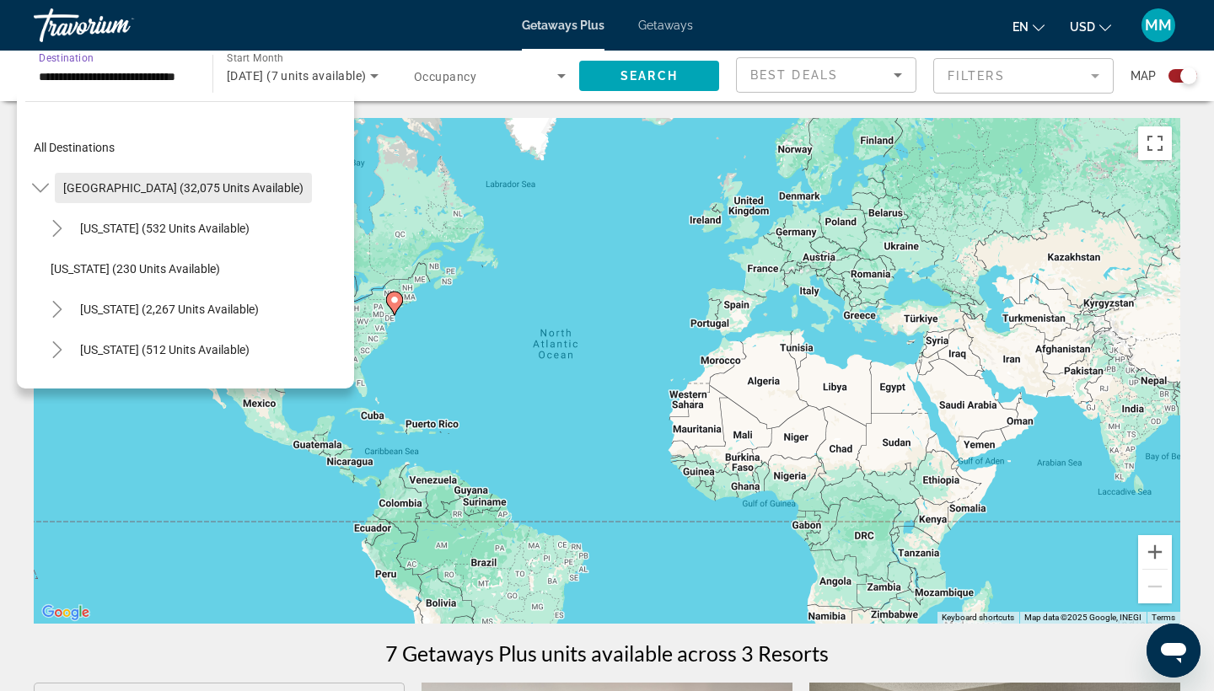
click at [77, 181] on span "[GEOGRAPHIC_DATA] (32,075 units available)" at bounding box center [183, 187] width 240 height 13
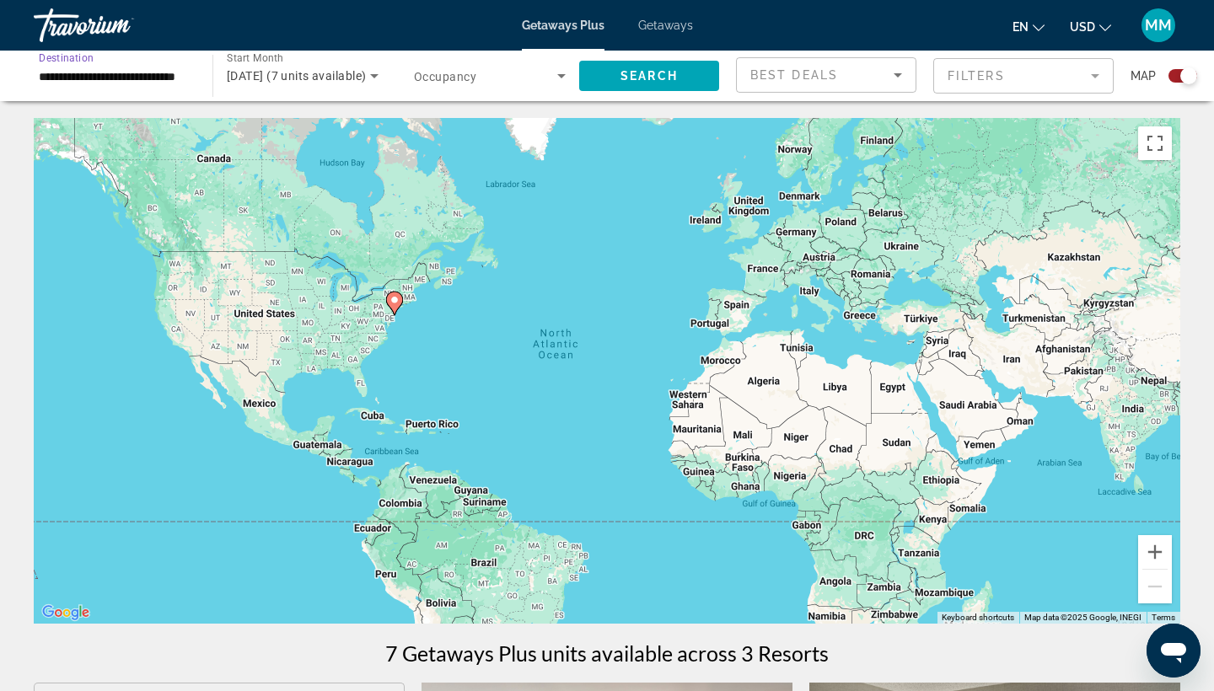
type input "**********"
click at [155, 72] on input "**********" at bounding box center [115, 77] width 152 height 20
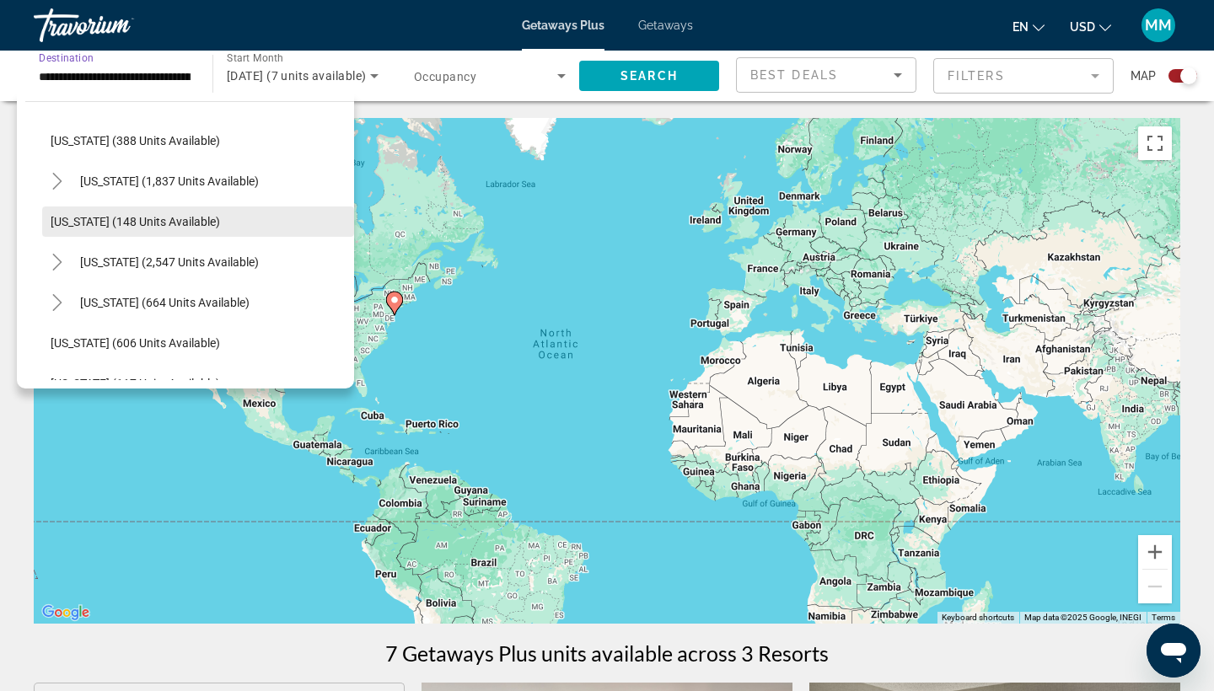
scroll to position [778, 0]
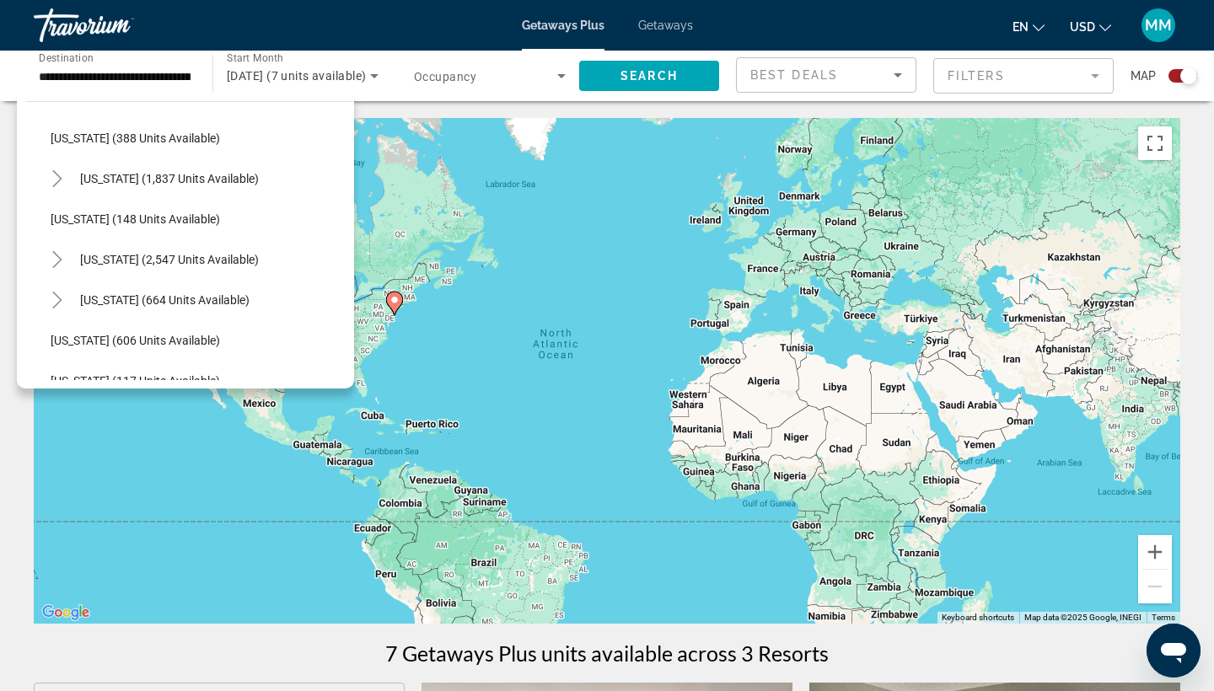
click at [539, 27] on span "Getaways Plus" at bounding box center [563, 25] width 83 height 13
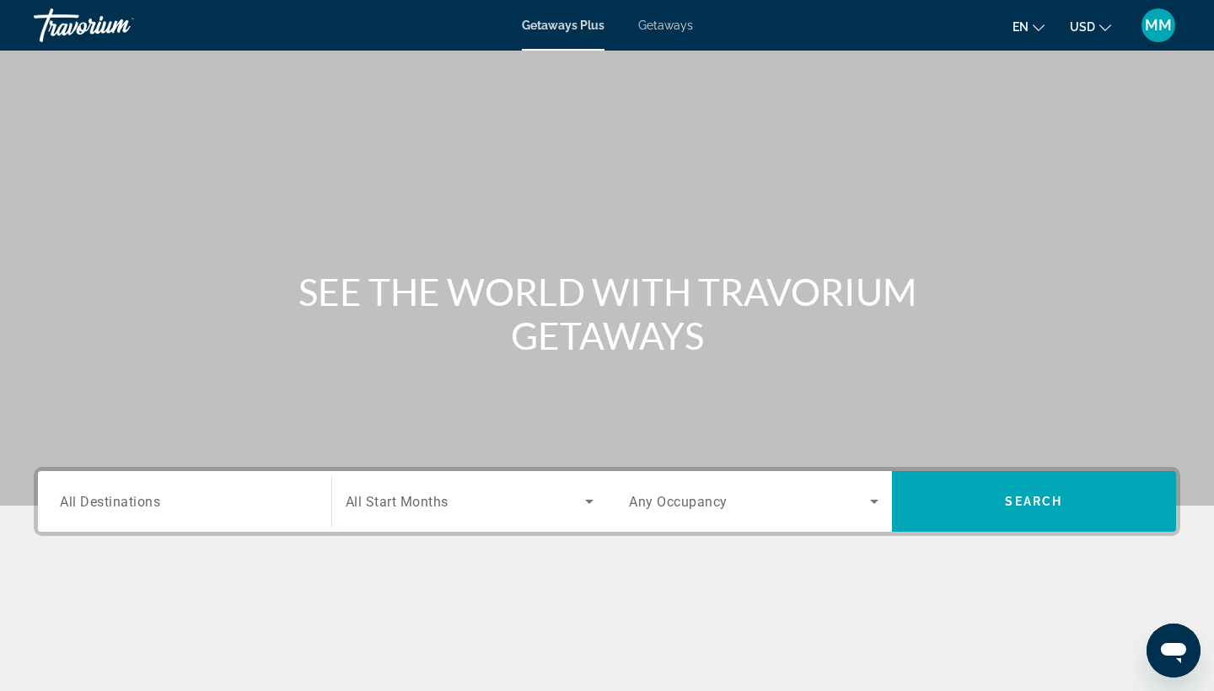
click at [72, 23] on div "Travorium" at bounding box center [118, 25] width 169 height 44
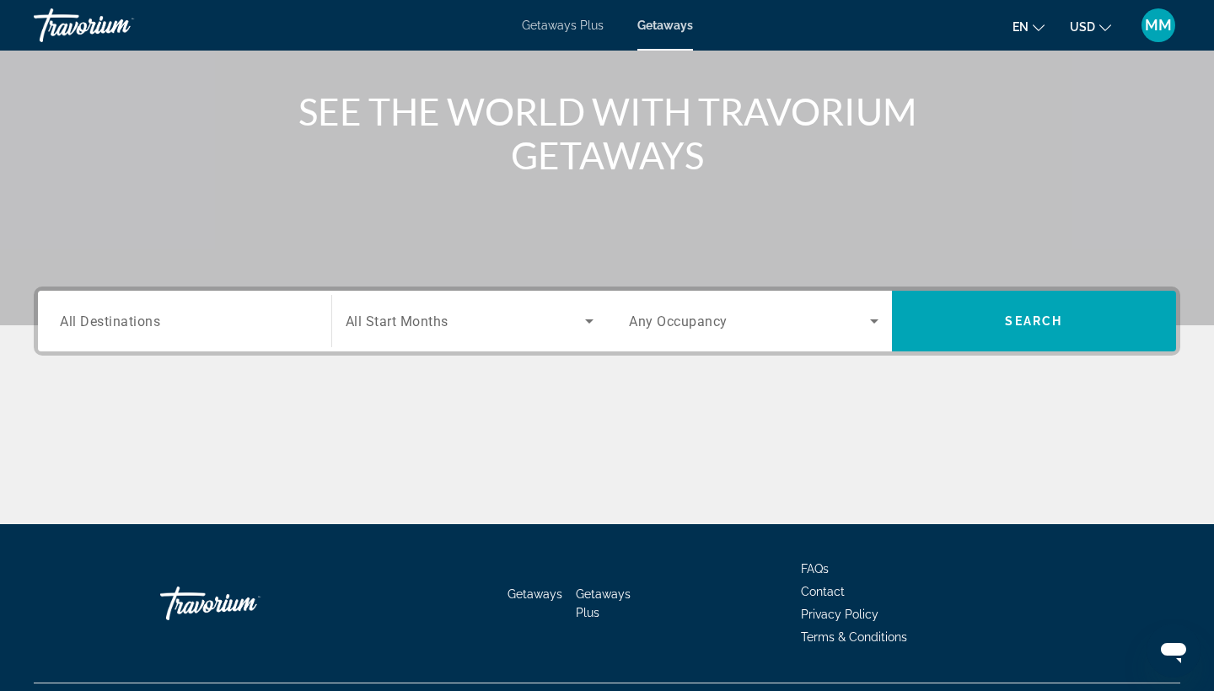
scroll to position [158, 0]
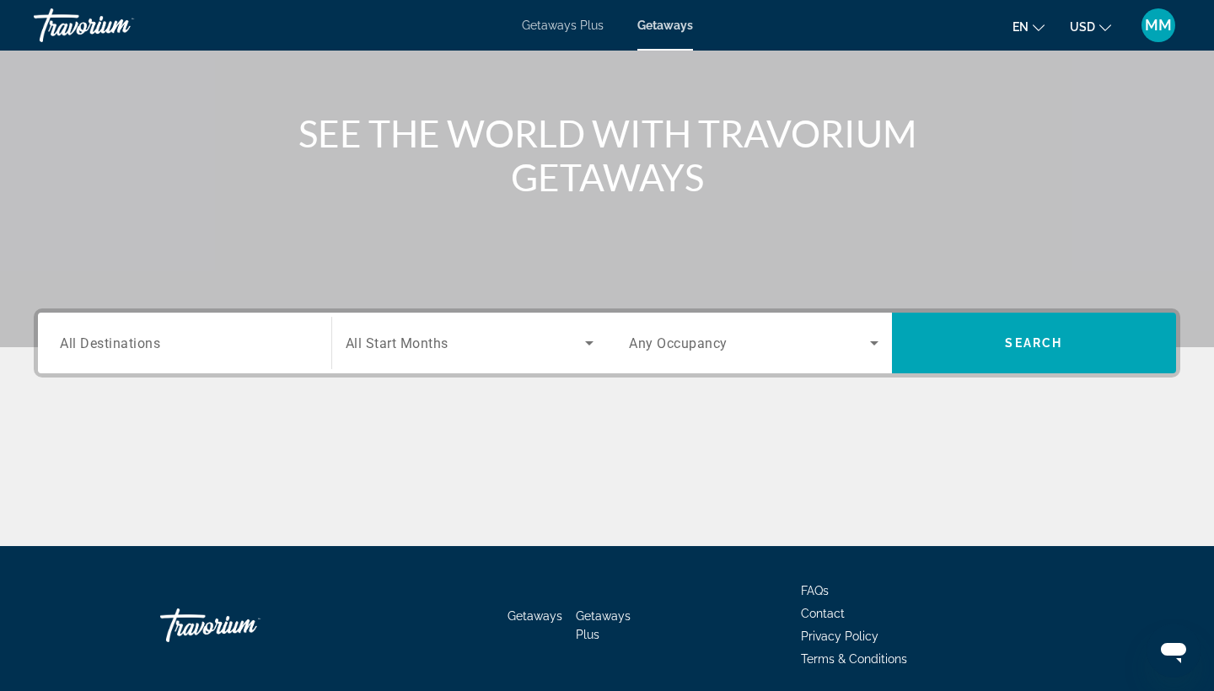
click at [168, 331] on div "Search widget" at bounding box center [184, 343] width 249 height 48
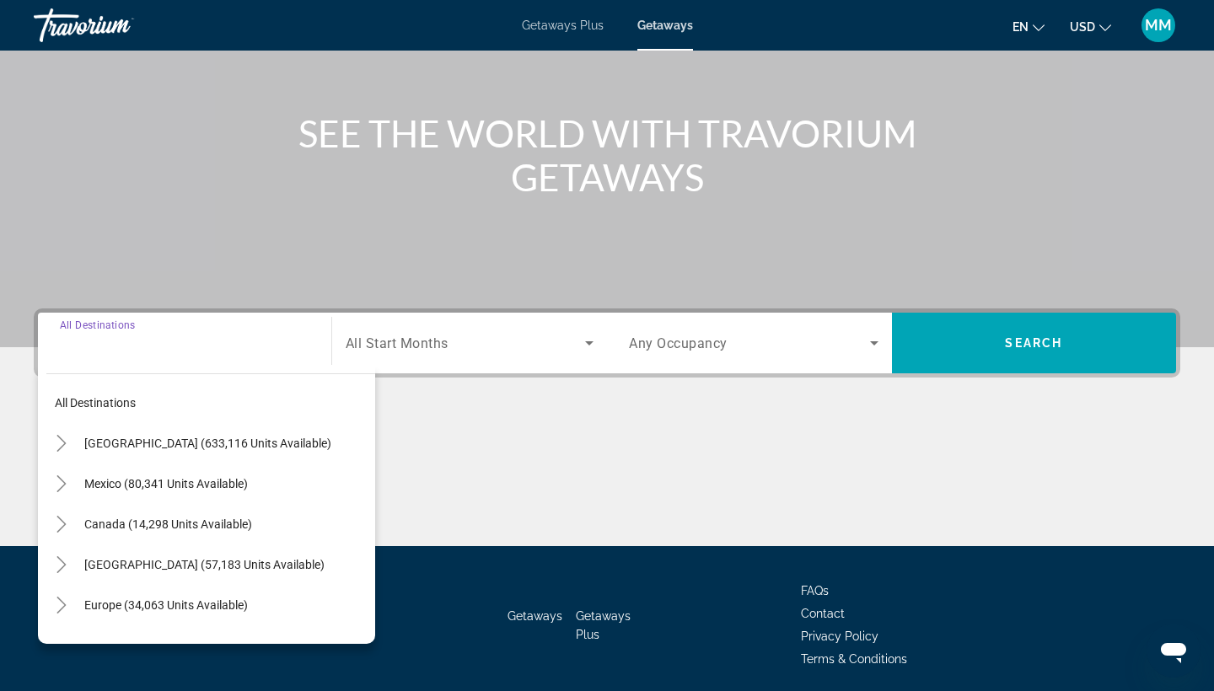
scroll to position [220, 0]
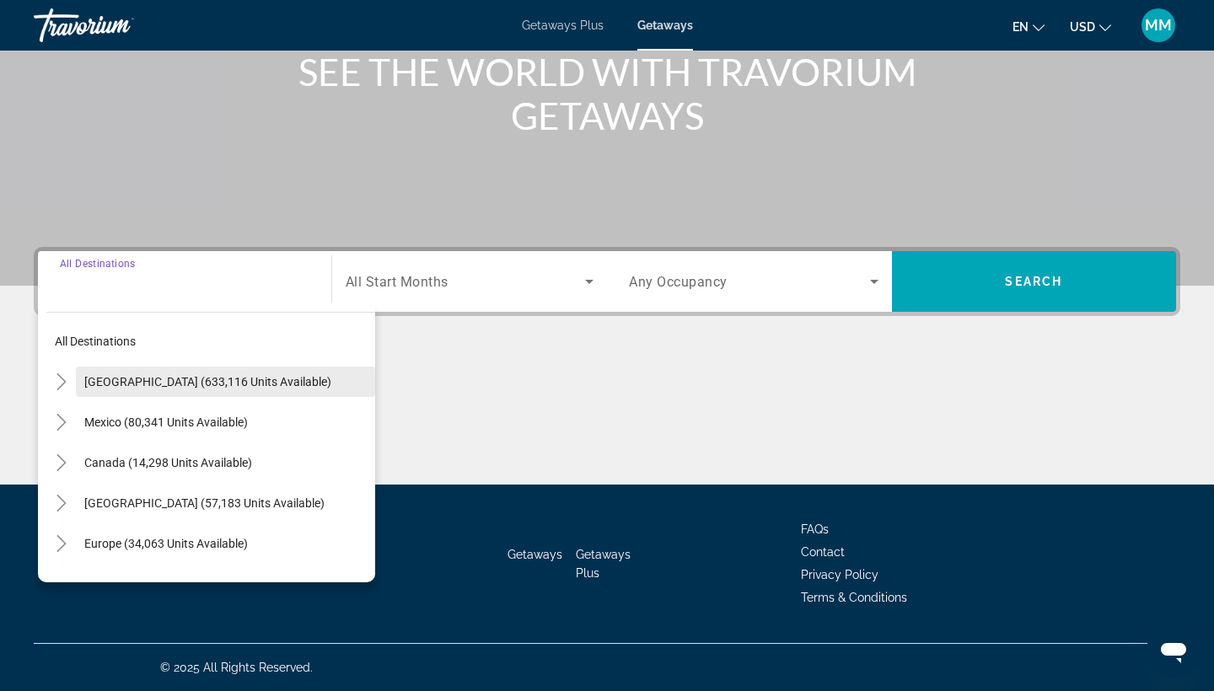
click at [158, 385] on span "[GEOGRAPHIC_DATA] (633,116 units available)" at bounding box center [207, 381] width 247 height 13
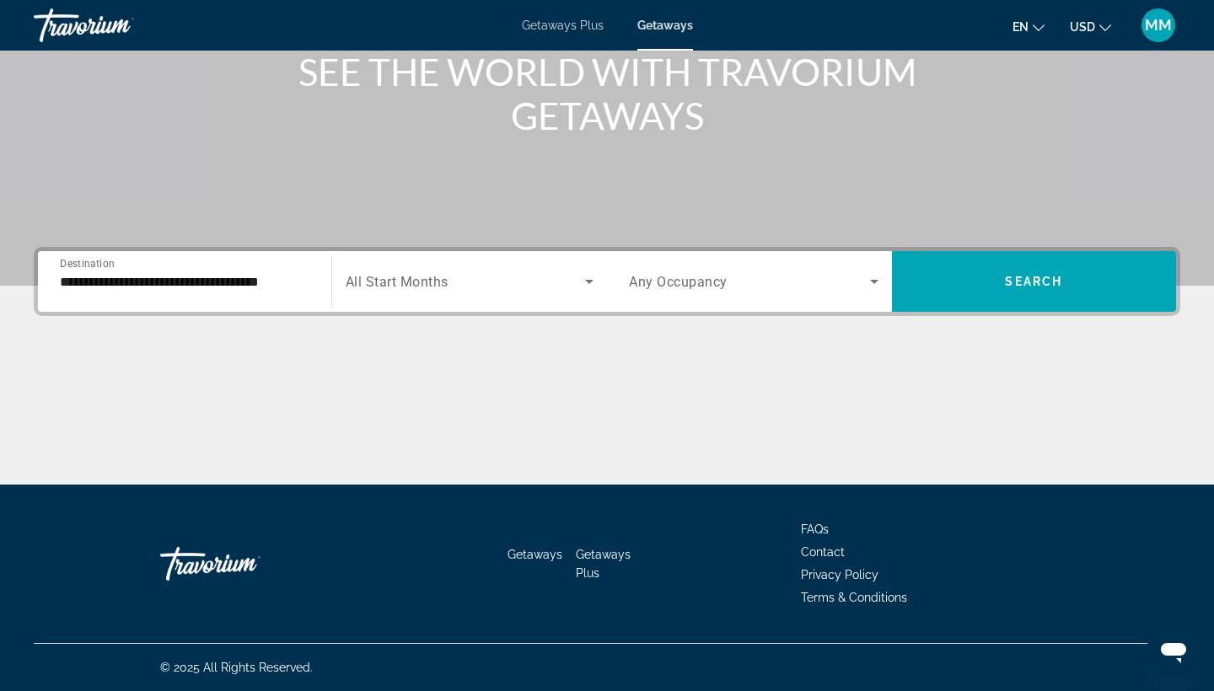
click at [199, 296] on div "**********" at bounding box center [184, 282] width 249 height 48
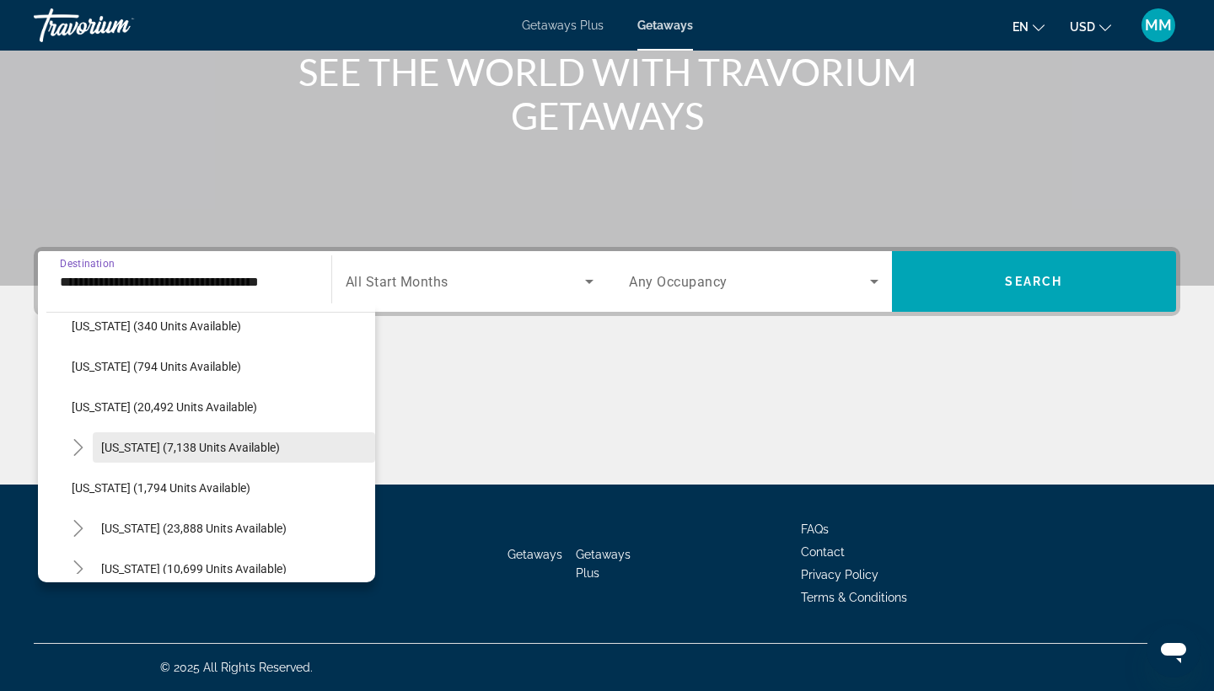
scroll to position [1276, 0]
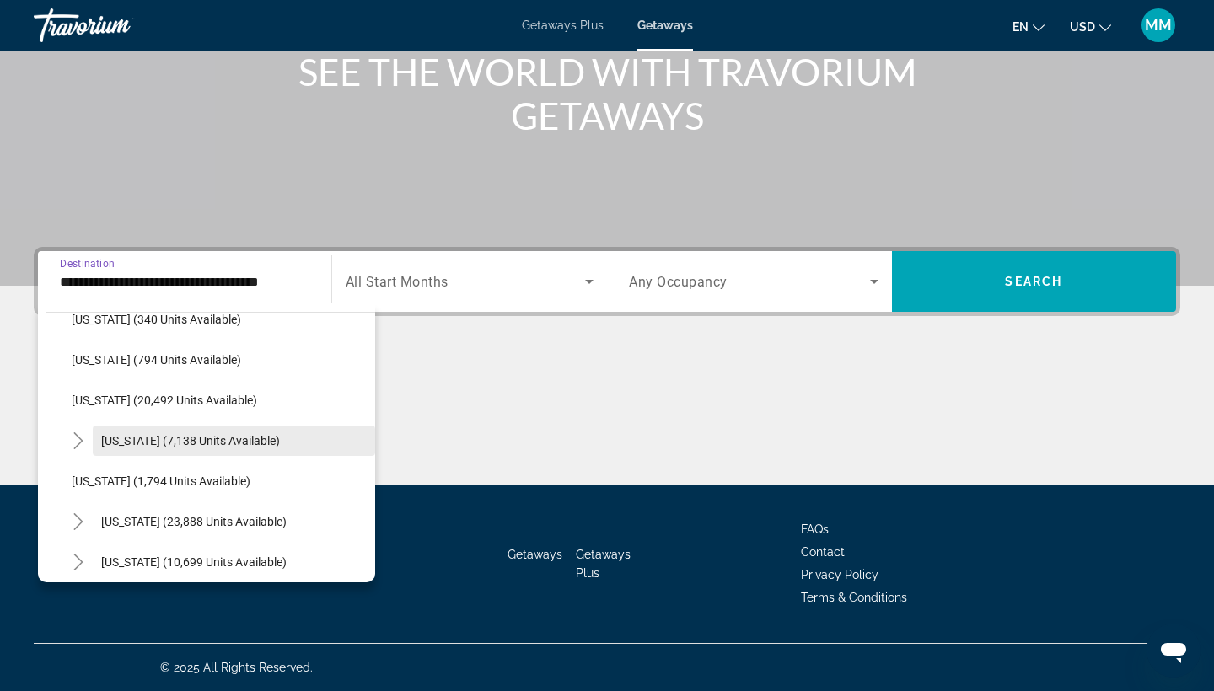
click at [214, 441] on span "Pennsylvania (7,138 units available)" at bounding box center [190, 440] width 179 height 13
type input "**********"
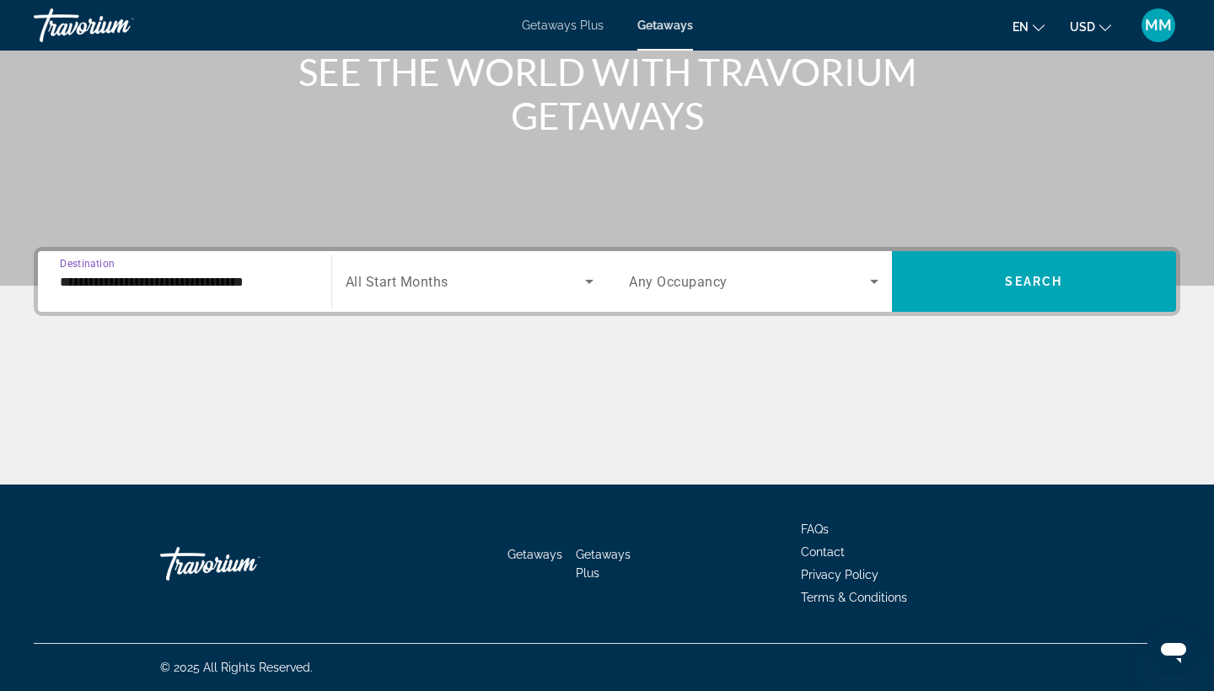
click at [464, 296] on div "Search widget" at bounding box center [470, 281] width 249 height 47
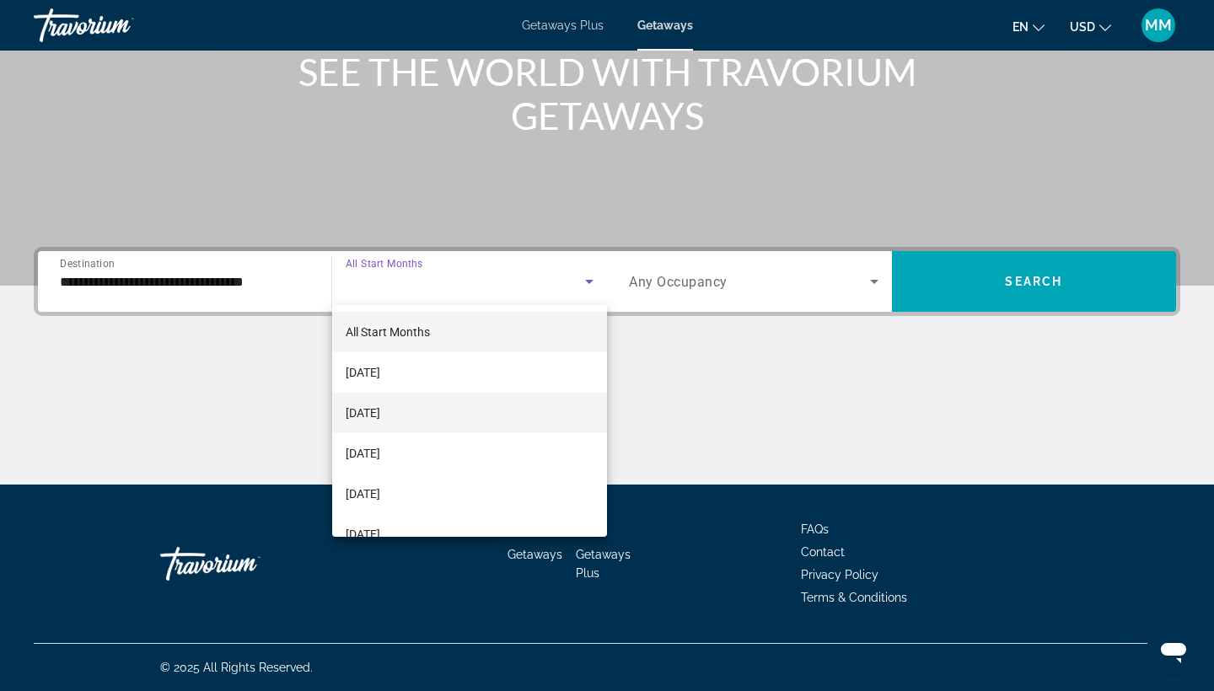
click at [421, 412] on mat-option "[DATE]" at bounding box center [470, 413] width 276 height 40
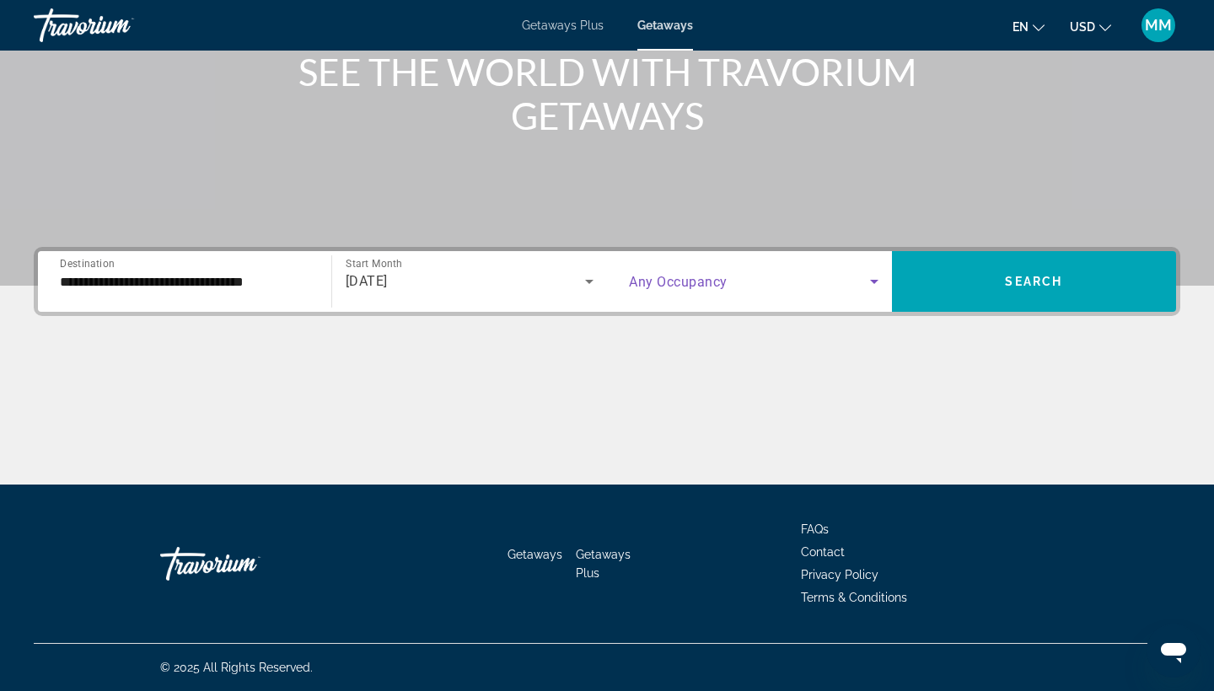
click at [790, 278] on span "Search widget" at bounding box center [749, 281] width 241 height 20
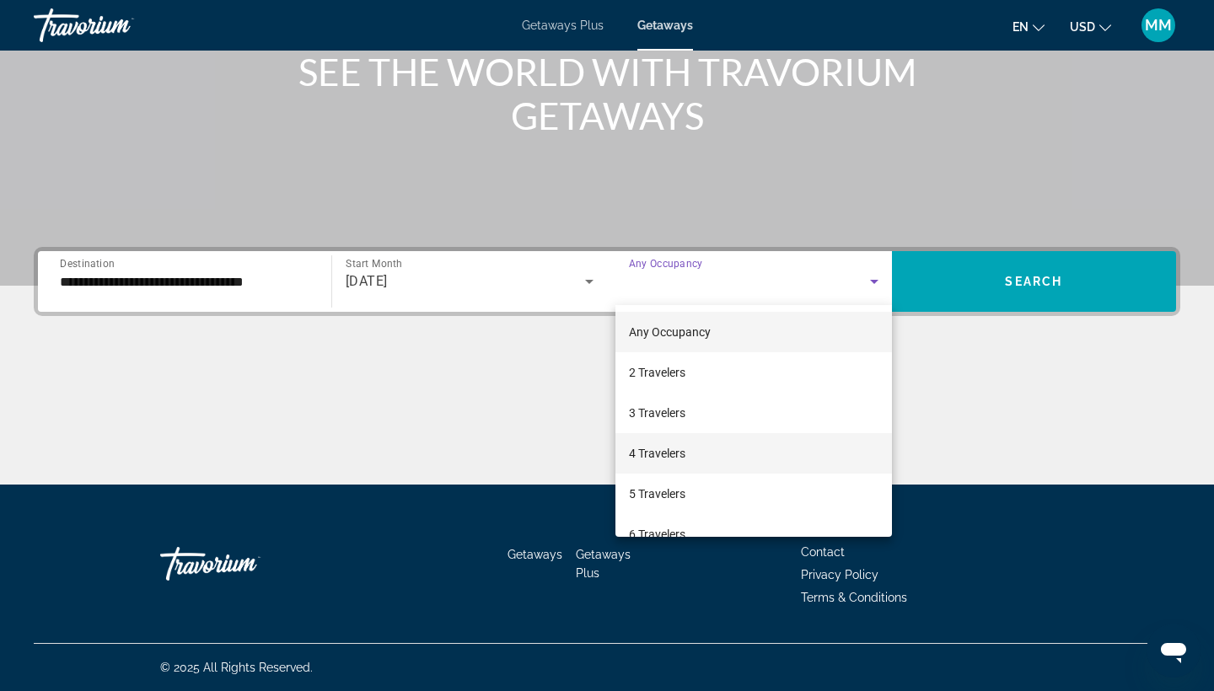
click at [683, 447] on span "4 Travelers" at bounding box center [657, 453] width 56 height 20
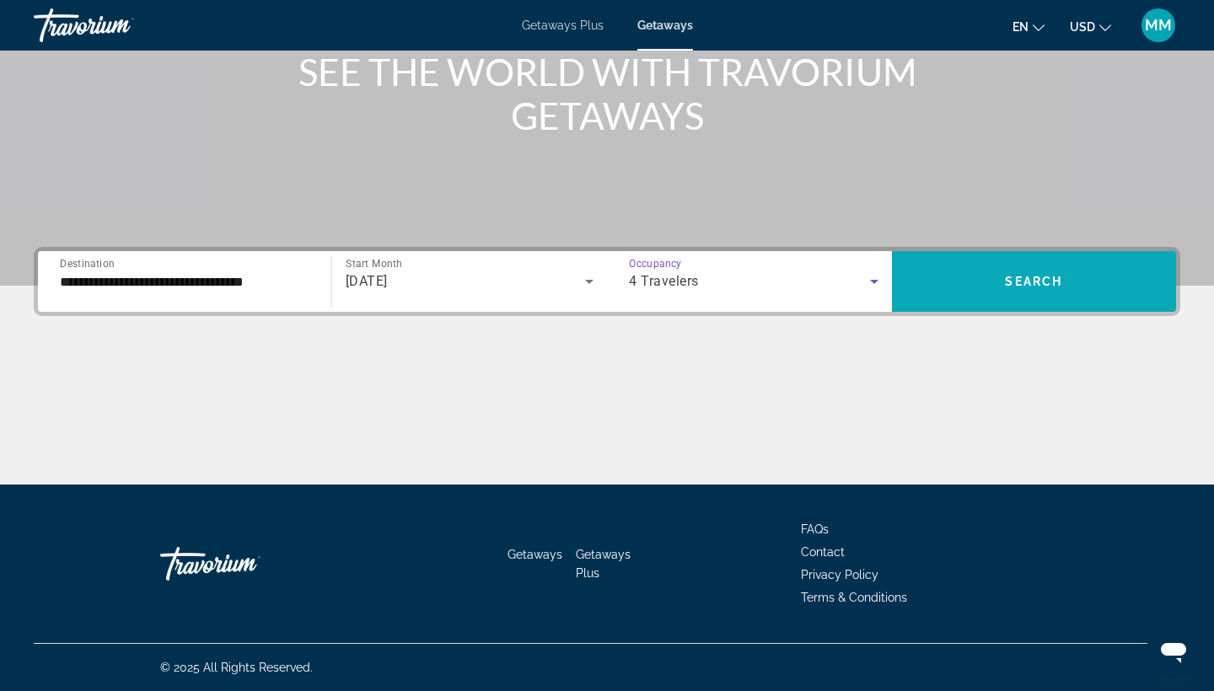
click at [1047, 287] on span "Search" at bounding box center [1033, 281] width 57 height 13
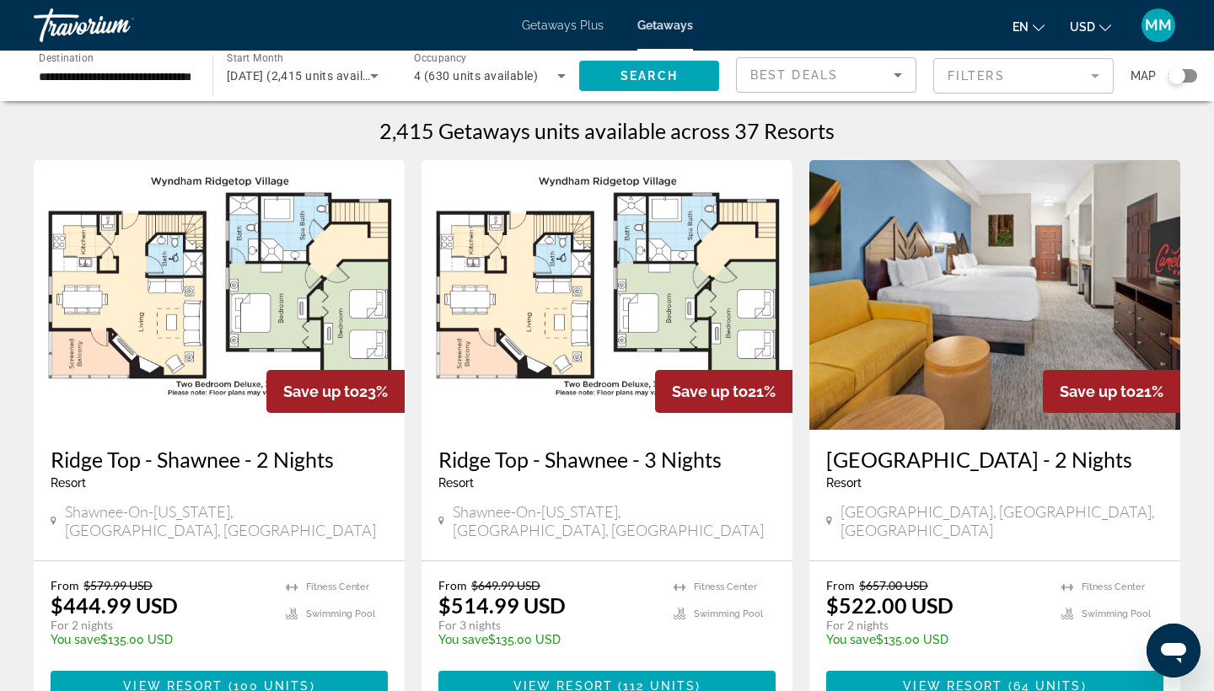
click at [978, 337] on img "Main content" at bounding box center [994, 295] width 371 height 270
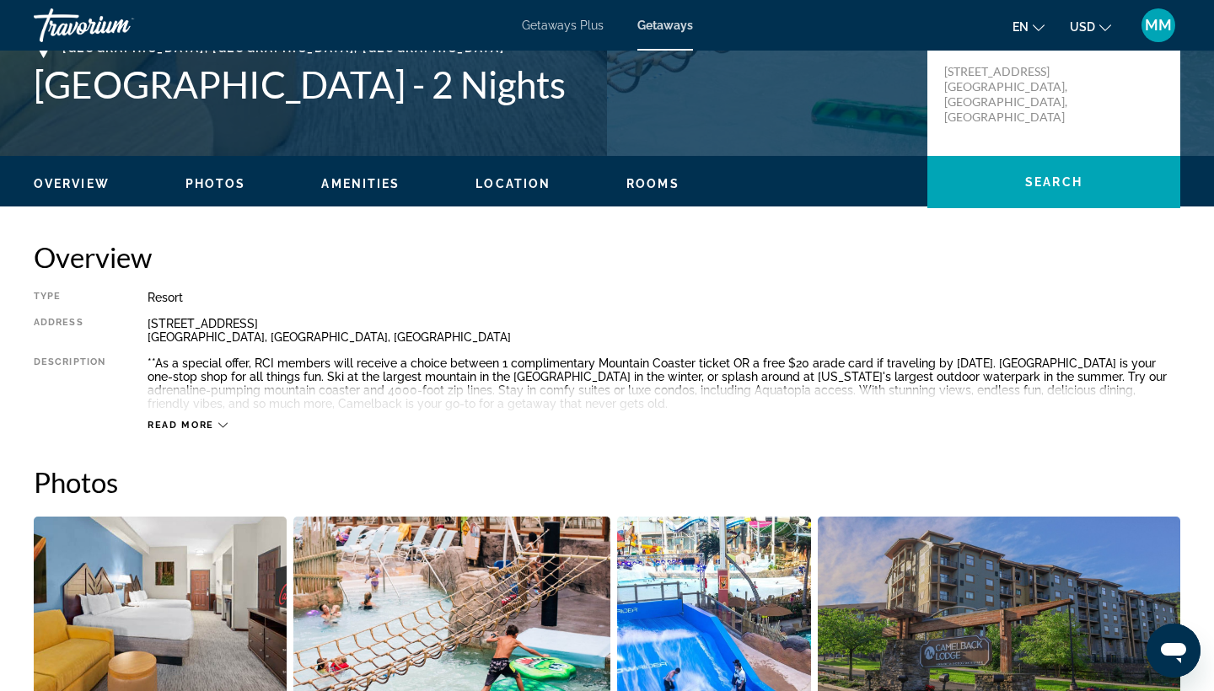
scroll to position [404, 0]
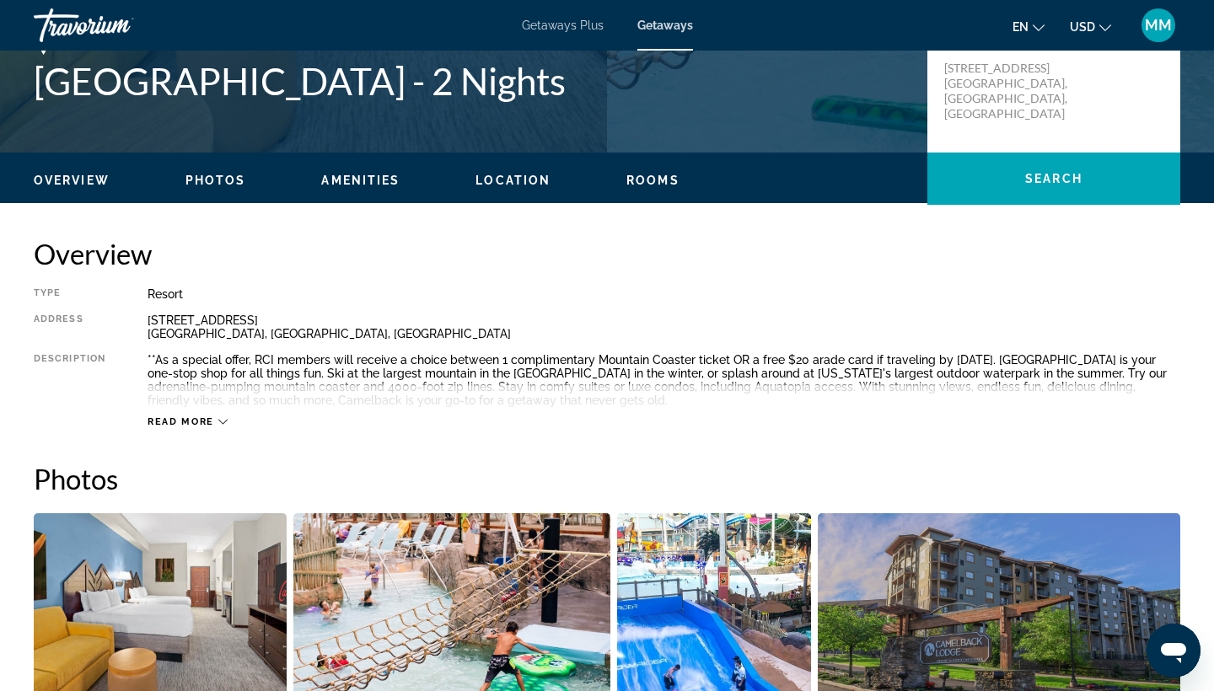
click at [214, 420] on div "Read more" at bounding box center [187, 421] width 80 height 11
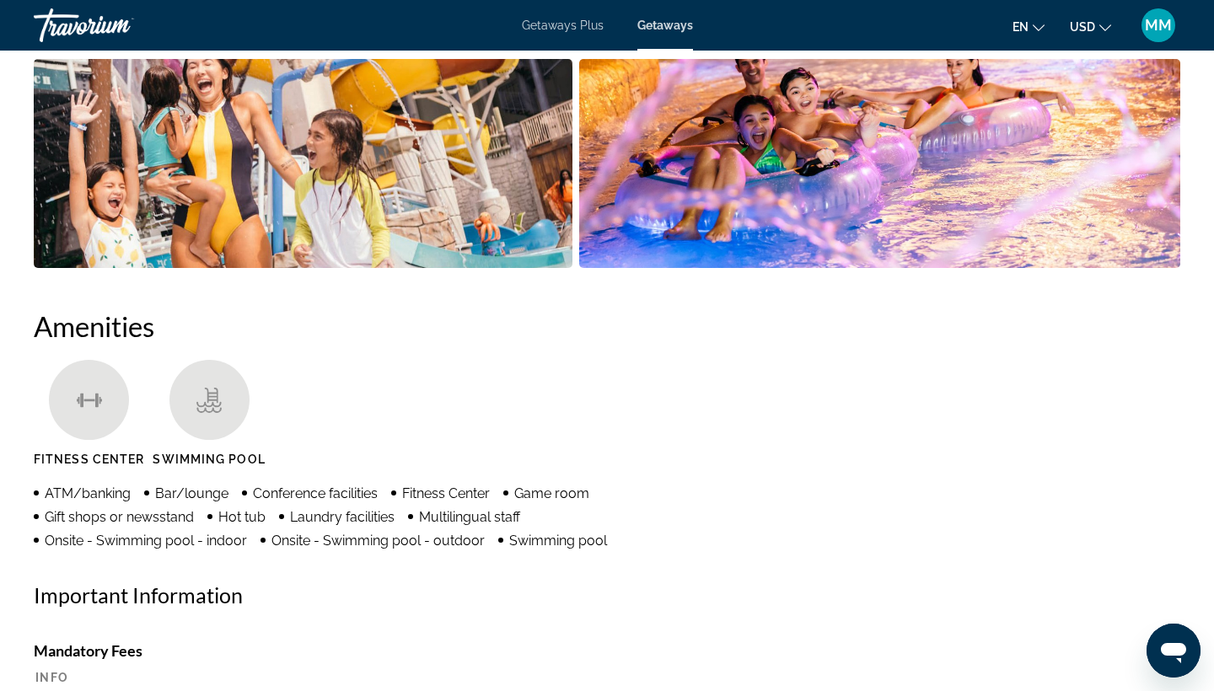
scroll to position [1080, 0]
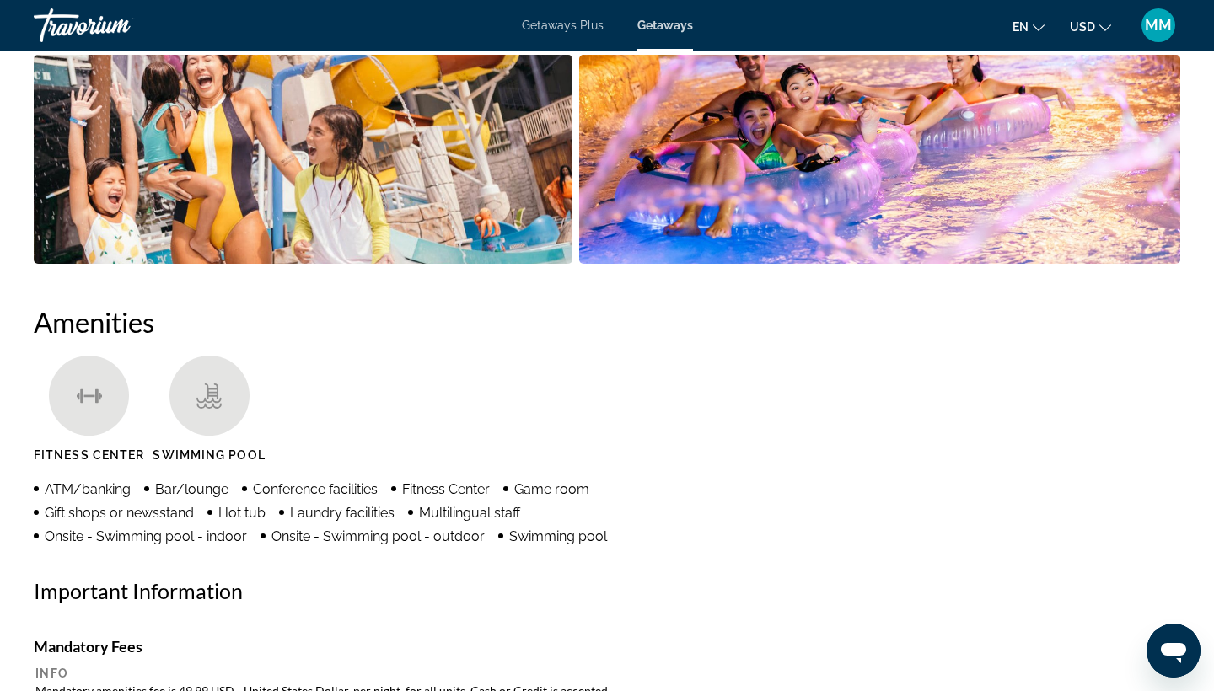
click at [214, 394] on icon "Main content" at bounding box center [208, 395] width 25 height 25
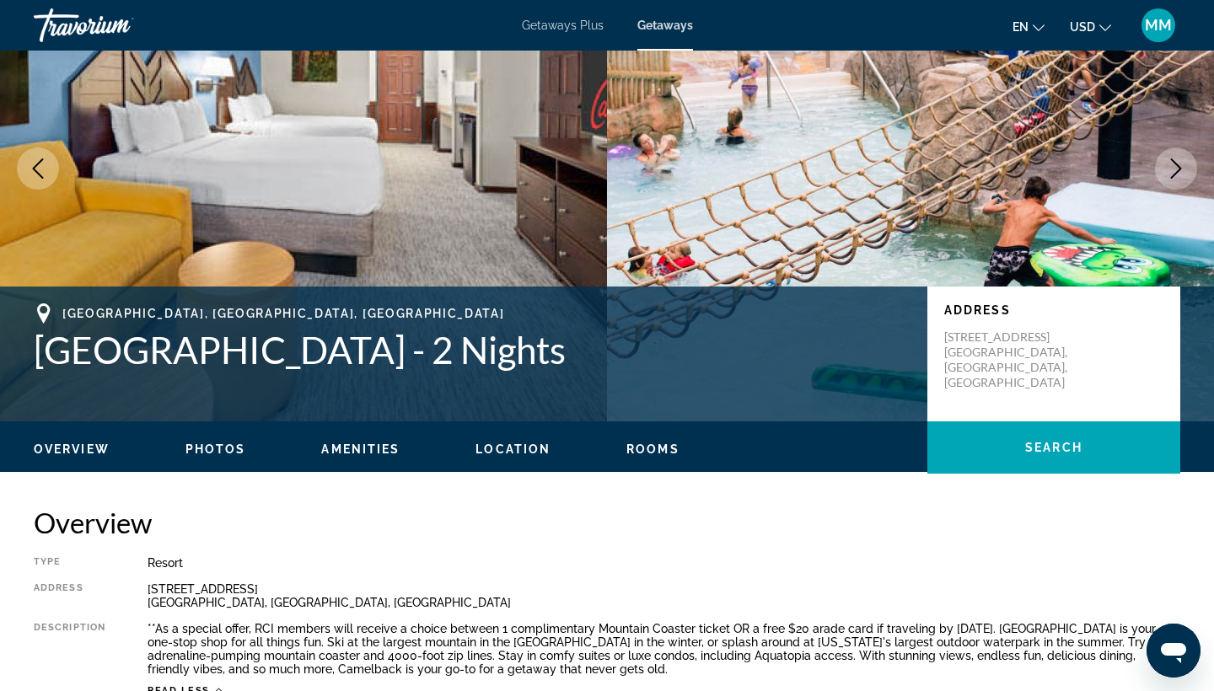
scroll to position [158, 0]
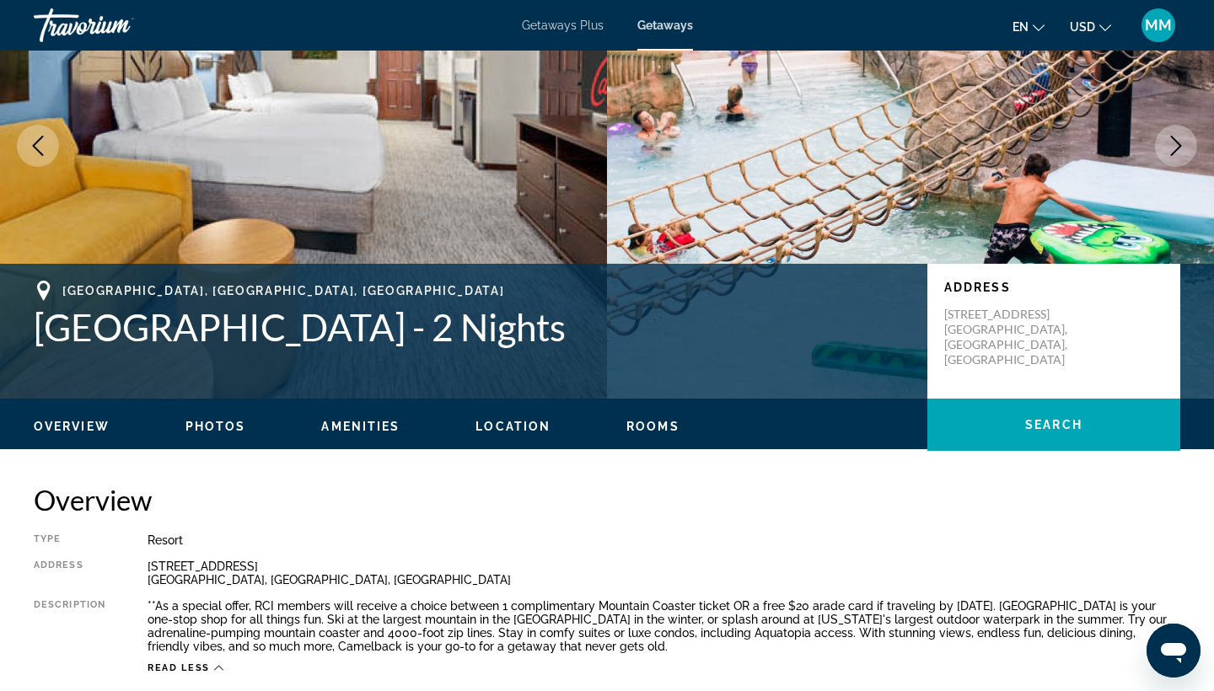
click at [349, 434] on button "Amenities" at bounding box center [360, 426] width 78 height 15
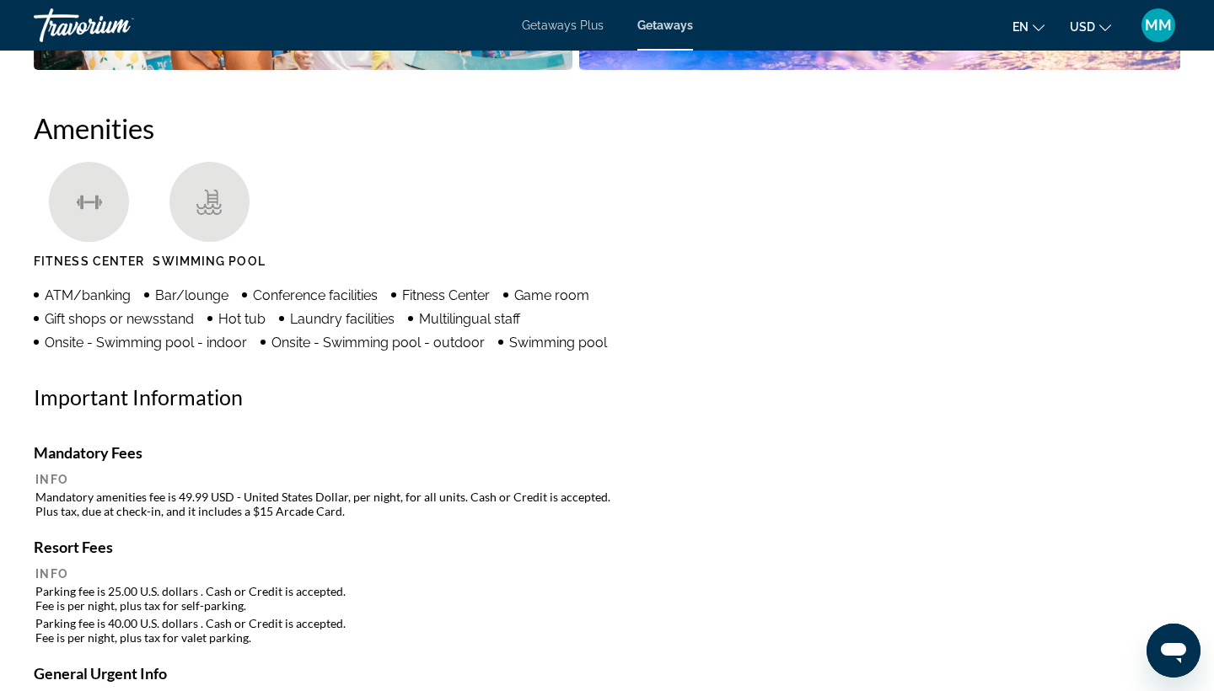
scroll to position [1283, 0]
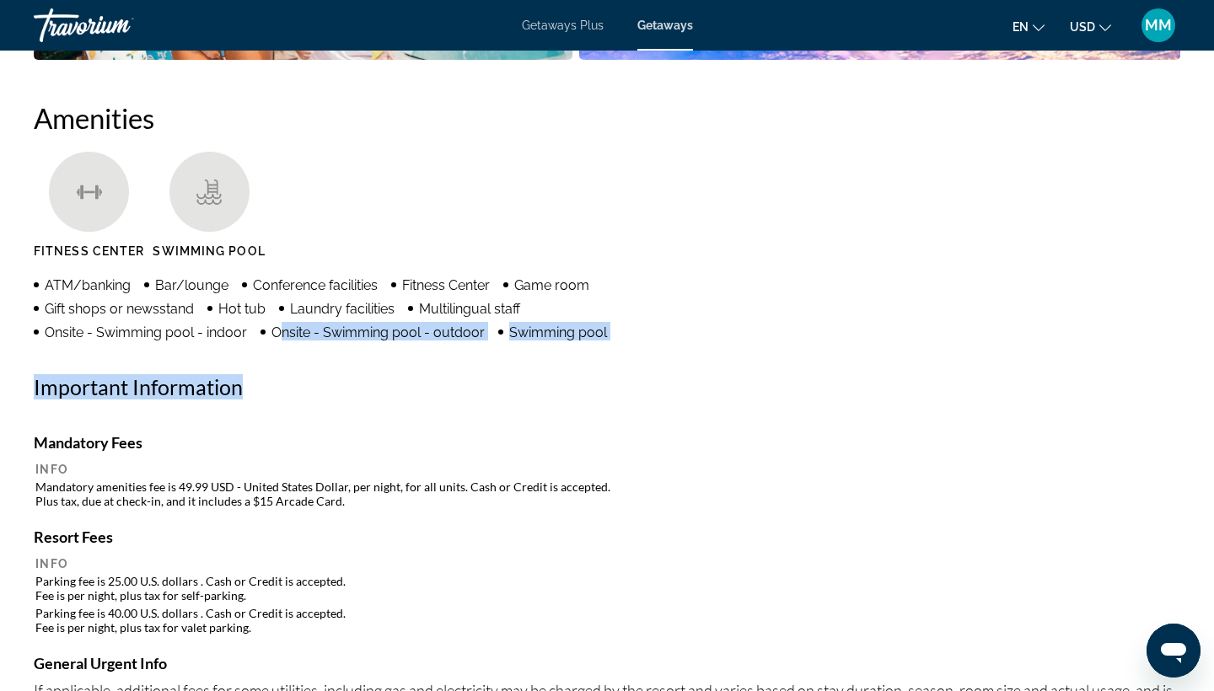
drag, startPoint x: 269, startPoint y: 329, endPoint x: 391, endPoint y: 387, distance: 135.3
click at [392, 387] on div "Amenities Fitness Center Swimming Pool ATM/banking Bar/lounge Conference facili…" at bounding box center [607, 455] width 1146 height 709
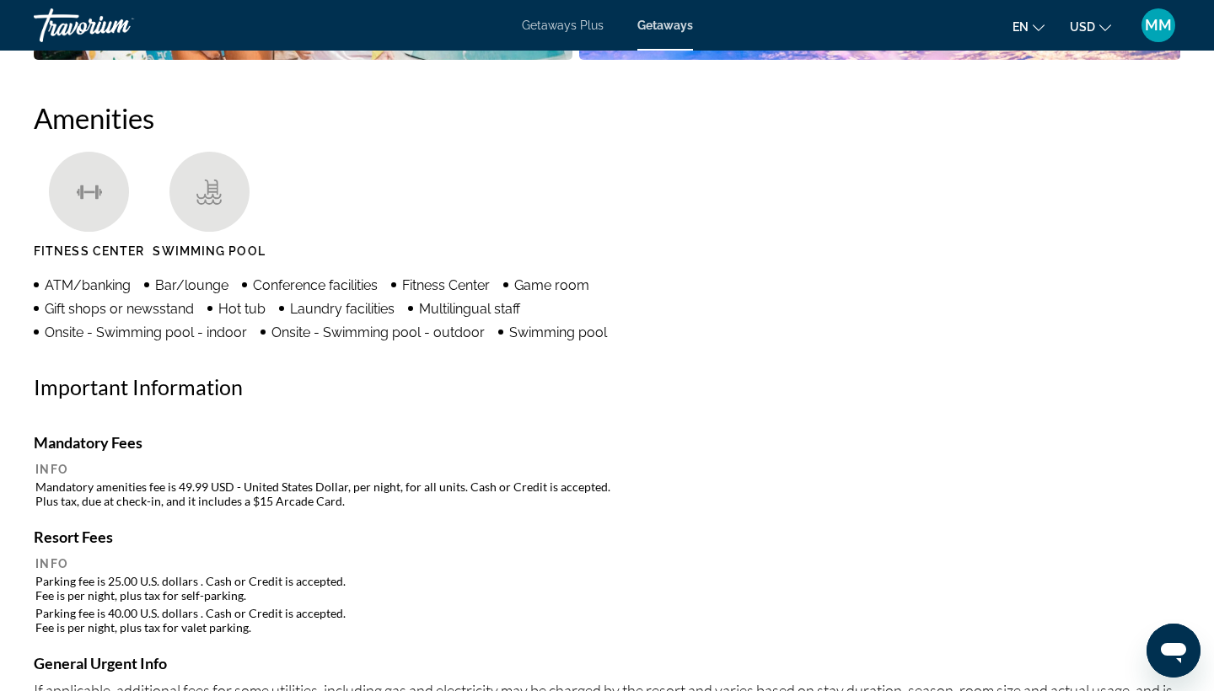
click at [442, 431] on div "Amenities Fitness Center Swimming Pool ATM/banking Bar/lounge Conference facili…" at bounding box center [607, 455] width 1146 height 709
